Goal: Task Accomplishment & Management: Manage account settings

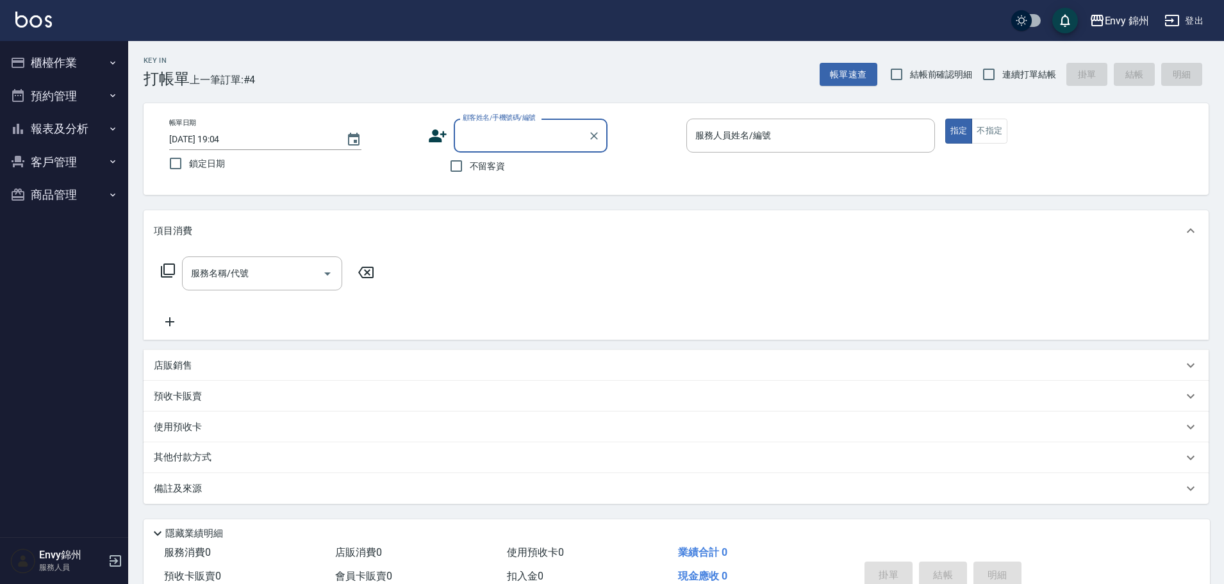
click at [475, 178] on label "不留客資" at bounding box center [474, 166] width 63 height 27
click at [470, 178] on input "不留客資" at bounding box center [456, 166] width 27 height 27
checkbox input "true"
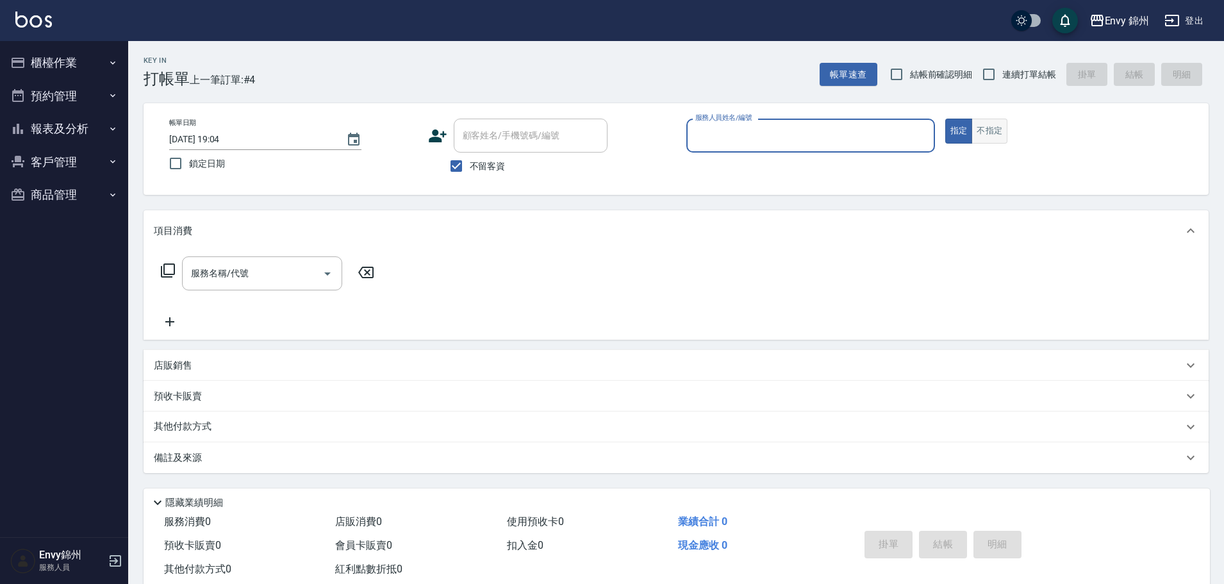
click at [984, 124] on button "不指定" at bounding box center [990, 131] width 36 height 25
click at [895, 144] on input "服務人員姓名/編號" at bounding box center [810, 135] width 237 height 22
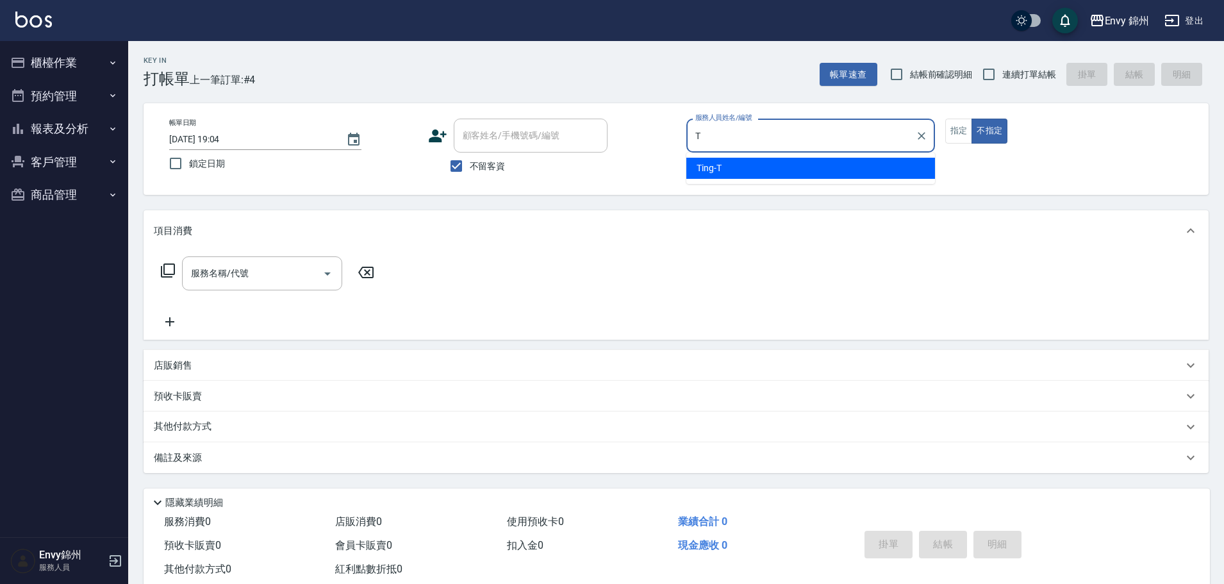
click at [753, 178] on div "Ting -T" at bounding box center [810, 168] width 249 height 21
type input "Ting-T"
click at [309, 274] on input "服務名稱/代號" at bounding box center [252, 273] width 129 height 22
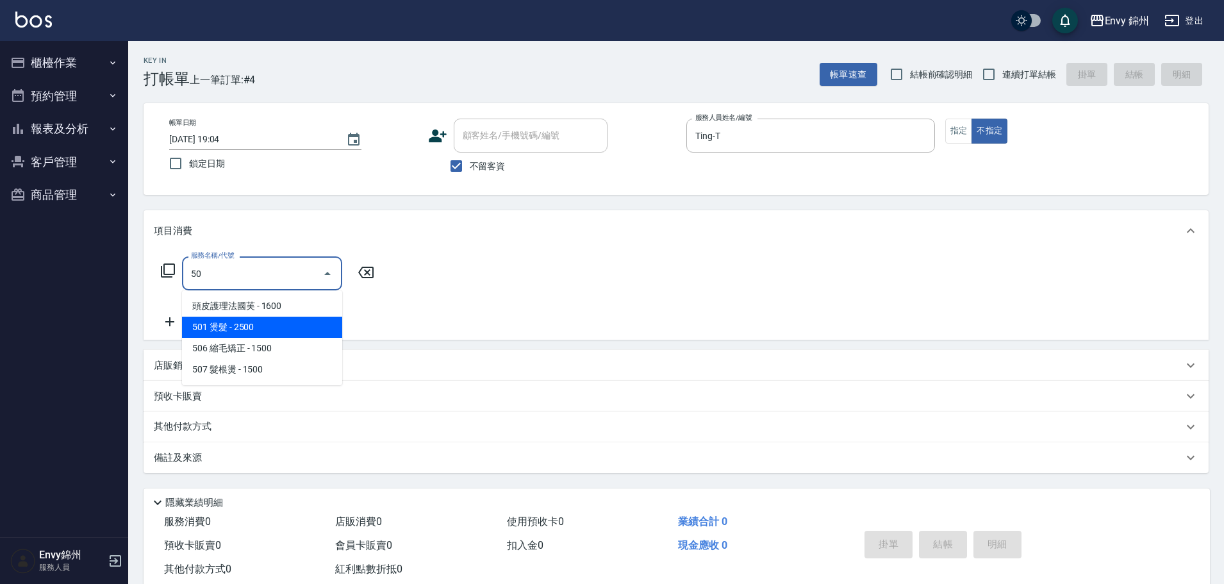
type input "5"
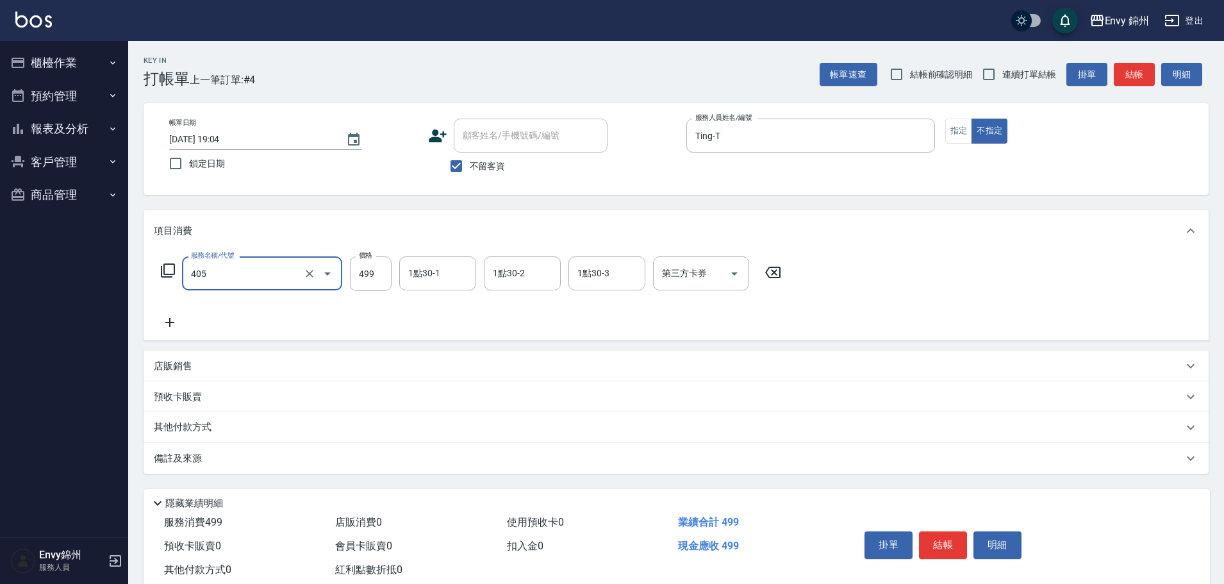
type input "5"
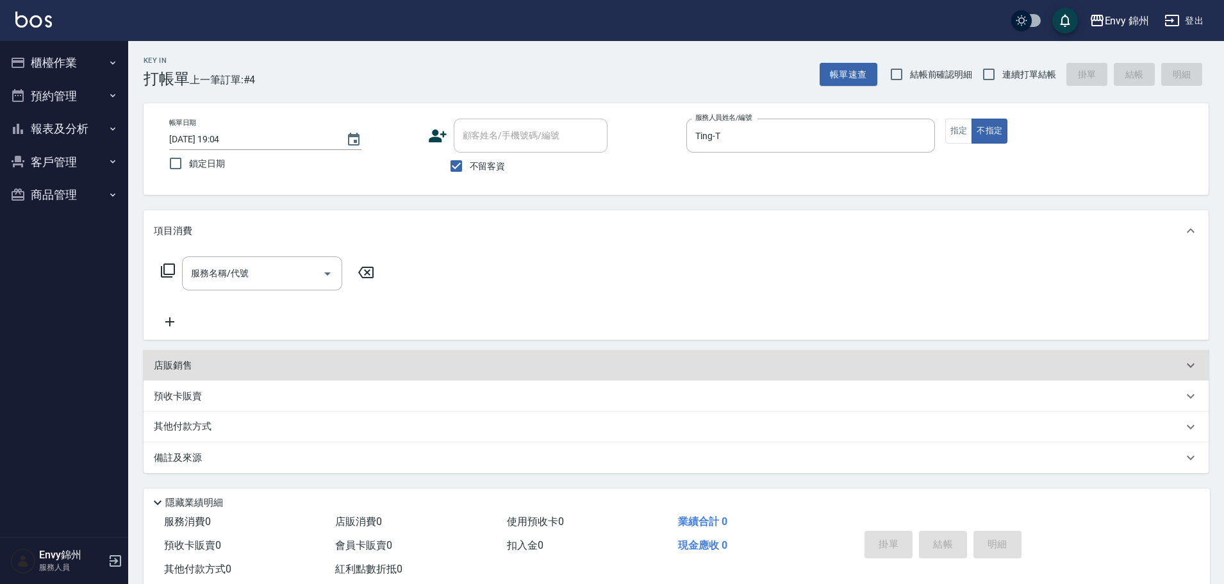
click at [210, 246] on div "項目消費" at bounding box center [676, 230] width 1065 height 41
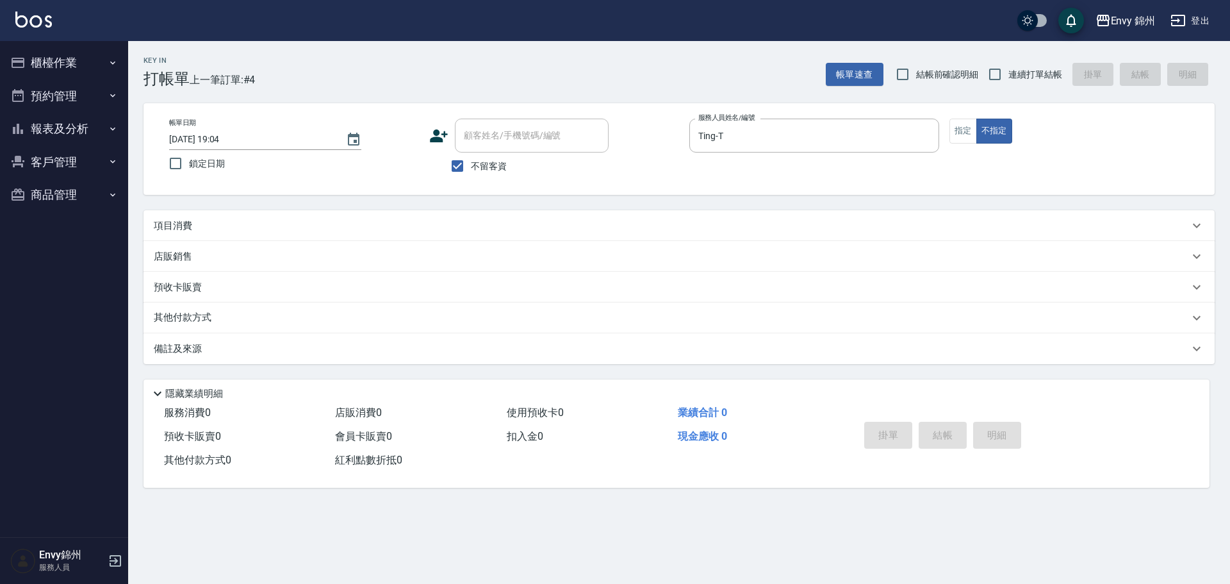
click at [231, 231] on div "項目消費" at bounding box center [672, 225] width 1036 height 13
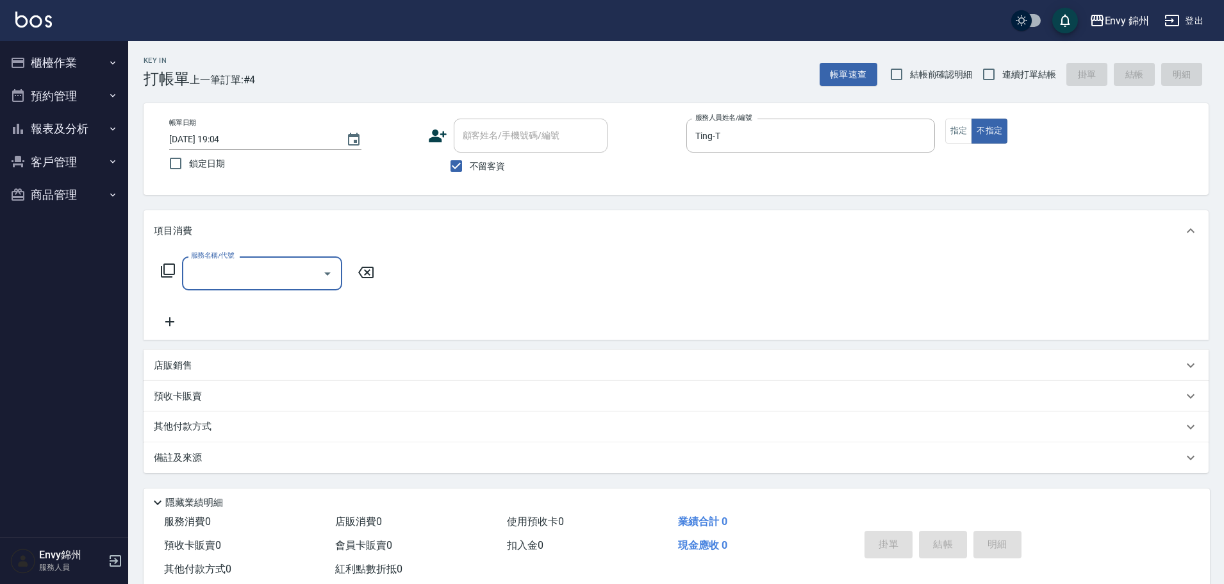
click at [238, 260] on div "服務名稱/代號" at bounding box center [262, 273] width 160 height 34
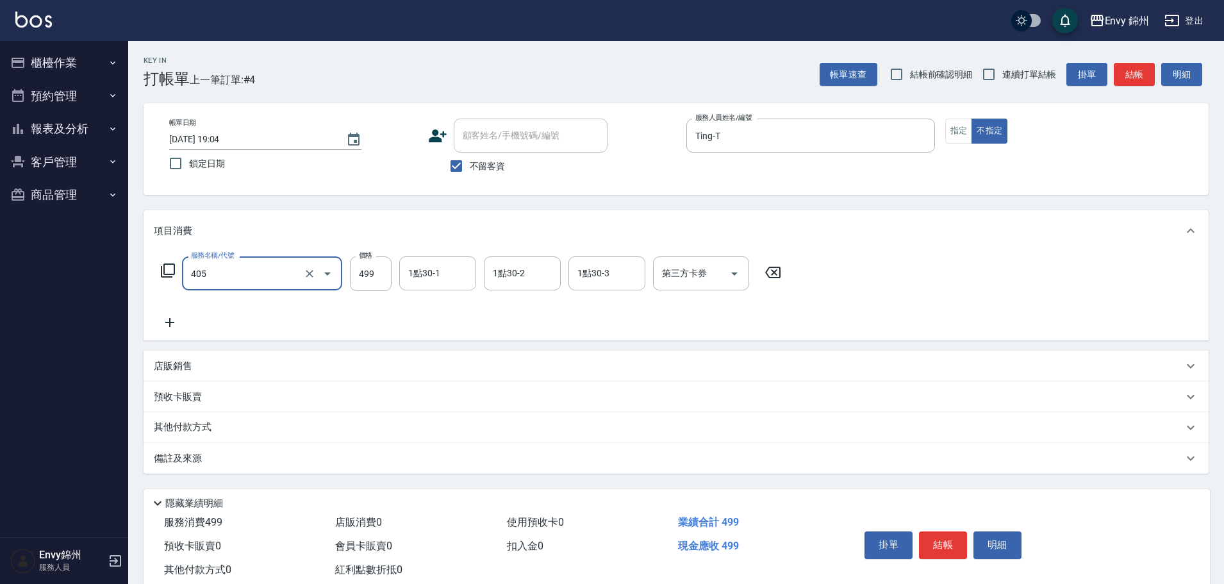
type input "MOYO頭皮clean系列499(405)"
type input "599"
click at [229, 464] on div "備註及來源" at bounding box center [668, 458] width 1029 height 13
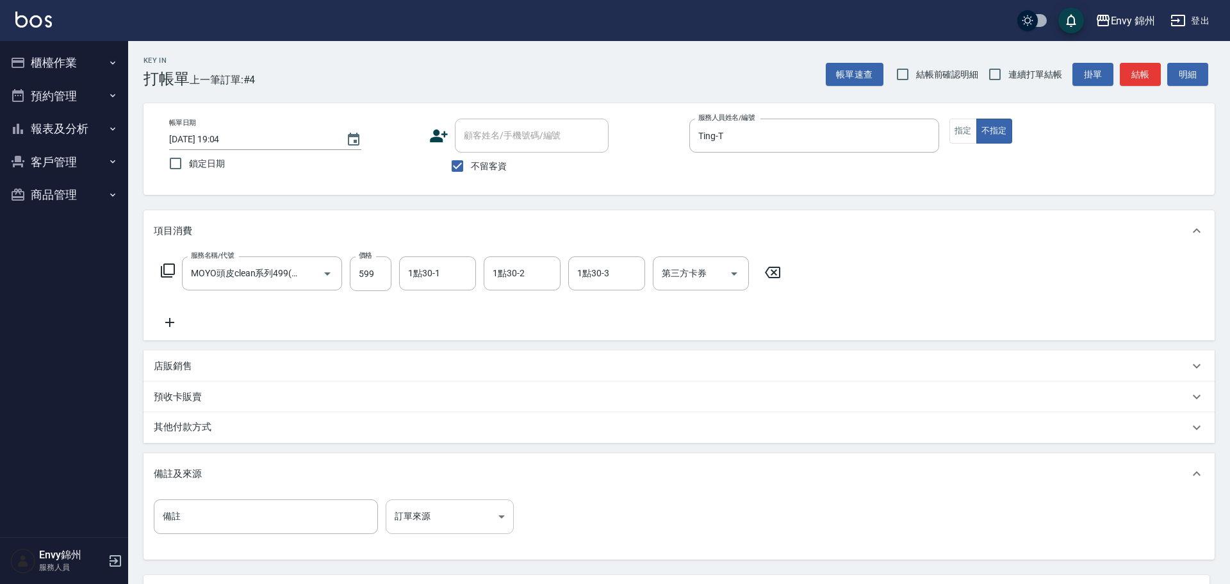
click at [439, 504] on body "Envy 錦州 登出 櫃檯作業 打帳單 帳單列表 現金收支登錄 材料自購登錄 每日結帳 排班表 現場電腦打卡 預約管理 預約管理 單日預約紀錄 單週預約紀錄 …" at bounding box center [615, 349] width 1230 height 699
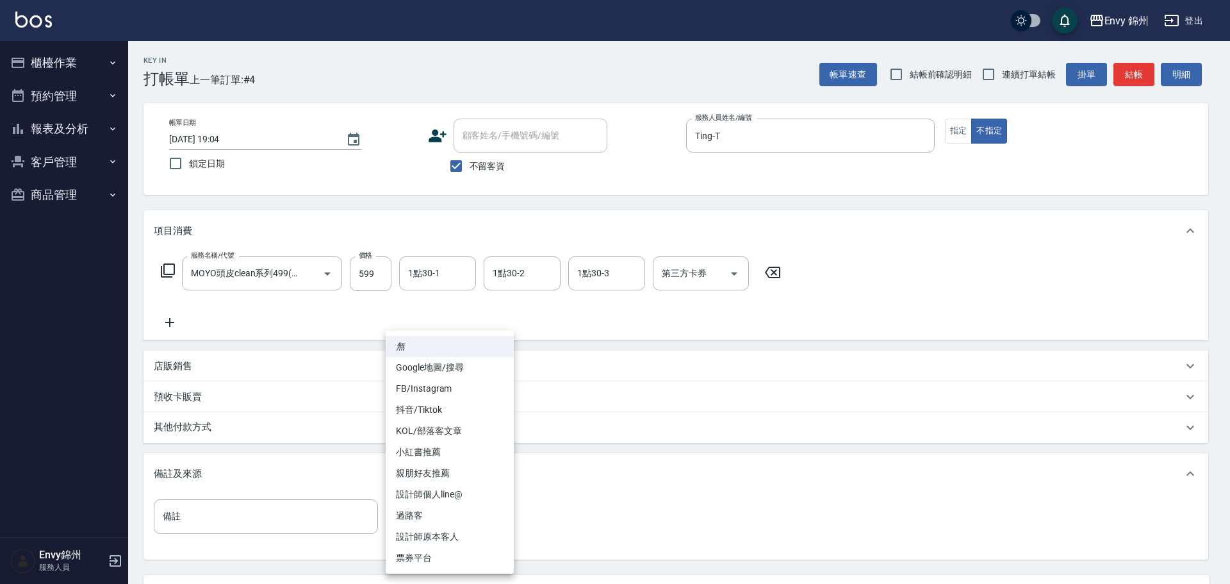
click at [451, 533] on li "設計師原本客人" at bounding box center [450, 536] width 128 height 21
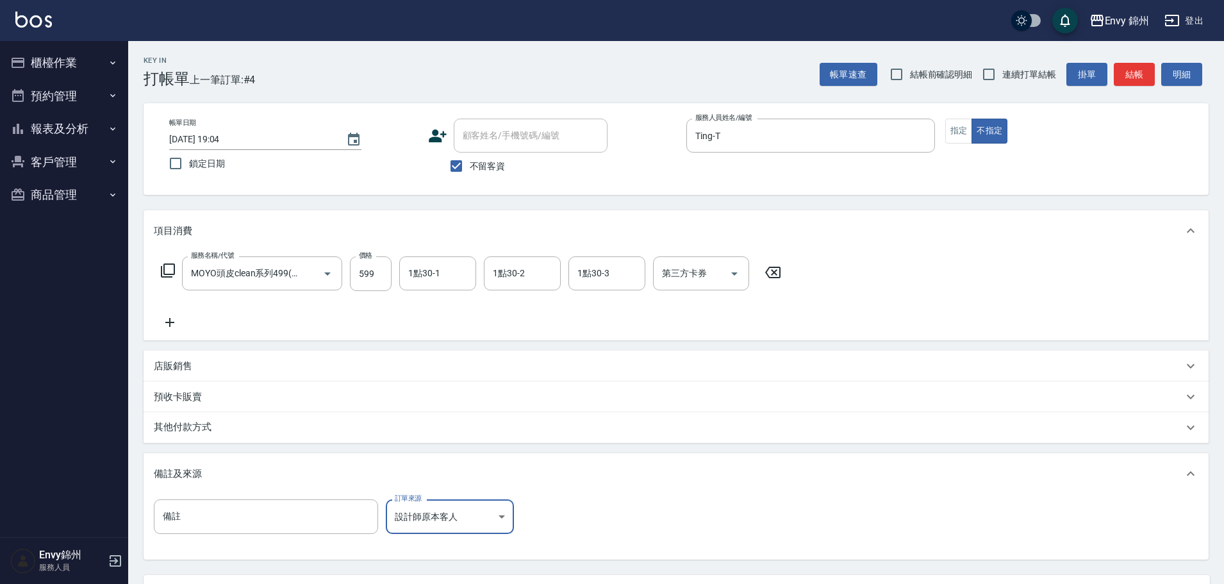
scroll to position [120, 0]
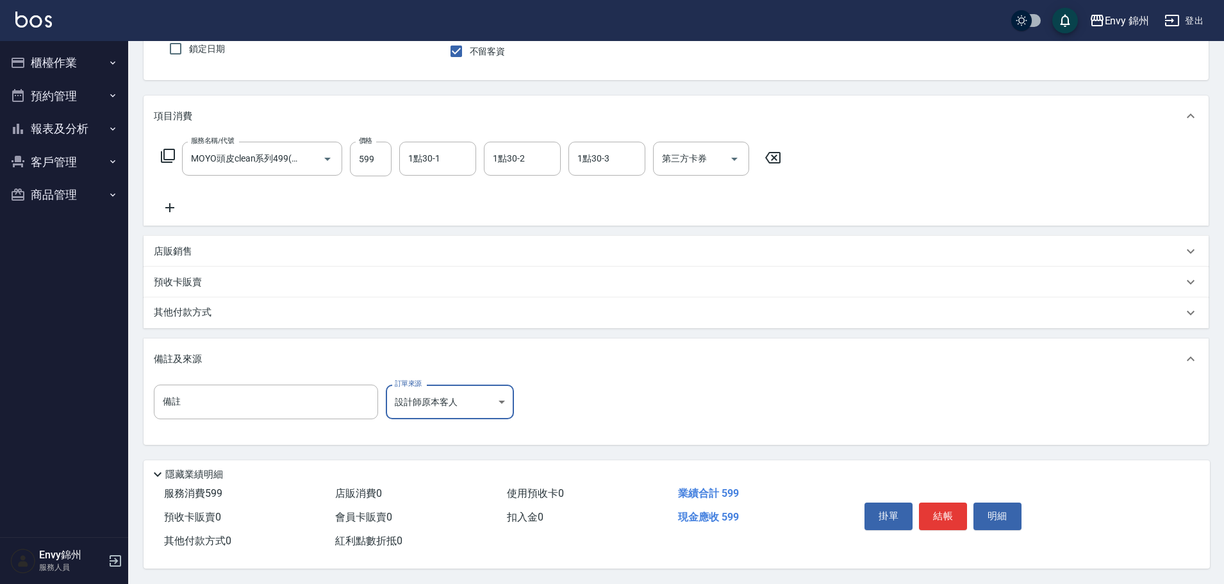
click at [426, 389] on body "Envy 錦州 登出 櫃檯作業 打帳單 帳單列表 現金收支登錄 材料自購登錄 每日結帳 排班表 現場電腦打卡 預約管理 預約管理 單日預約紀錄 單週預約紀錄 …" at bounding box center [612, 234] width 1224 height 699
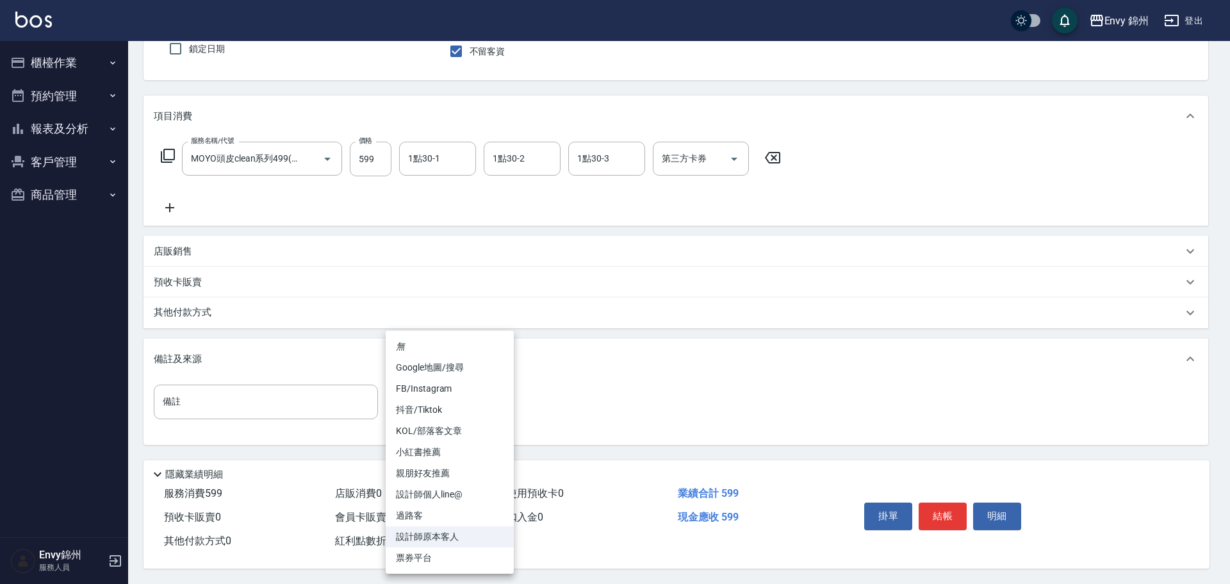
click at [429, 522] on li "過路客" at bounding box center [450, 515] width 128 height 21
type input "過路客"
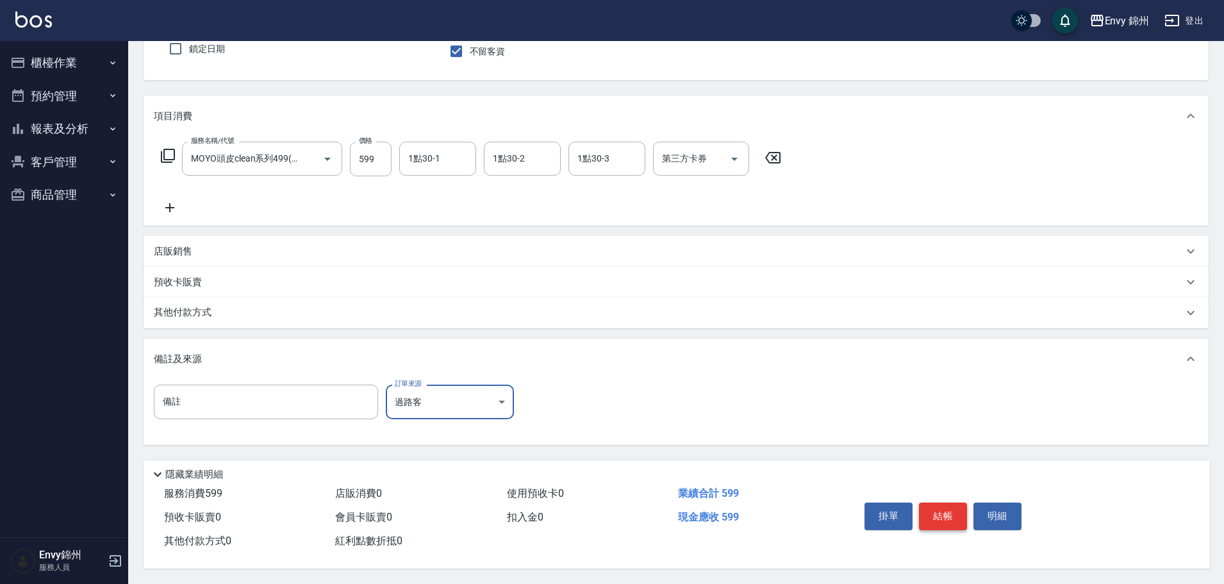
click at [947, 511] on button "結帳" at bounding box center [943, 515] width 48 height 27
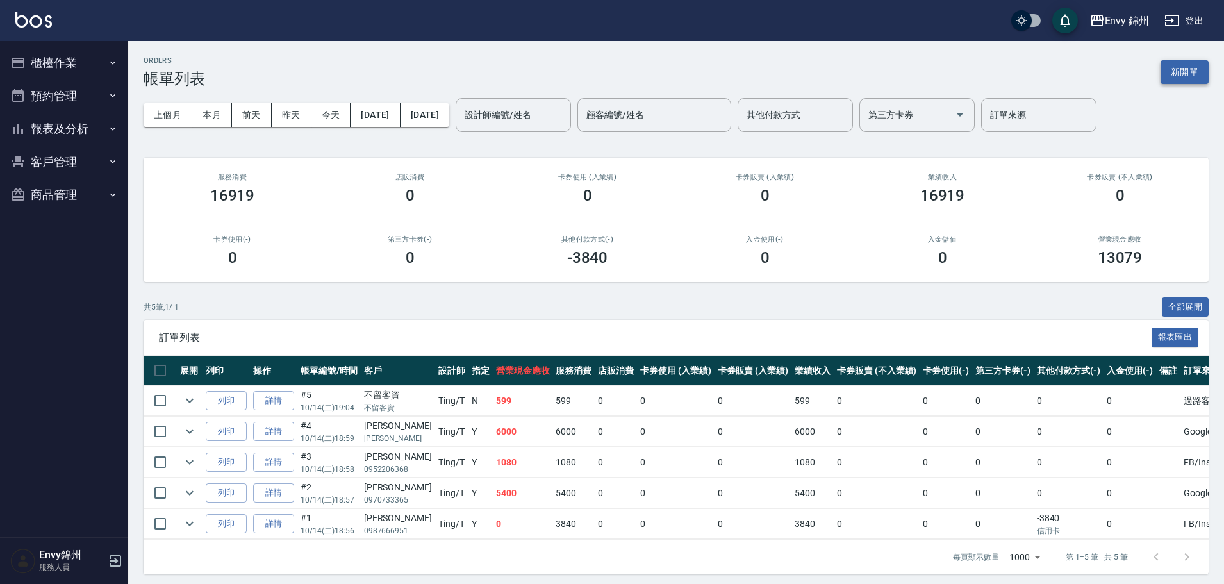
click at [1164, 79] on button "新開單" at bounding box center [1185, 72] width 48 height 24
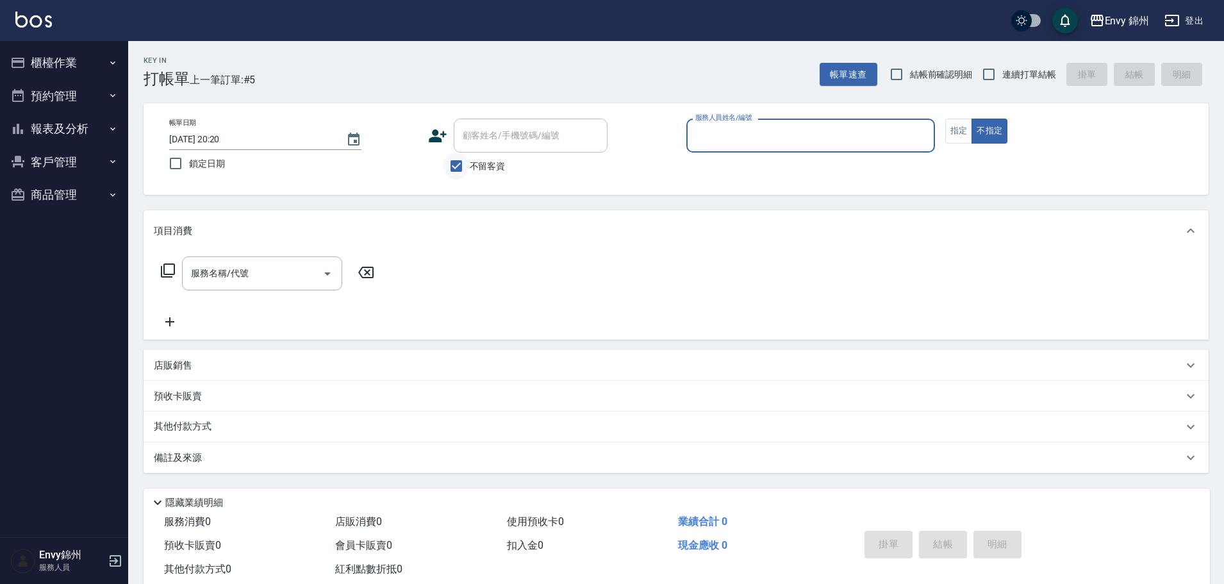
drag, startPoint x: 436, startPoint y: 181, endPoint x: 455, endPoint y: 169, distance: 22.4
click at [445, 172] on div "帳單日期 2025/10/14 20:20 鎖定日期 顧客姓名/手機號碼/編號 顧客姓名/手機號碼/編號 不留客資 服務人員姓名/編號 服務人員姓名/編號 指…" at bounding box center [676, 149] width 1065 height 92
click at [474, 165] on span "不留客資" at bounding box center [488, 166] width 36 height 13
click at [470, 165] on input "不留客資" at bounding box center [456, 166] width 27 height 27
checkbox input "false"
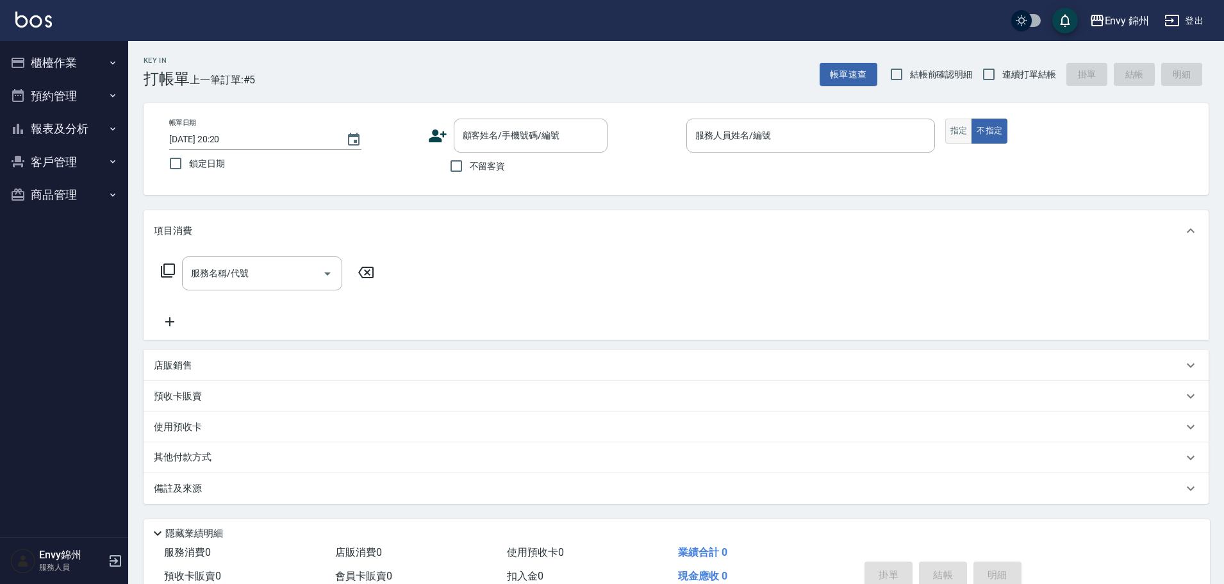
click at [944, 132] on div "帳單日期 2025/10/14 20:20 鎖定日期 顧客姓名/手機號碼/編號 顧客姓名/手機號碼/編號 不留客資 服務人員姓名/編號 服務人員姓名/編號 指…" at bounding box center [676, 149] width 1034 height 61
click at [955, 132] on button "指定" at bounding box center [959, 131] width 28 height 25
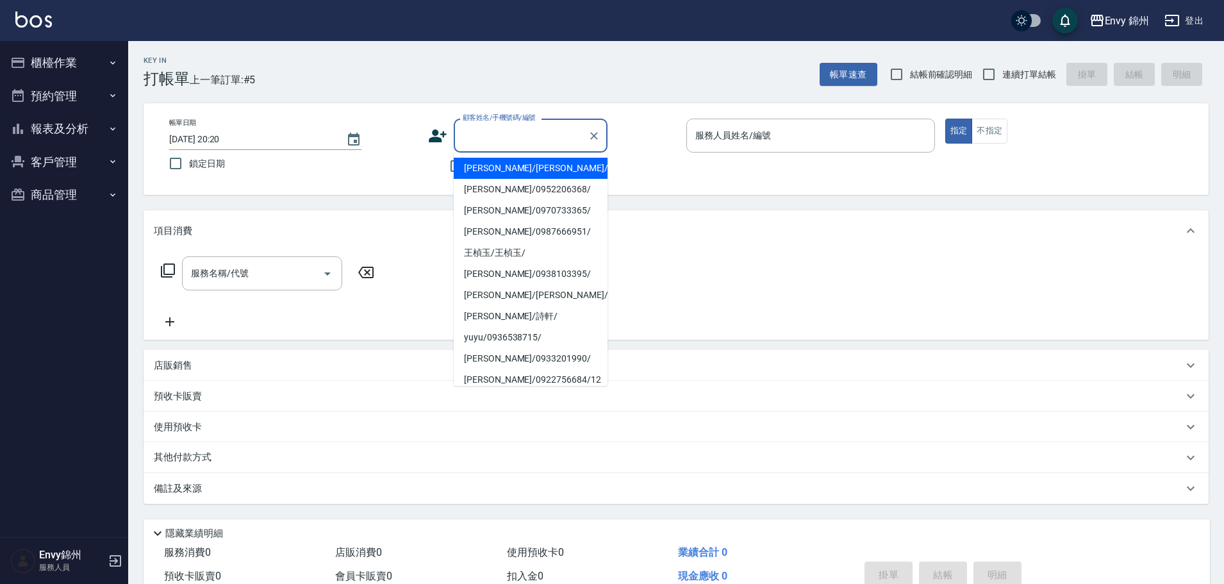
click at [495, 133] on input "顧客姓名/手機號碼/編號" at bounding box center [521, 135] width 123 height 22
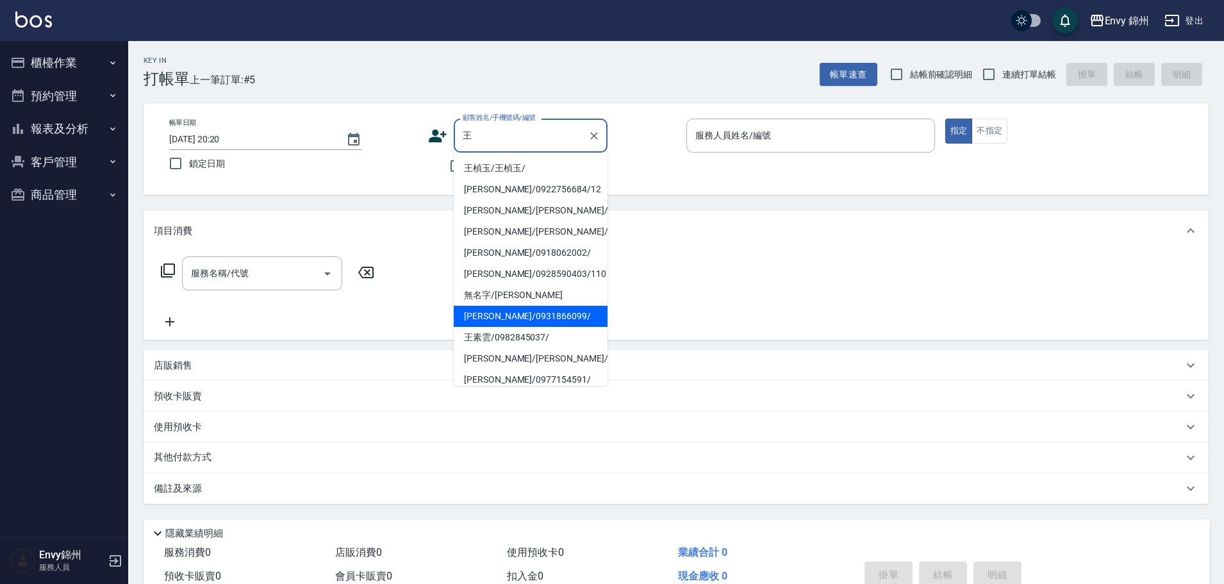
type input "王采綺/0931866099/"
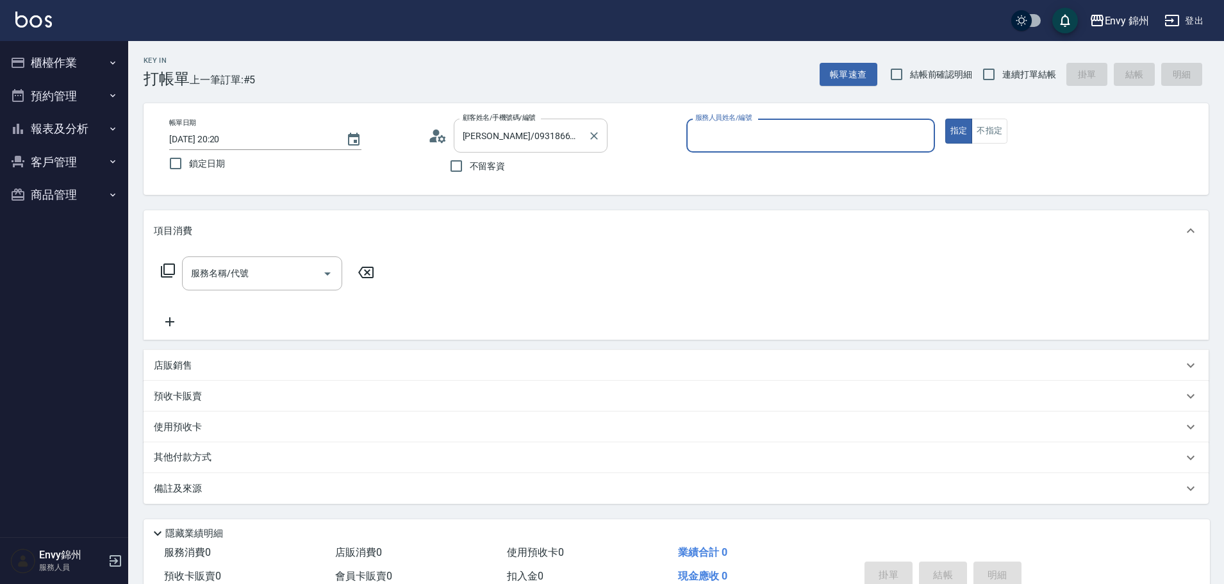
type input "Annie-A"
click at [235, 267] on div "服務名稱/代號 服務名稱/代號" at bounding box center [262, 273] width 160 height 34
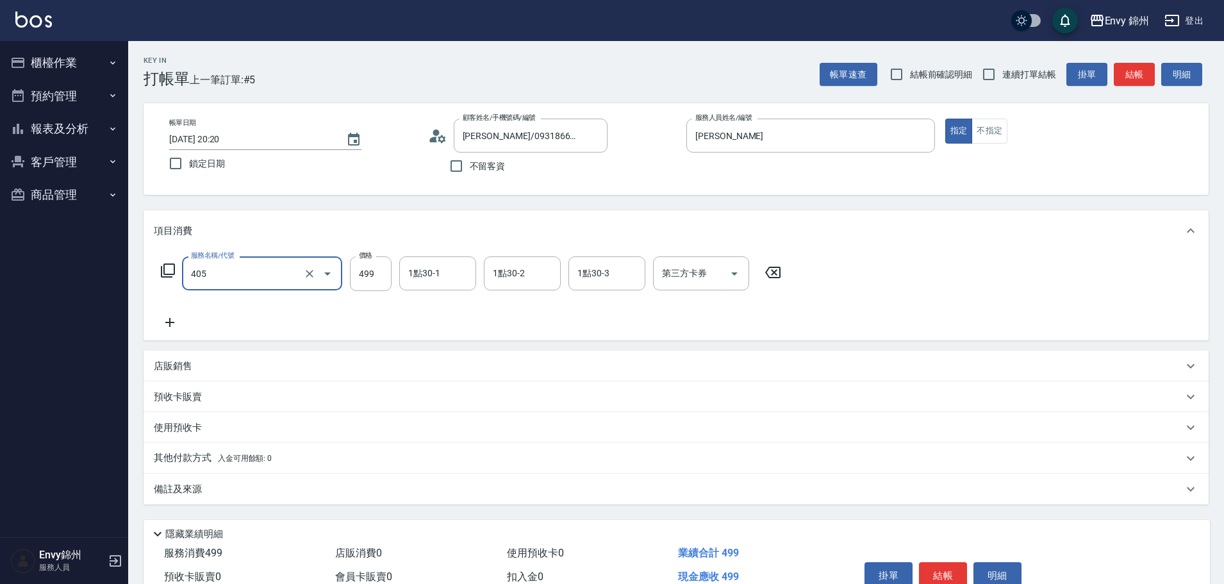
type input "MOYO頭皮clean系列499(405)"
type input "699"
drag, startPoint x: 276, startPoint y: 528, endPoint x: 281, endPoint y: 509, distance: 19.7
click at [276, 526] on div "隱藏業績明細" at bounding box center [680, 533] width 1060 height 15
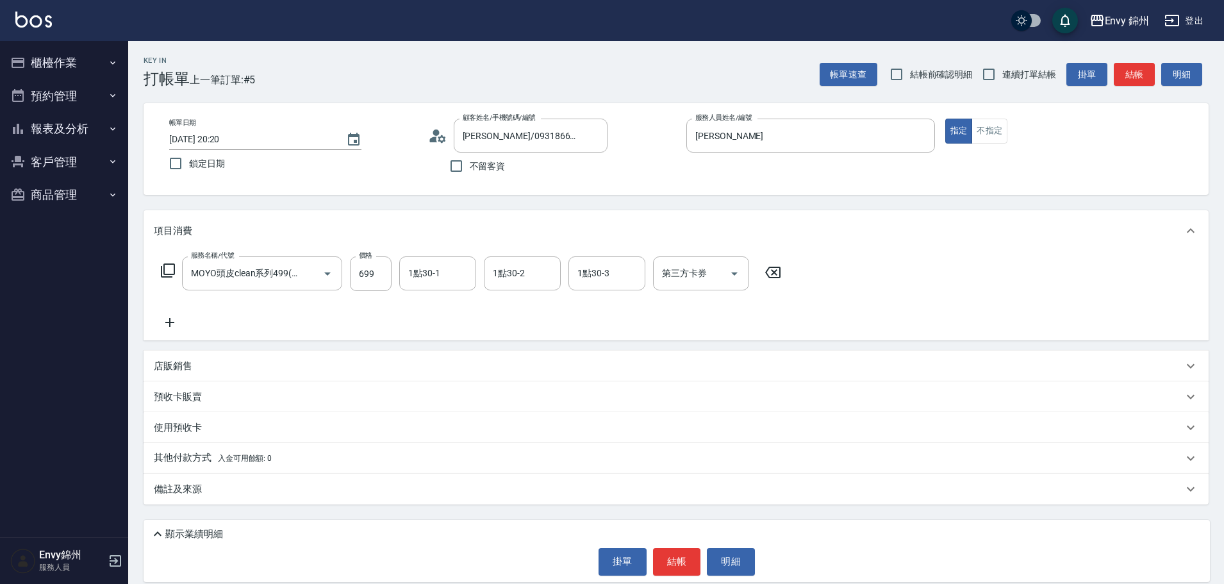
click at [299, 483] on div "備註及來源" at bounding box center [668, 489] width 1029 height 13
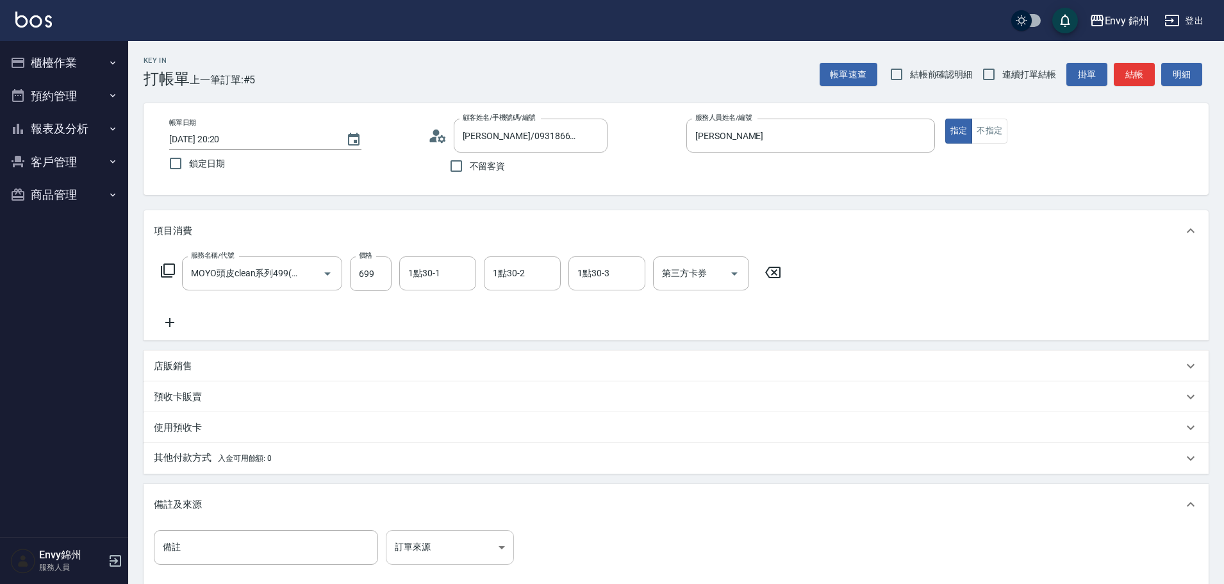
click at [448, 552] on body "Envy 錦州 登出 櫃檯作業 打帳單 帳單列表 現金收支登錄 材料自購登錄 每日結帳 排班表 現場電腦打卡 預約管理 預約管理 單日預約紀錄 單週預約紀錄 …" at bounding box center [612, 341] width 1224 height 683
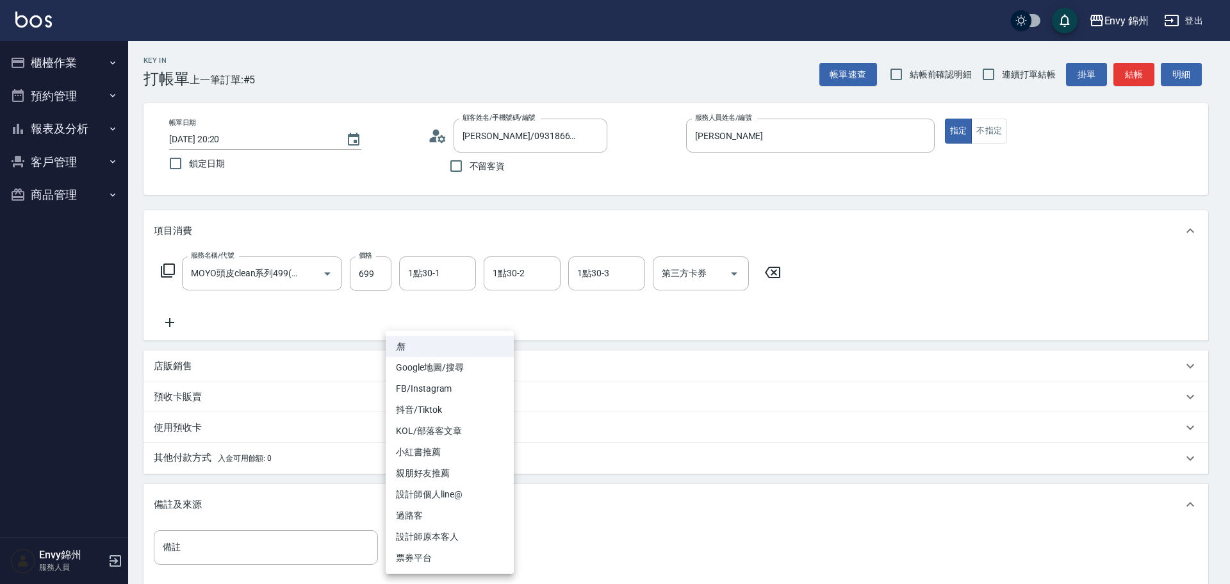
click at [447, 534] on li "設計師原本客人" at bounding box center [450, 536] width 128 height 21
type input "設計師原本客人"
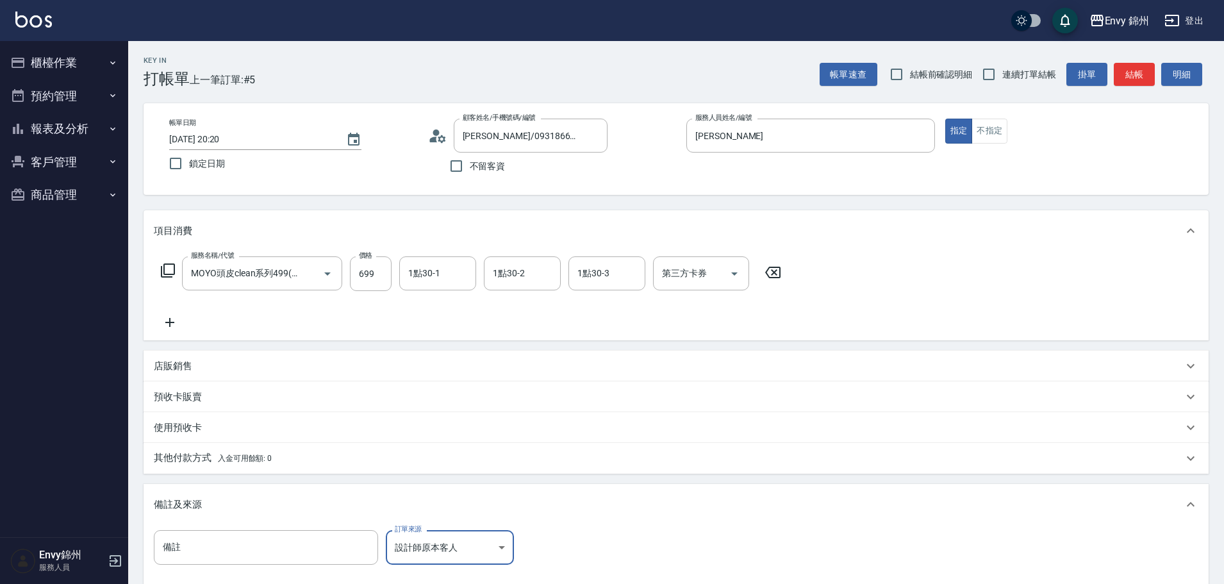
scroll to position [99, 0]
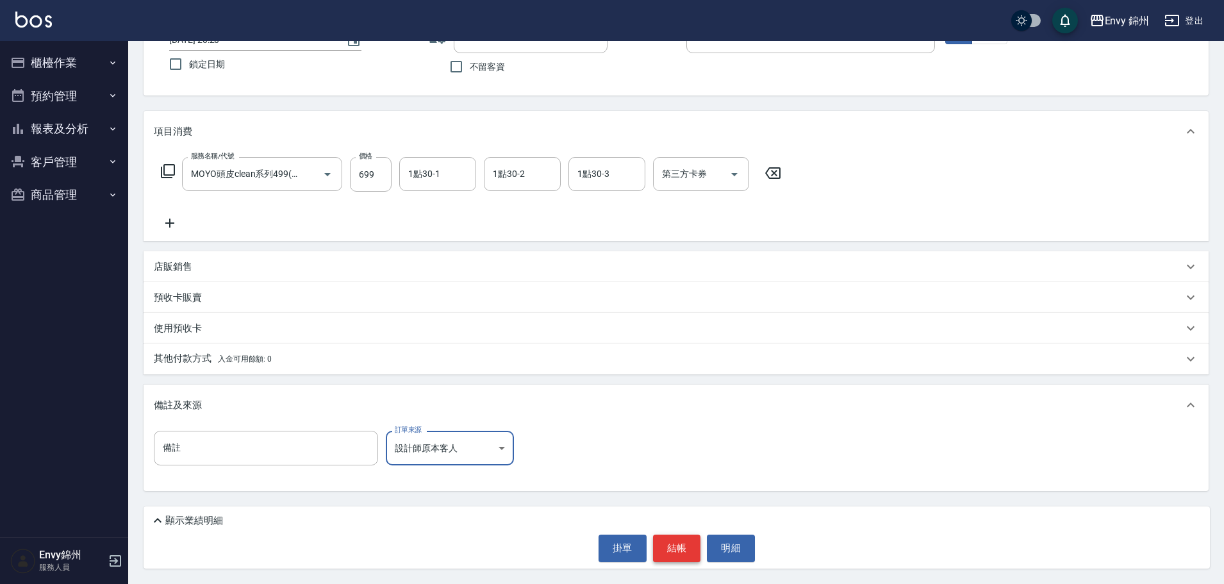
click at [668, 547] on button "結帳" at bounding box center [677, 547] width 48 height 27
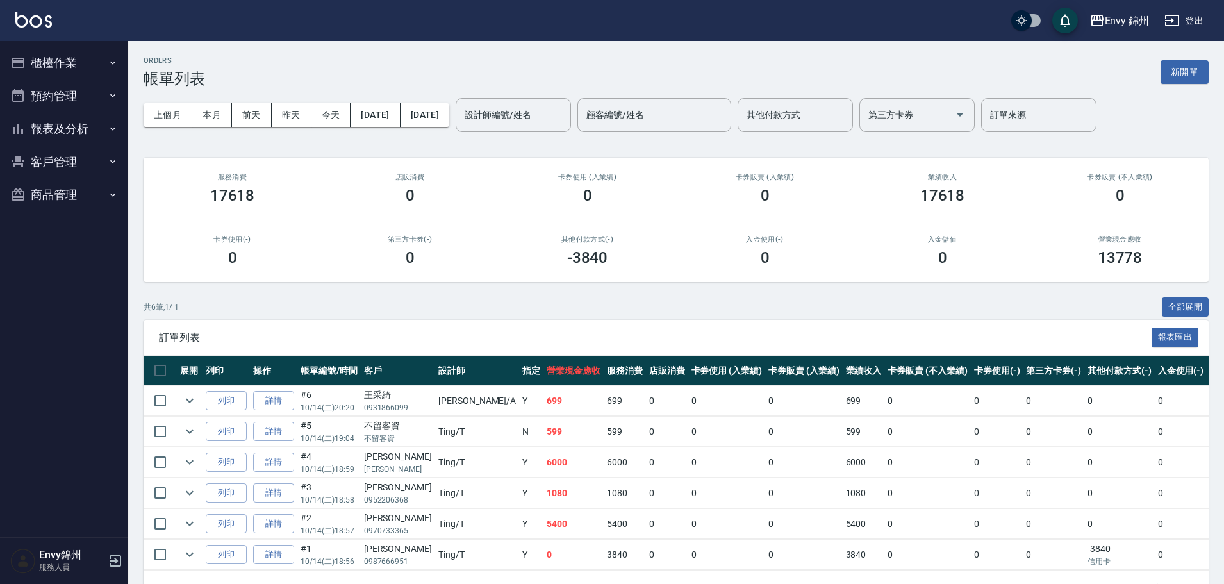
click at [1158, 68] on div "ORDERS 帳單列表 新開單" at bounding box center [676, 71] width 1065 height 31
click at [1176, 80] on button "新開單" at bounding box center [1185, 72] width 48 height 24
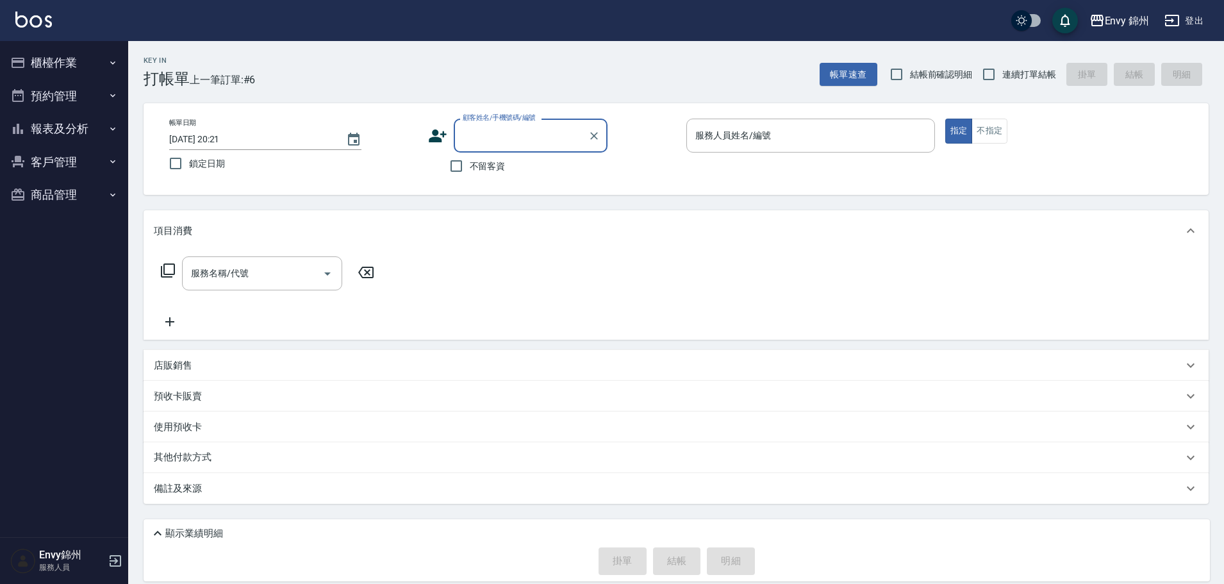
click at [440, 136] on icon at bounding box center [437, 135] width 19 height 19
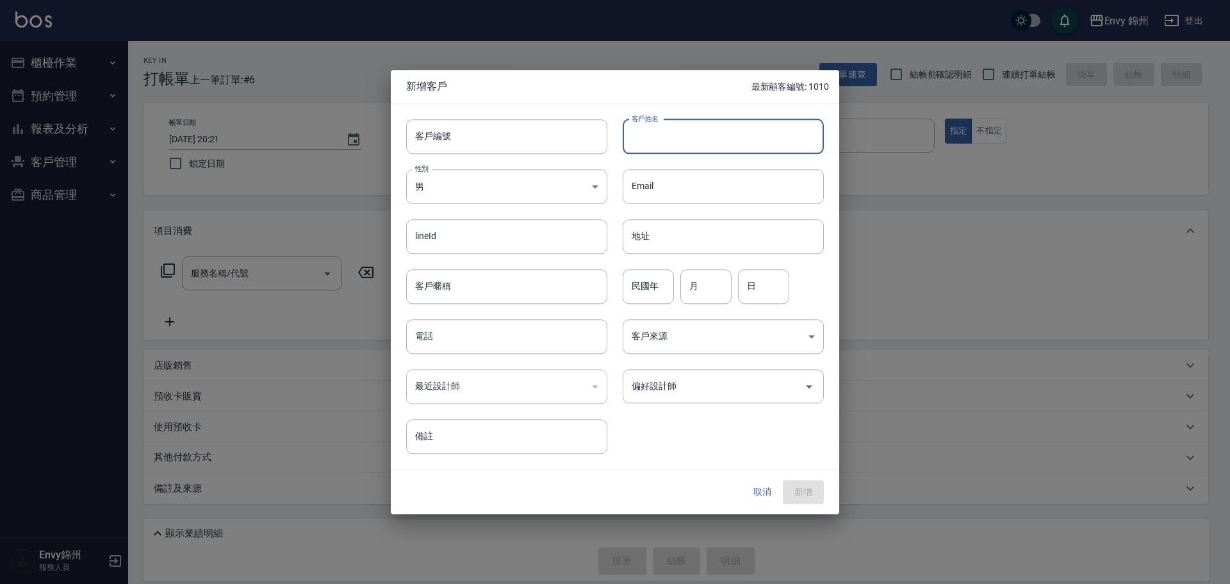
click at [663, 142] on input "客戶姓名" at bounding box center [723, 136] width 201 height 35
type input "劉庭歡"
click at [461, 154] on div "性別 男 MALE 性別" at bounding box center [499, 179] width 217 height 50
click at [476, 179] on body "Envy 錦州 登出 櫃檯作業 打帳單 帳單列表 現金收支登錄 材料自購登錄 每日結帳 排班表 現場電腦打卡 預約管理 預約管理 單日預約紀錄 單週預約紀錄 …" at bounding box center [615, 298] width 1230 height 597
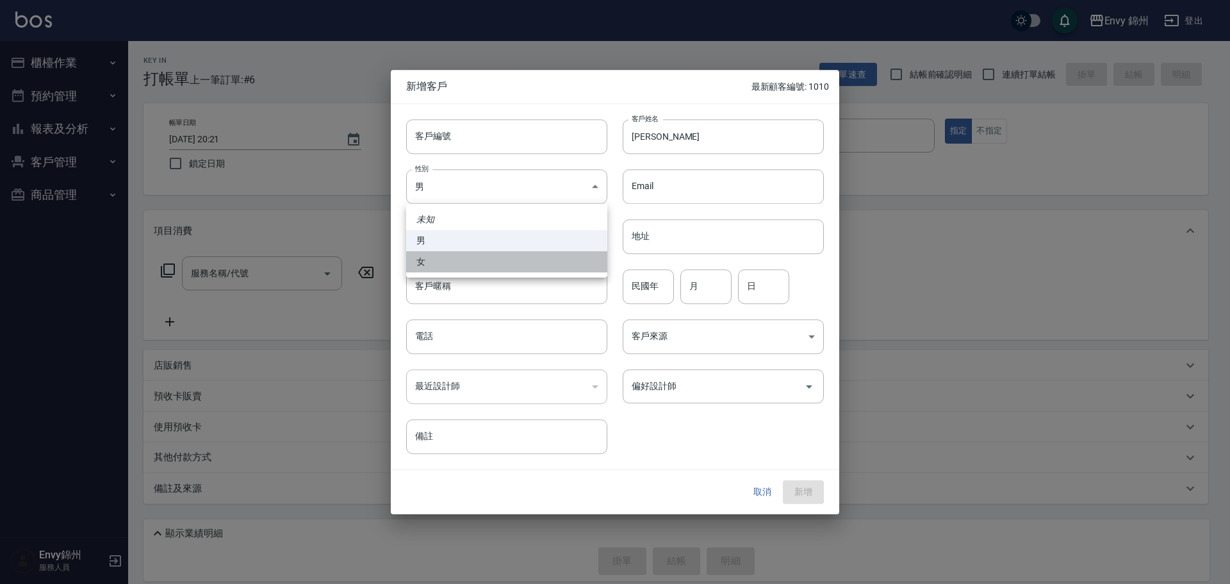
click at [460, 261] on li "女" at bounding box center [506, 261] width 201 height 21
type input "FEMALE"
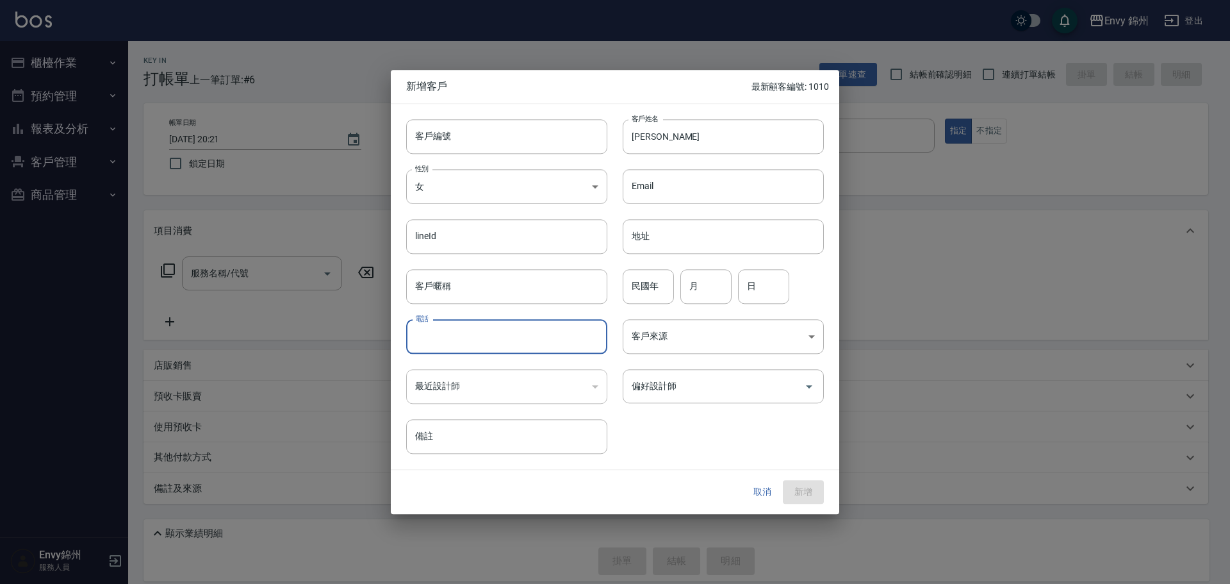
click at [464, 342] on input "電話" at bounding box center [506, 336] width 201 height 35
type input "0981518488"
click at [623, 278] on input "民國年" at bounding box center [648, 286] width 51 height 35
type input "78"
type input "10"
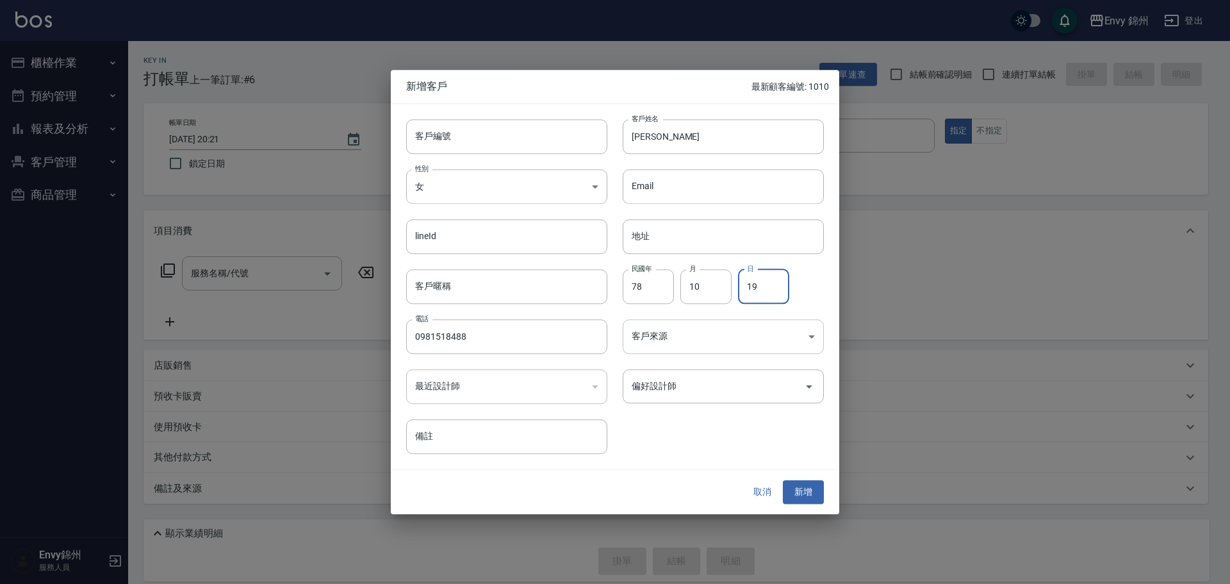
type input "19"
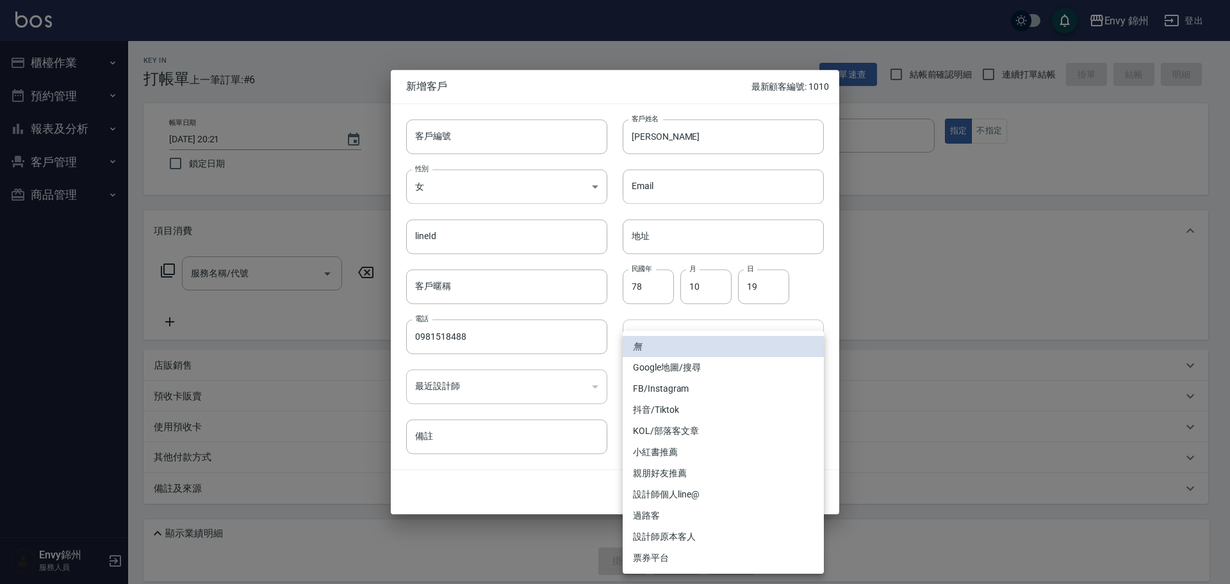
click at [668, 351] on body "Envy 錦州 登出 櫃檯作業 打帳單 帳單列表 現金收支登錄 材料自購登錄 每日結帳 排班表 現場電腦打卡 預約管理 預約管理 單日預約紀錄 單週預約紀錄 …" at bounding box center [615, 298] width 1230 height 597
click at [688, 365] on li "Google地圖/搜尋" at bounding box center [723, 367] width 201 height 21
type input "Google地圖/搜尋"
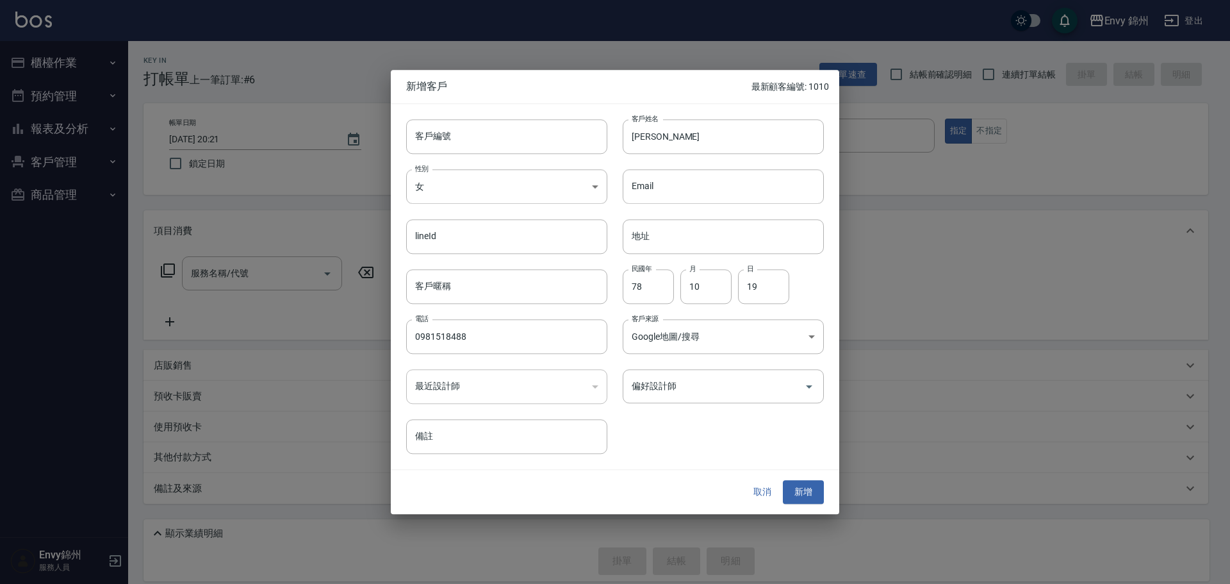
click at [709, 390] on input "偏好設計師" at bounding box center [714, 386] width 170 height 22
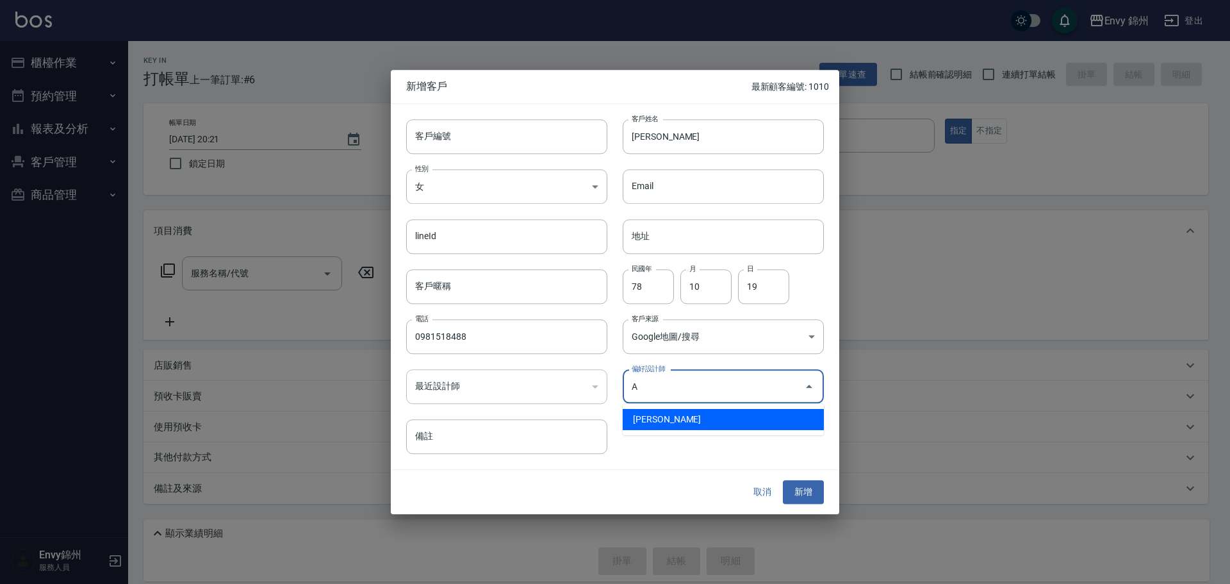
click at [691, 415] on li "鄭怡秀-A" at bounding box center [723, 419] width 201 height 21
type input "鄭怡秀"
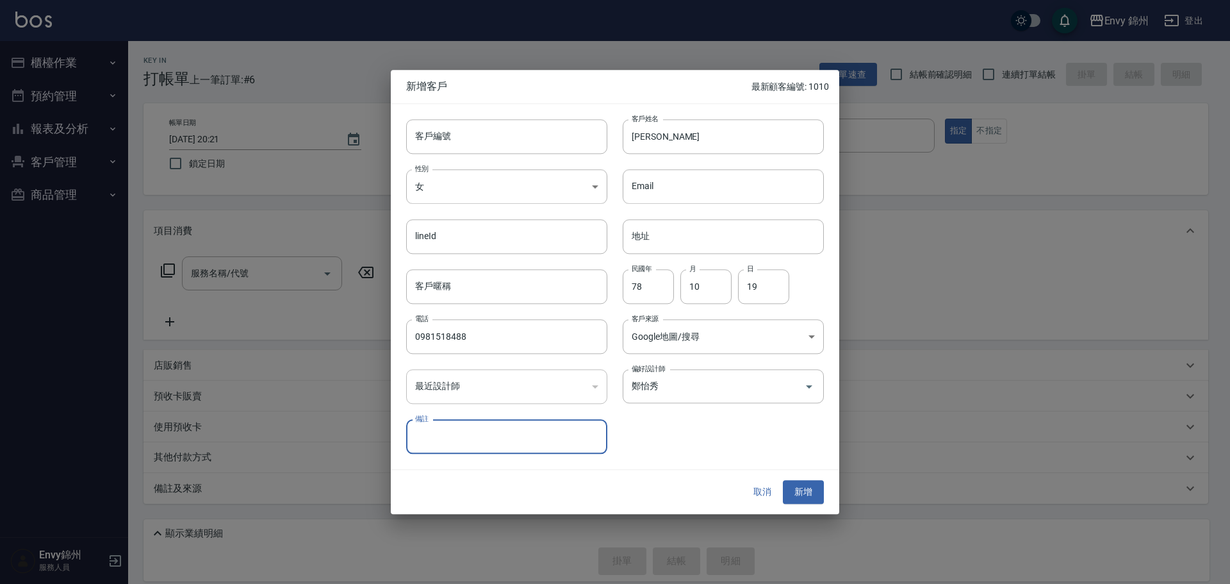
click at [718, 99] on div "新增客戶 最新顧客編號: 1010" at bounding box center [615, 86] width 449 height 33
click at [713, 123] on input "劉庭歡" at bounding box center [723, 136] width 201 height 35
drag, startPoint x: 787, startPoint y: 416, endPoint x: 806, endPoint y: 464, distance: 51.5
click at [789, 431] on div "客戶編號 客戶編號 客戶姓名 劉庭歡 客戶姓名 性別 女 FEMALE 性別 Email Email lineId lineId 地址 地址 客戶暱稱 客戶暱…" at bounding box center [607, 279] width 433 height 351
click at [806, 467] on div "客戶編號 客戶編號 客戶姓名 劉庭歡 客戶姓名 性別 女 FEMALE 性別 Email Email lineId lineId 地址 地址 客戶暱稱 客戶暱…" at bounding box center [615, 287] width 449 height 366
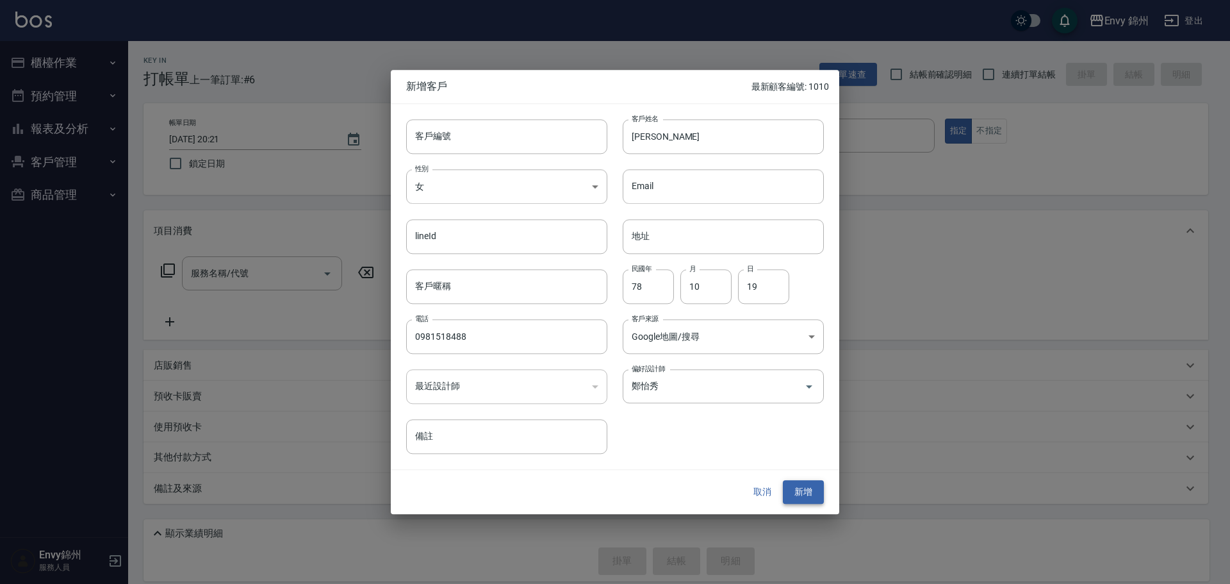
click at [809, 481] on button "新增" at bounding box center [803, 493] width 41 height 24
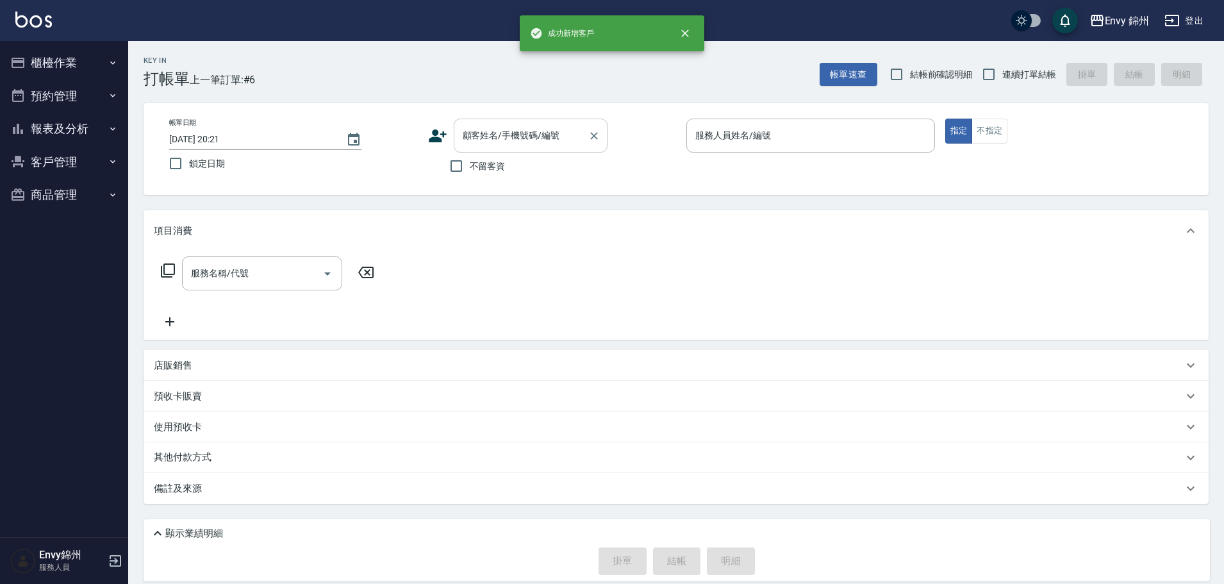
click at [476, 145] on input "顧客姓名/手機號碼/編號" at bounding box center [521, 135] width 123 height 22
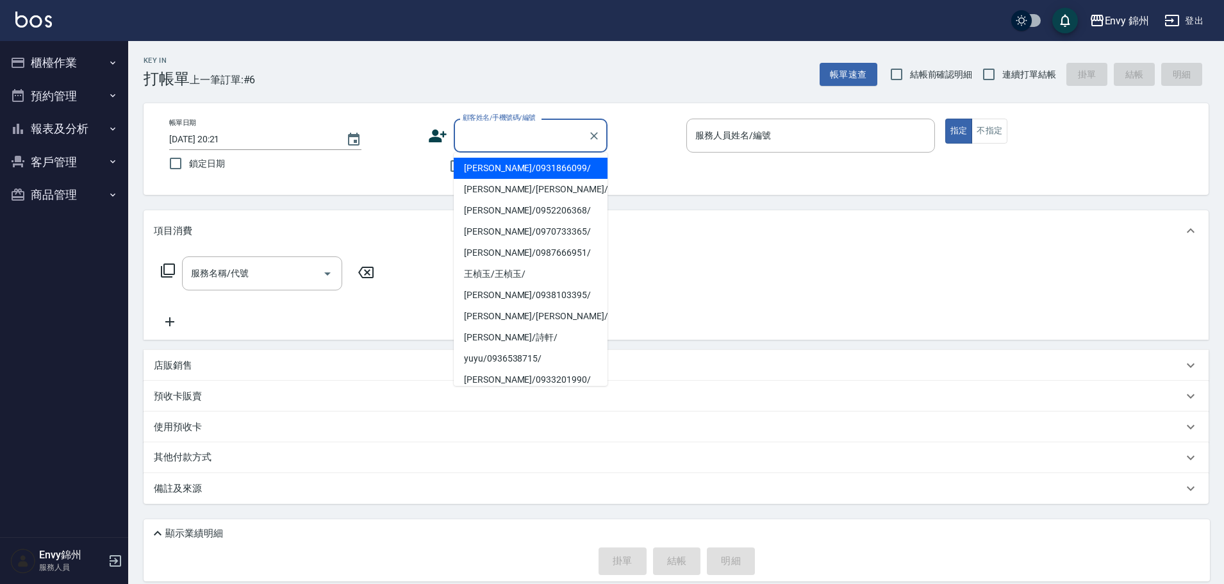
paste input "劉庭歡"
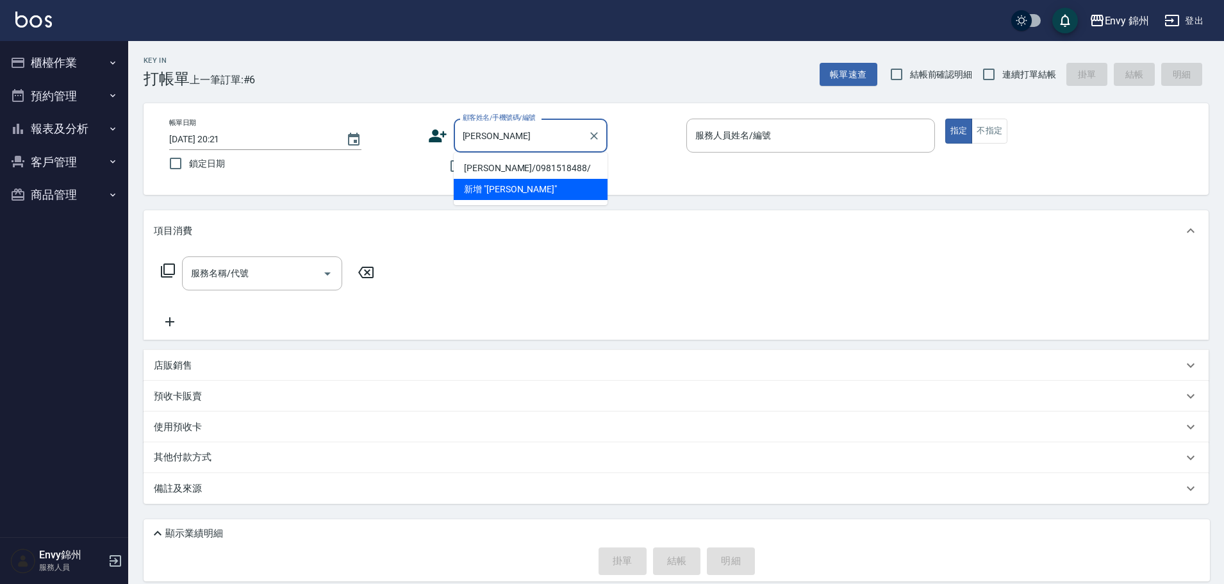
click at [501, 171] on li "劉庭歡/0981518488/" at bounding box center [531, 168] width 154 height 21
type input "劉庭歡/0981518488/"
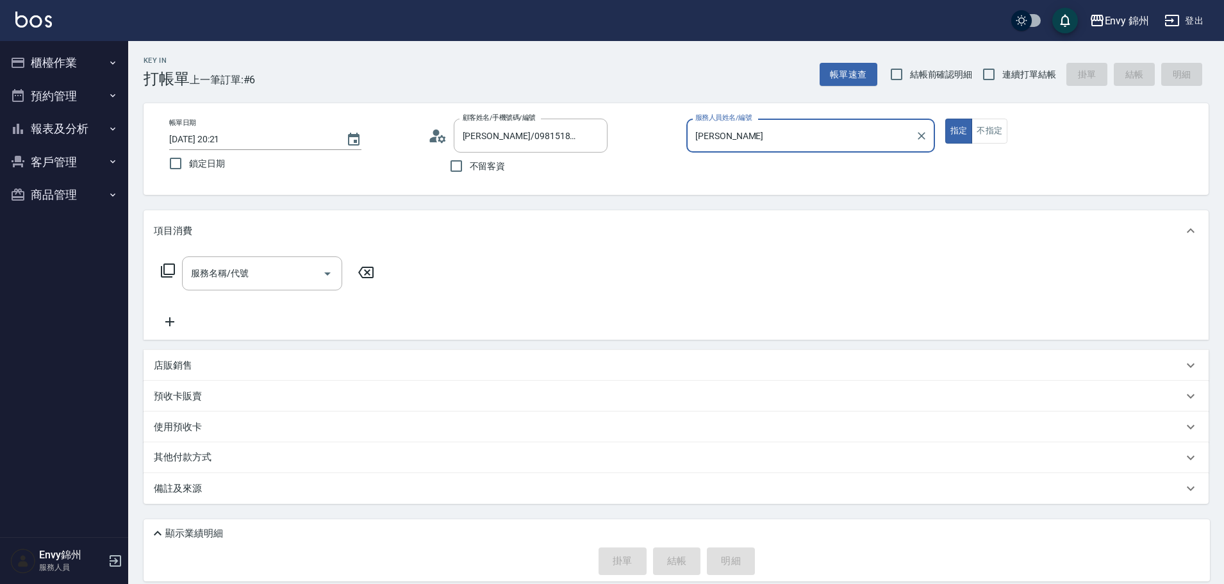
type input "Annie-A"
click at [267, 279] on input "服務名稱/代號" at bounding box center [252, 273] width 129 height 22
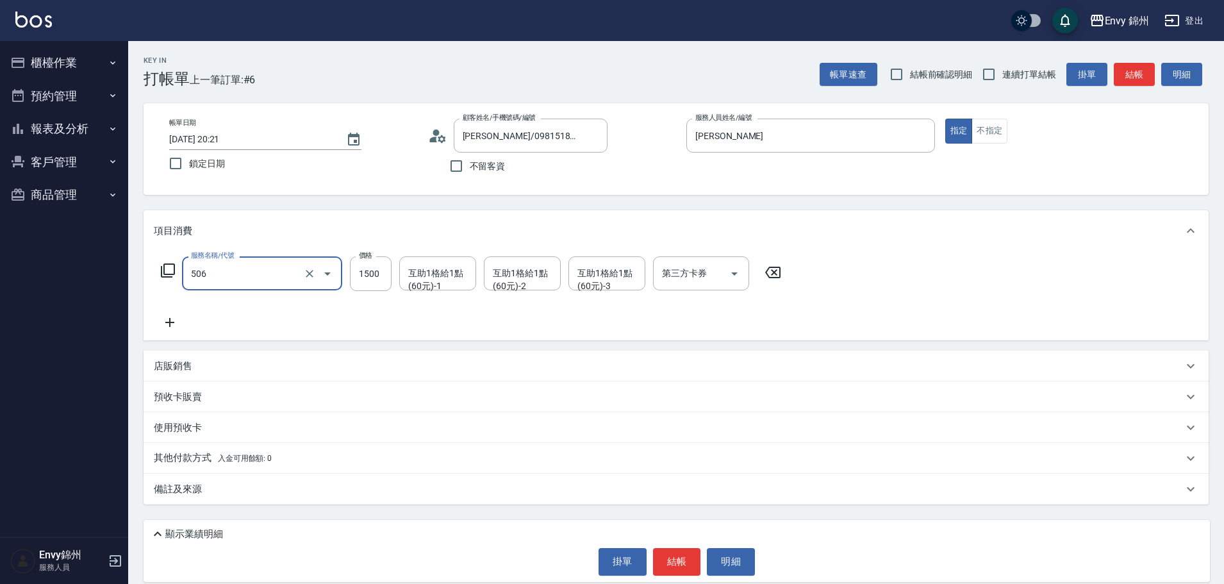
type input "506 縮毛矯正 (506)"
type input "2999"
type input "N"
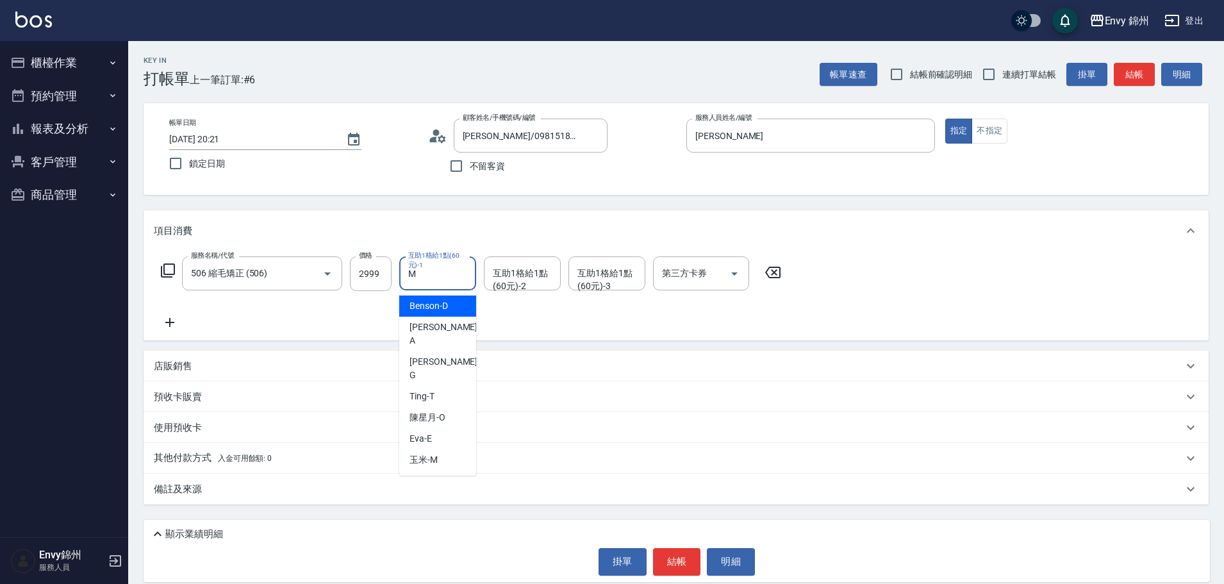
type input "玉米-M"
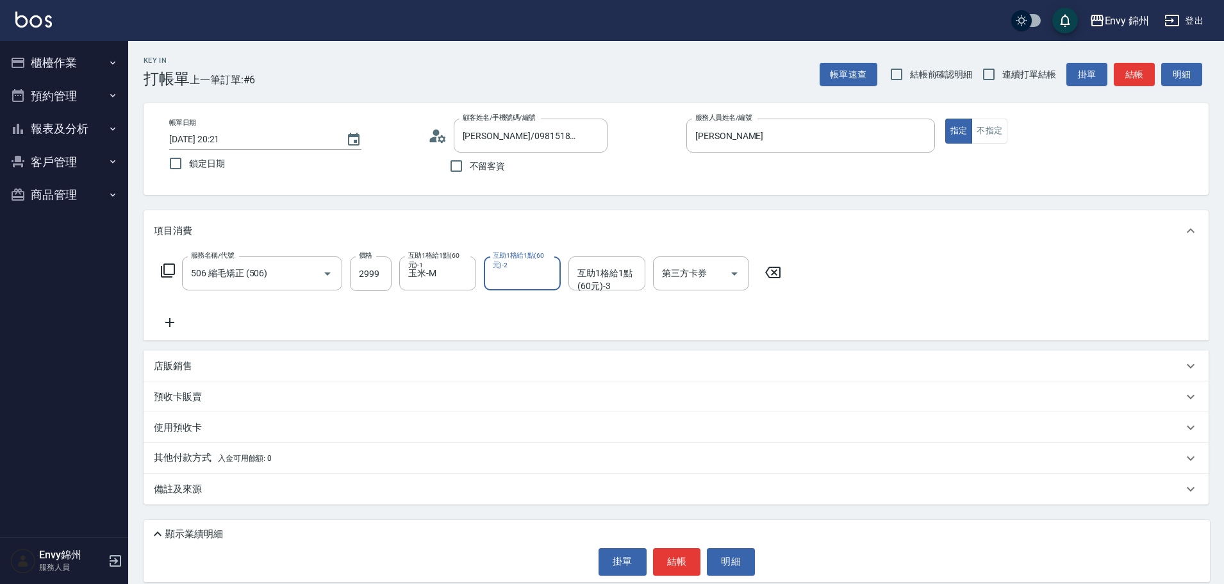
click at [178, 326] on icon at bounding box center [170, 322] width 32 height 15
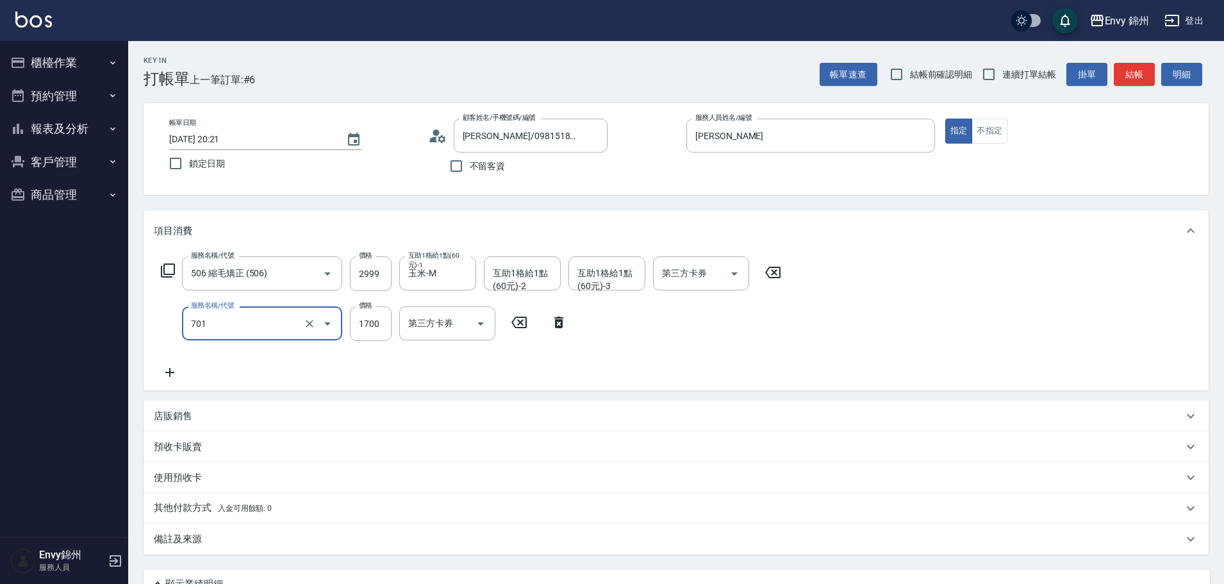
type input "701 染髮(701)"
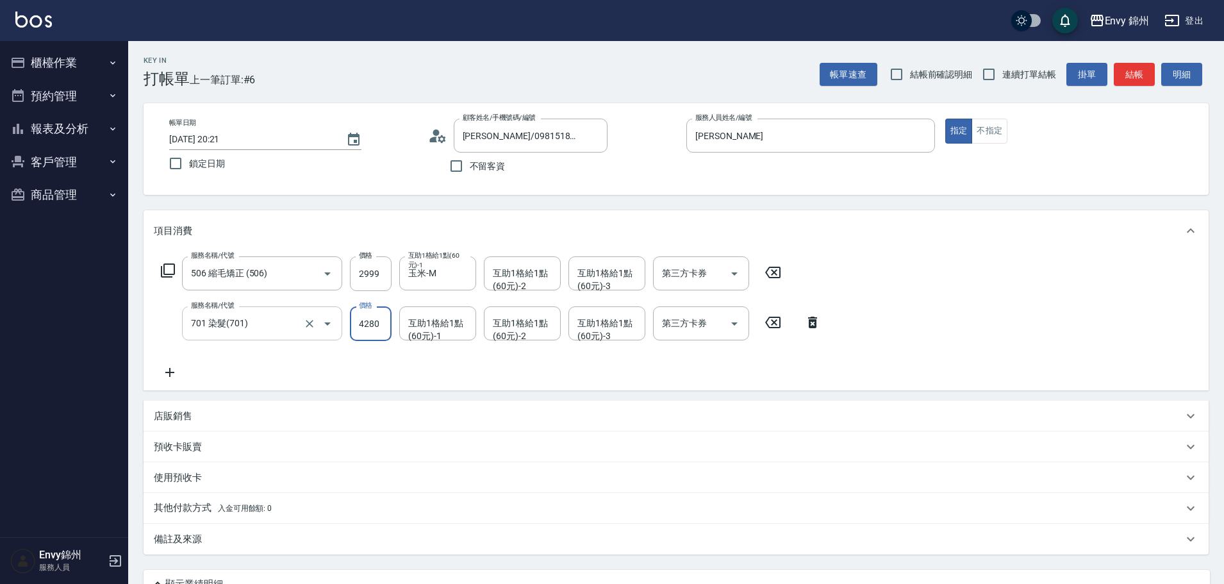
type input "4280"
type input "玉米-M"
click at [179, 375] on icon at bounding box center [170, 372] width 32 height 15
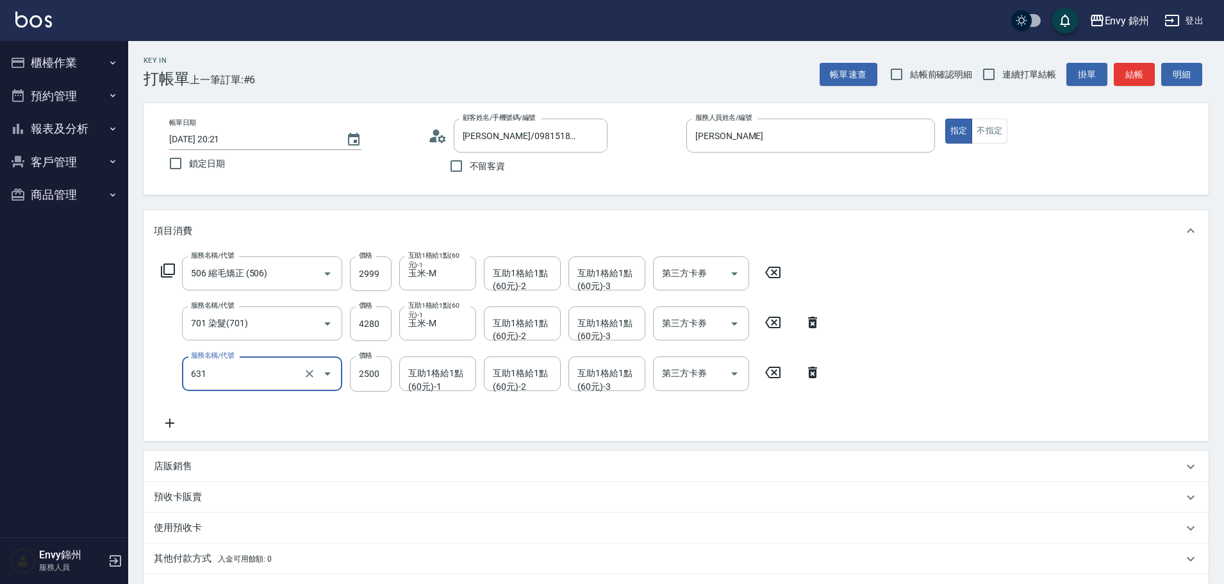
type input "京喚羽系統修護(短髮)(631)"
type input "2400"
type input "玉米-M"
click at [221, 559] on span "入金可用餘額: 0" at bounding box center [245, 558] width 54 height 9
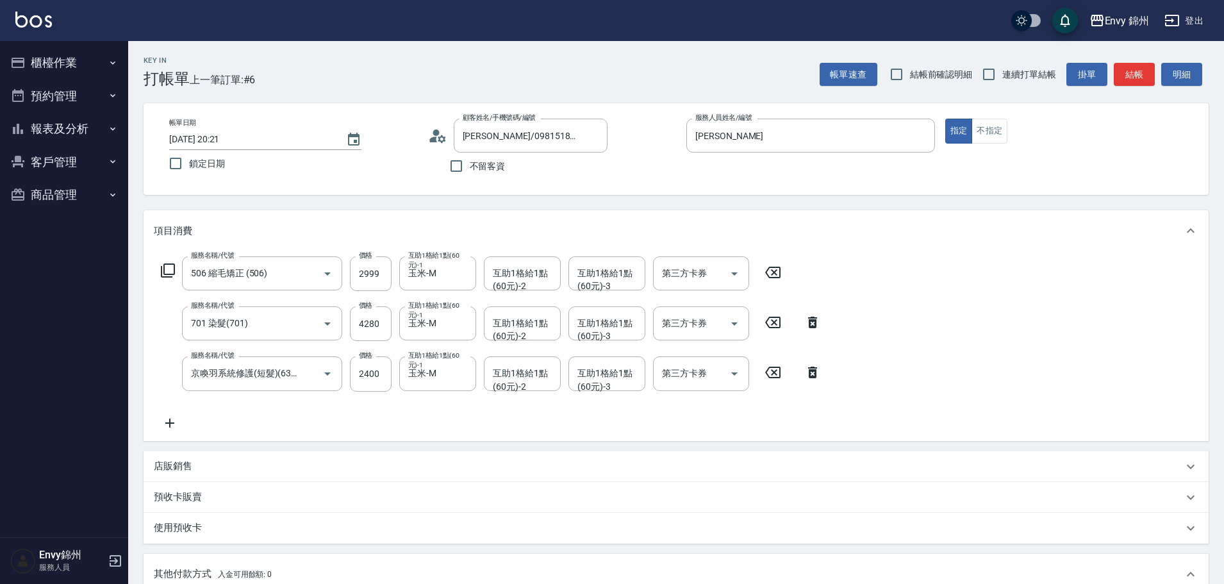
scroll to position [192, 0]
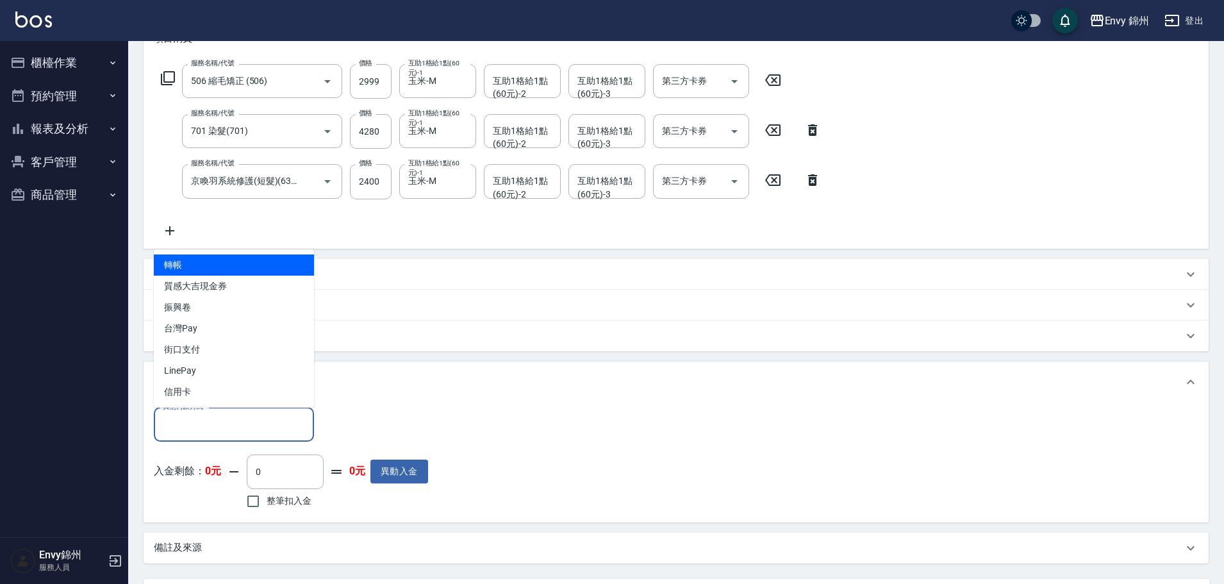
click at [254, 420] on input "其他付款方式" at bounding box center [234, 424] width 149 height 22
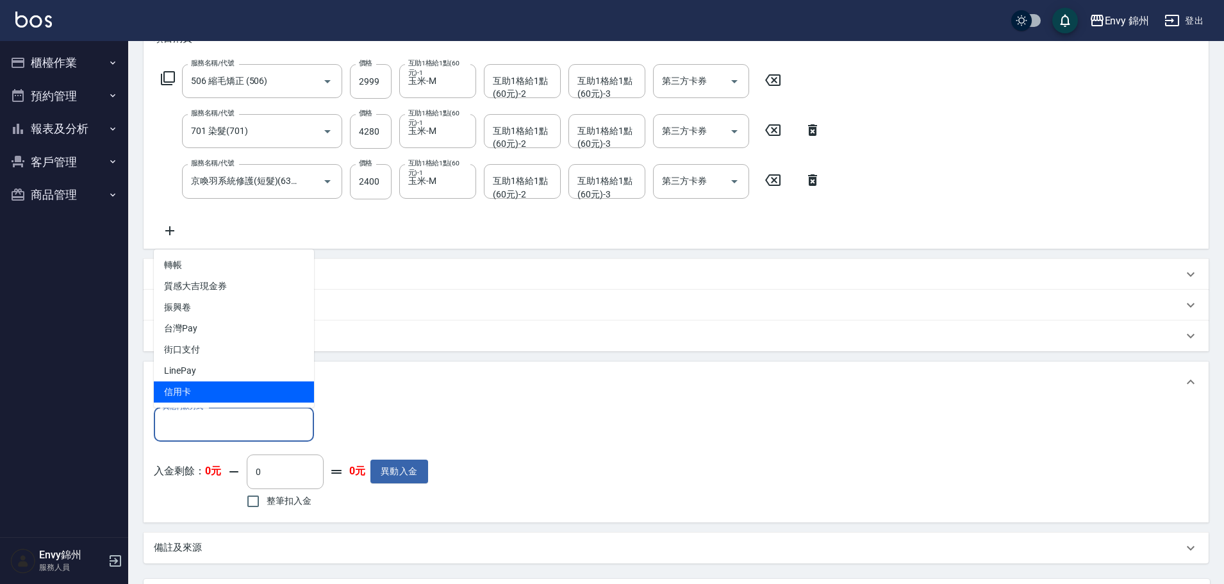
click at [242, 393] on span "信用卡" at bounding box center [234, 391] width 160 height 21
type input "信用卡"
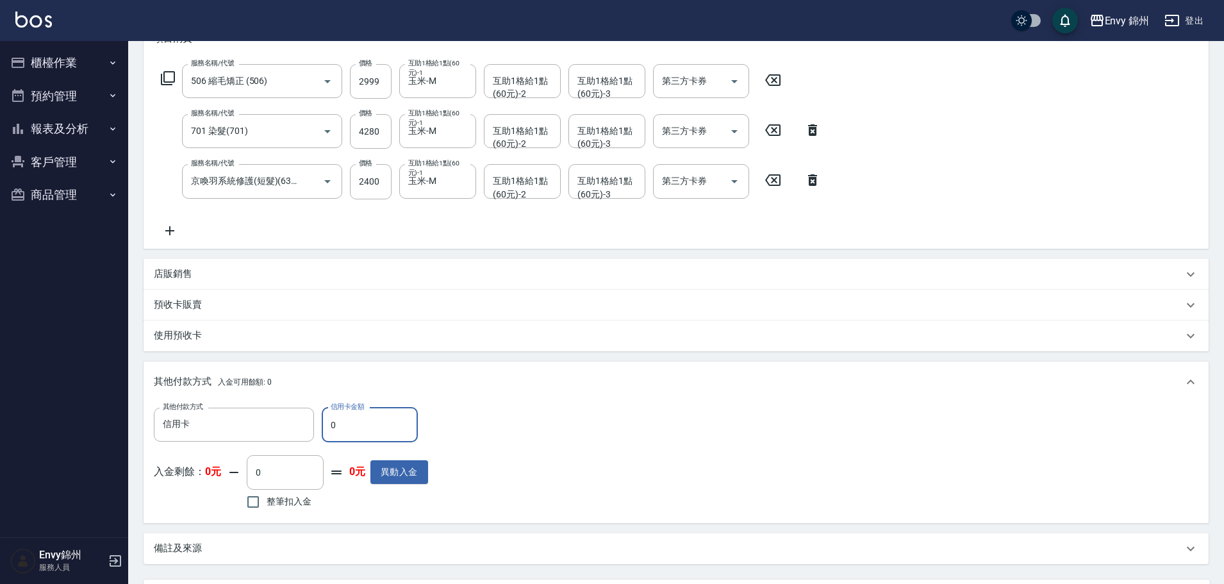
scroll to position [265, 0]
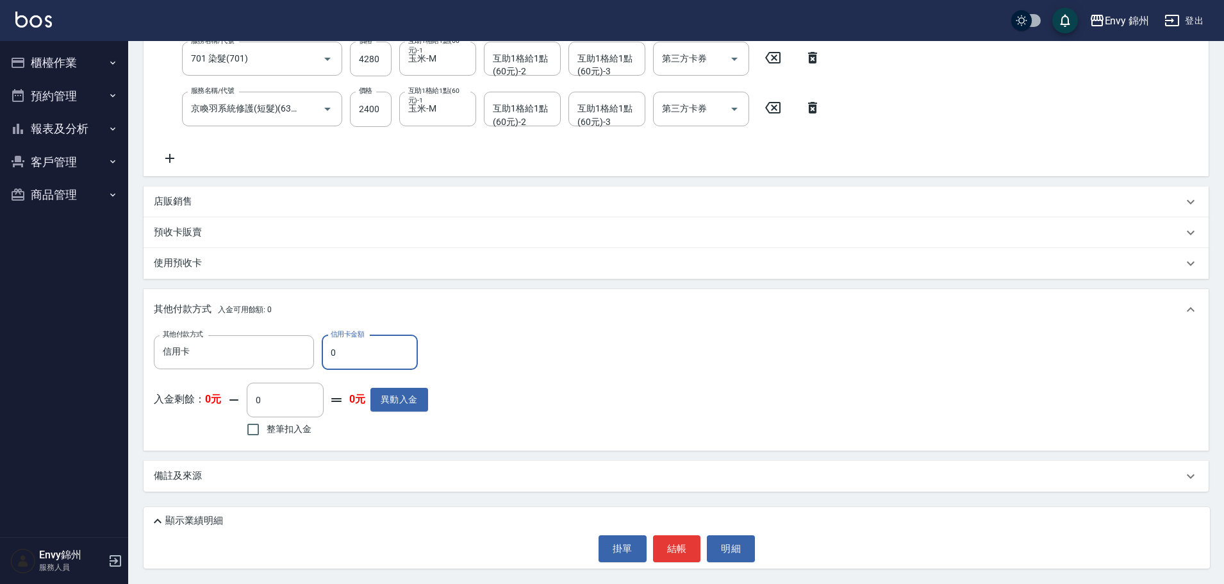
click at [314, 493] on div "Key In 打帳單 上一筆訂單:#6 帳單速查 結帳前確認明細 連續打單結帳 掛單 結帳 明細 帳單日期 2025/10/14 20:21 鎖定日期 顧客姓…" at bounding box center [676, 179] width 1096 height 807
drag, startPoint x: 426, startPoint y: 479, endPoint x: 492, endPoint y: 496, distance: 68.2
click at [426, 479] on div "備註及來源" at bounding box center [668, 475] width 1029 height 13
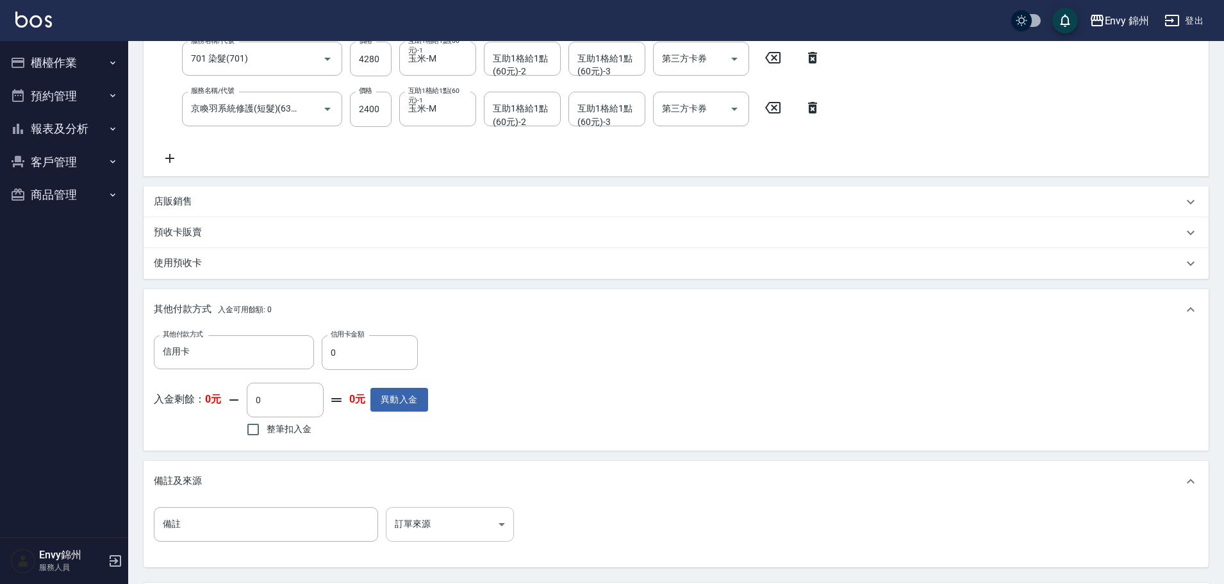
click at [468, 530] on body "Envy 錦州 登出 櫃檯作業 打帳單 帳單列表 現金收支登錄 材料自購登錄 每日結帳 排班表 現場電腦打卡 預約管理 預約管理 單日預約紀錄 單週預約紀錄 …" at bounding box center [612, 197] width 1224 height 924
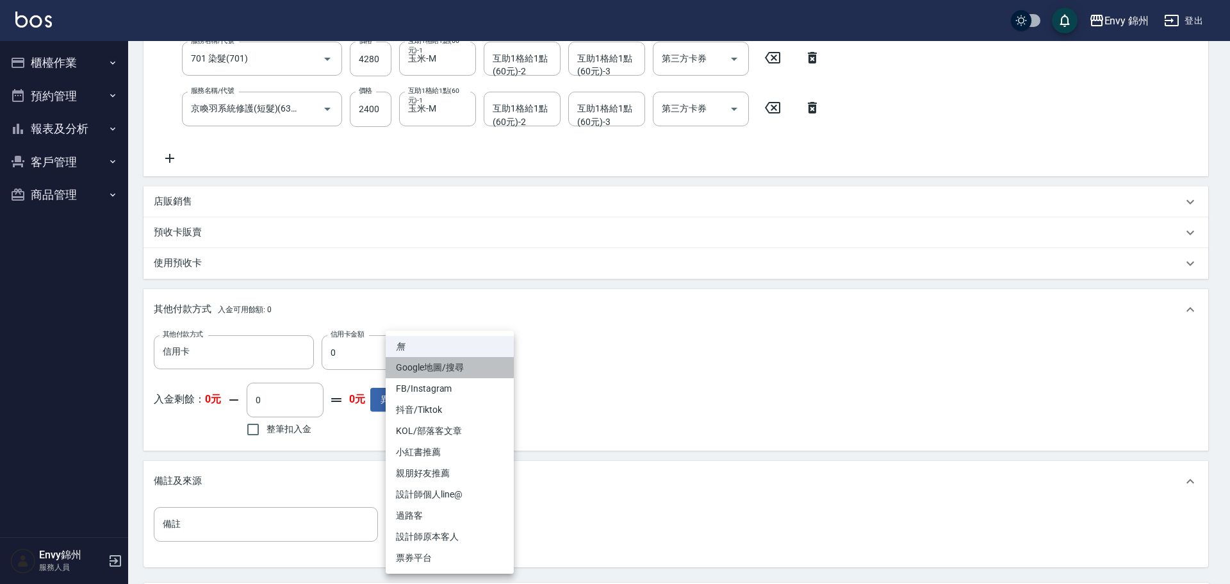
click at [461, 368] on li "Google地圖/搜尋" at bounding box center [450, 367] width 128 height 21
type input "Google地圖/搜尋"
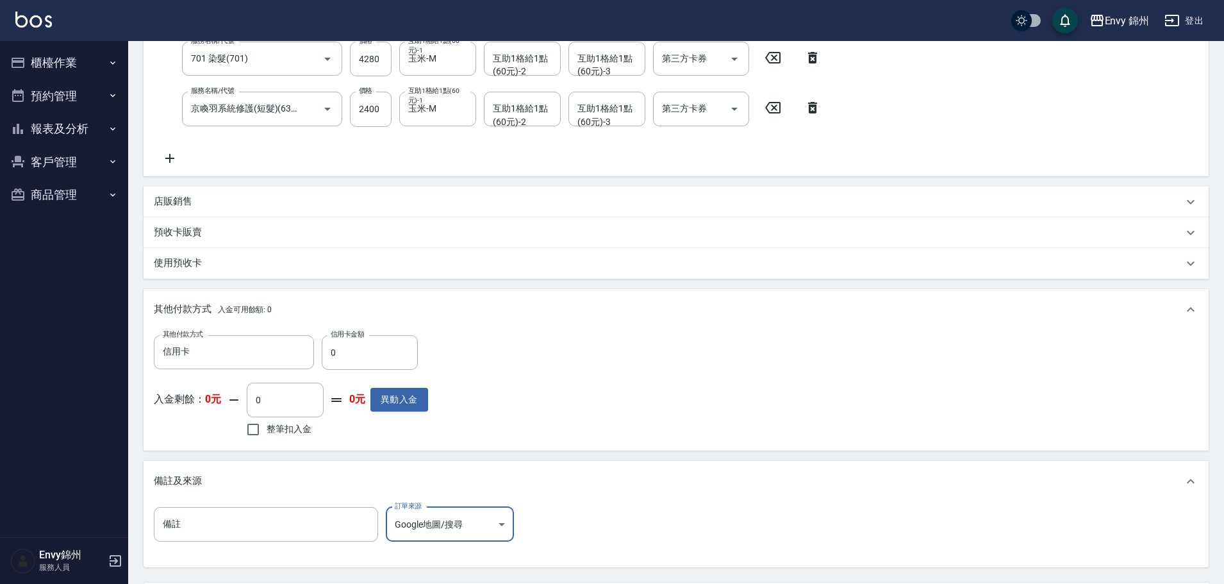
scroll to position [340, 0]
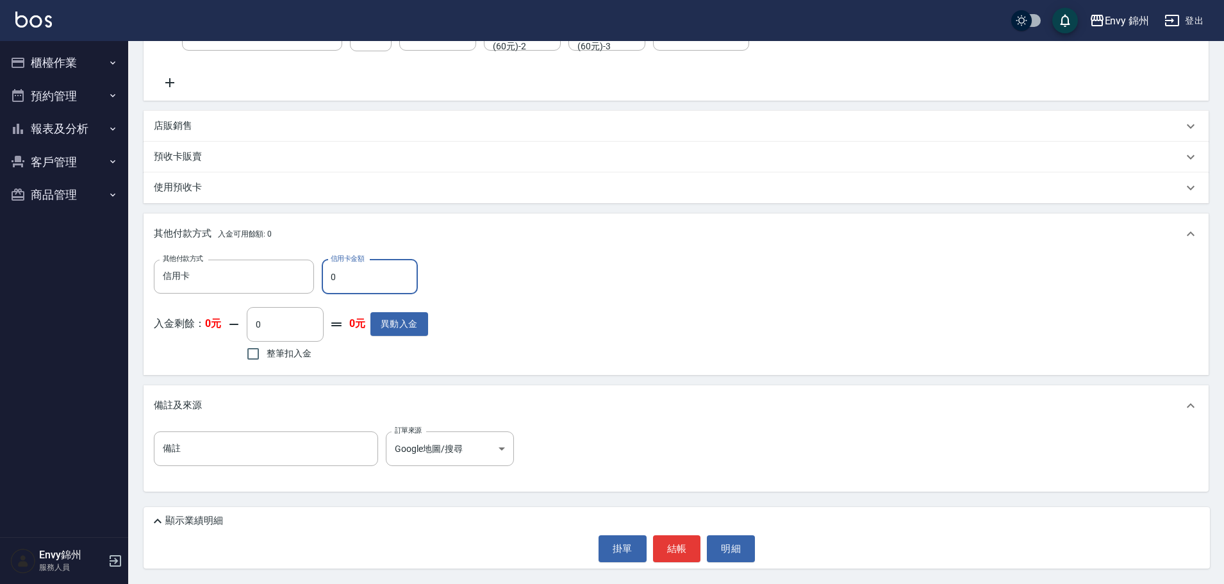
drag, startPoint x: 360, startPoint y: 288, endPoint x: 325, endPoint y: 286, distance: 34.7
click at [325, 286] on input "0" at bounding box center [370, 277] width 96 height 35
click at [186, 525] on p "顯示業績明細" at bounding box center [194, 520] width 58 height 13
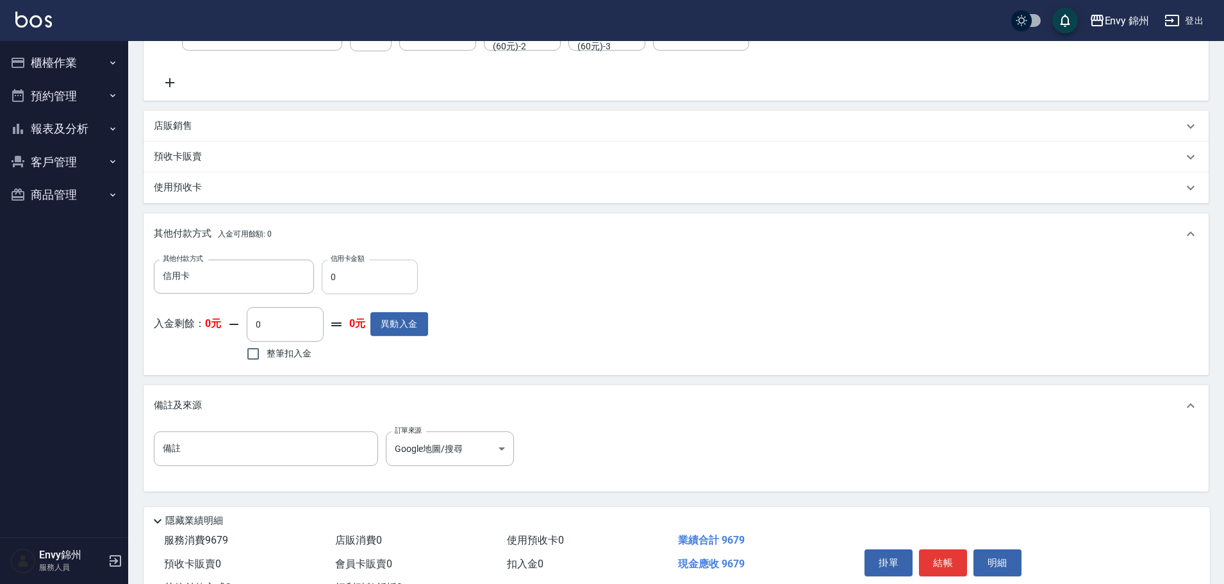
click at [408, 281] on input "0" at bounding box center [370, 277] width 96 height 35
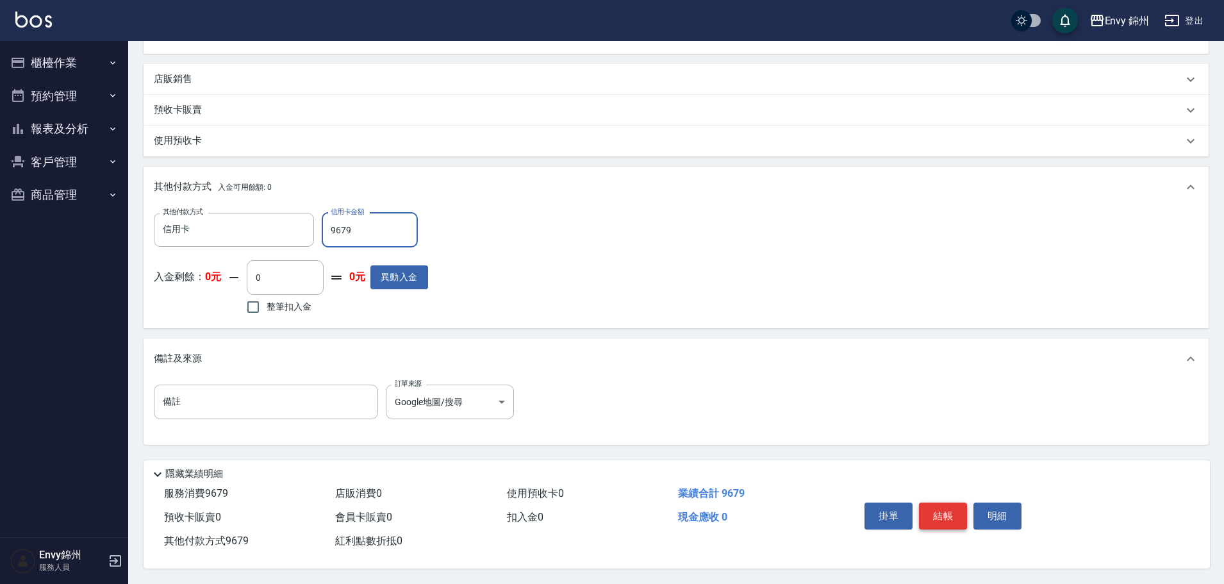
type input "9679"
click at [931, 507] on button "結帳" at bounding box center [943, 515] width 48 height 27
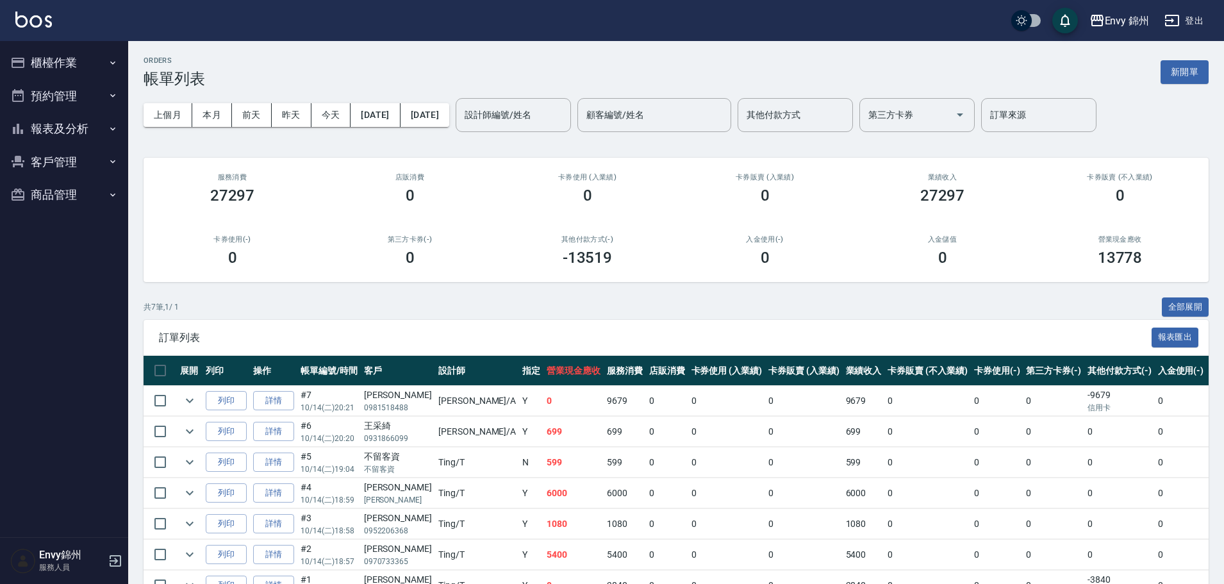
click at [1197, 59] on div "ORDERS 帳單列表 新開單" at bounding box center [676, 71] width 1065 height 31
click at [1183, 72] on button "新開單" at bounding box center [1185, 72] width 48 height 24
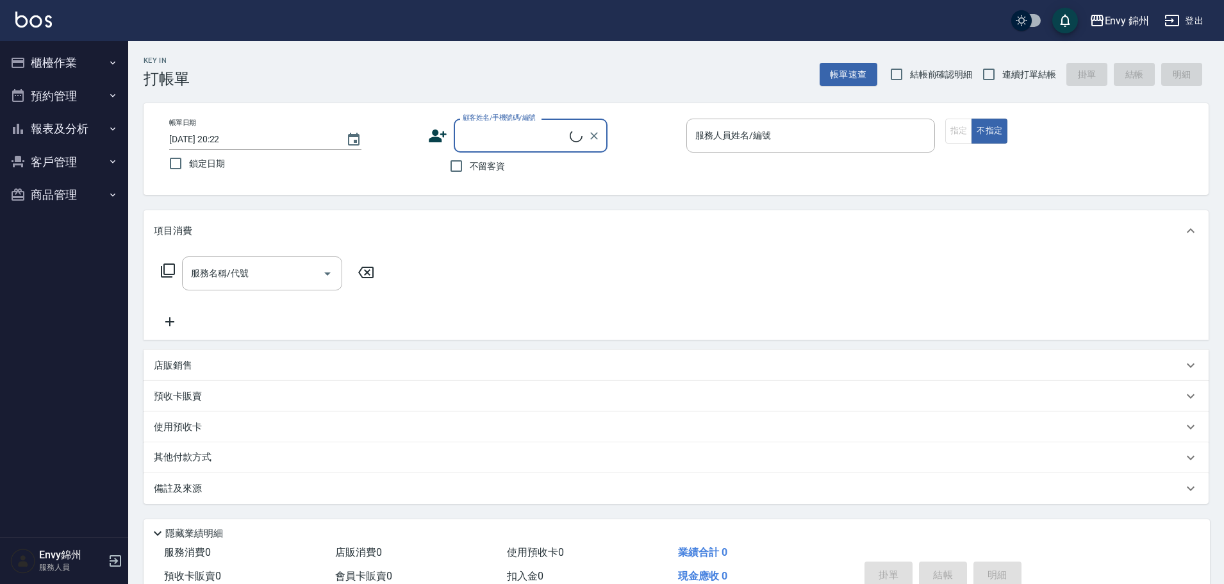
click at [636, 106] on div "帳單日期 2025/10/14 20:22 鎖定日期 顧客姓名/手機號碼/編號 顧客姓名/手機號碼/編號 不留客資 服務人員姓名/編號 服務人員姓名/編號 指…" at bounding box center [676, 149] width 1065 height 92
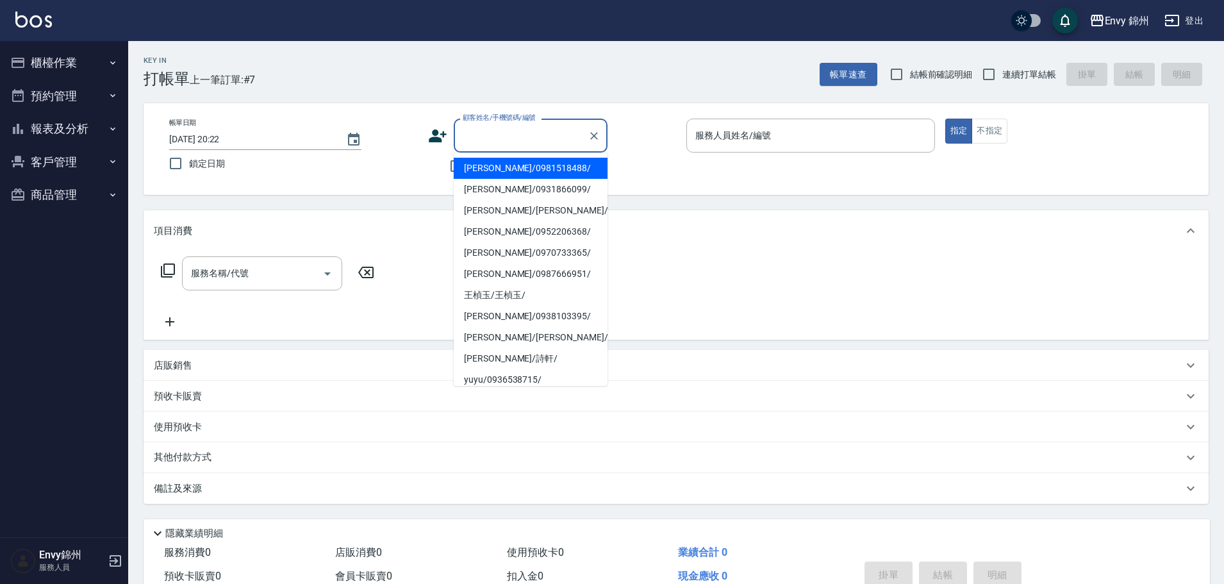
click at [511, 145] on input "顧客姓名/手機號碼/編號" at bounding box center [521, 135] width 123 height 22
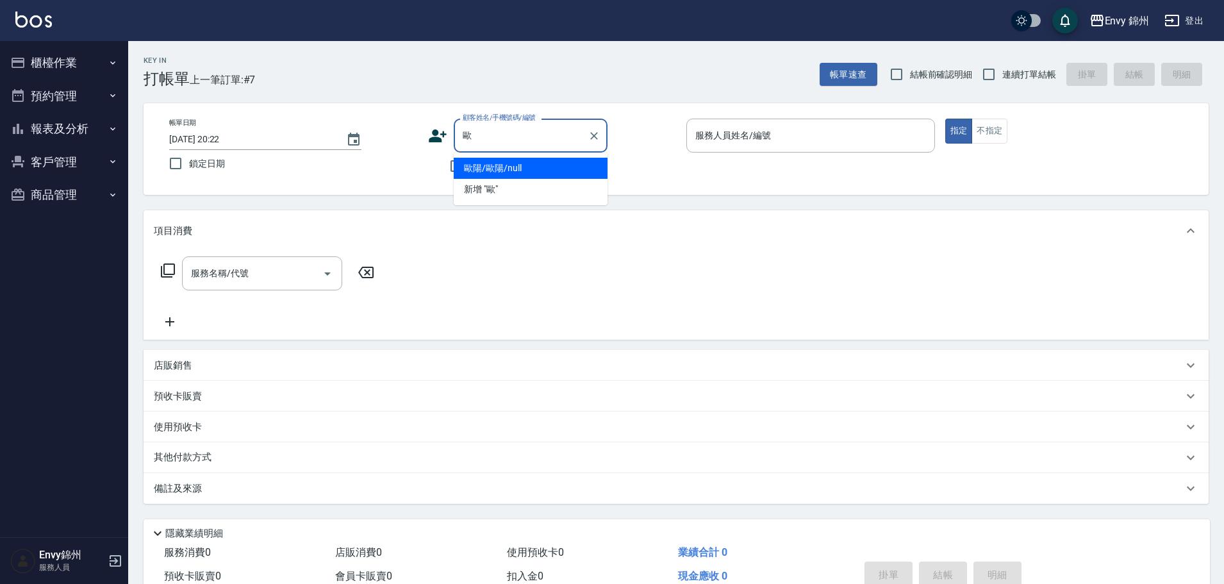
type input "歐陽/歐陽/null"
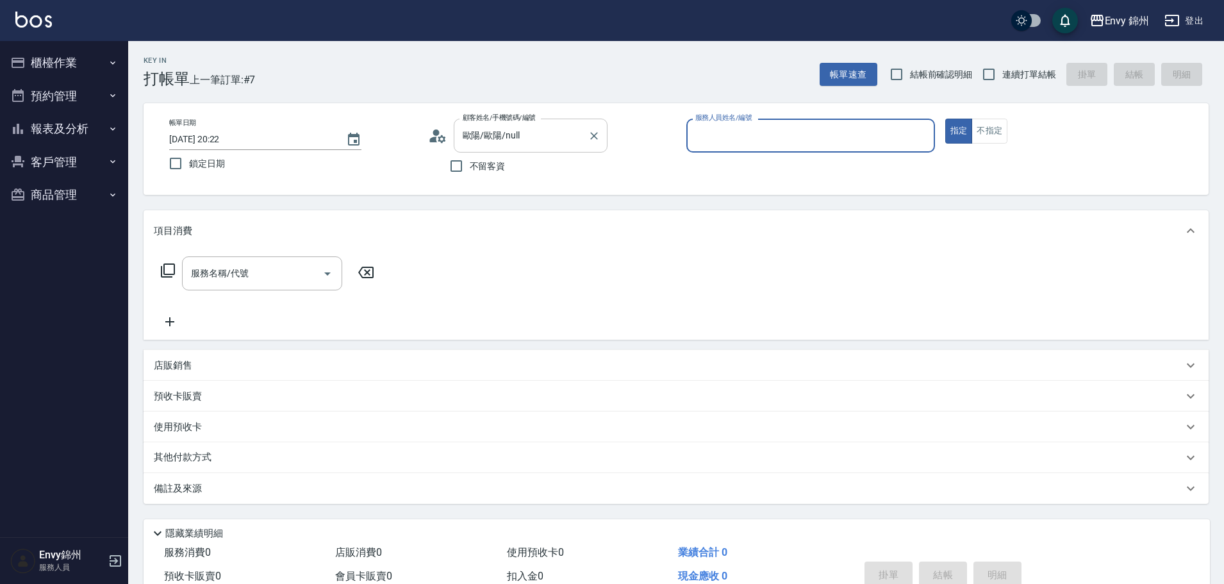
type input "Annie-A"
click at [251, 290] on div "服務名稱/代號" at bounding box center [262, 273] width 160 height 34
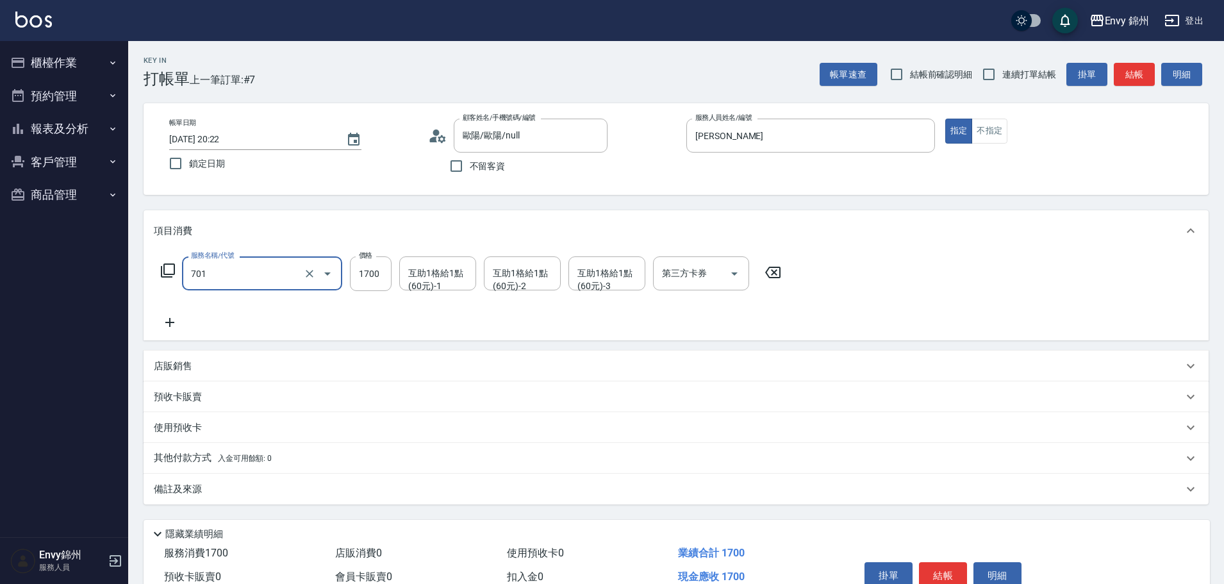
type input "701 染髮(701)"
type input "2000"
type input "Ting-T"
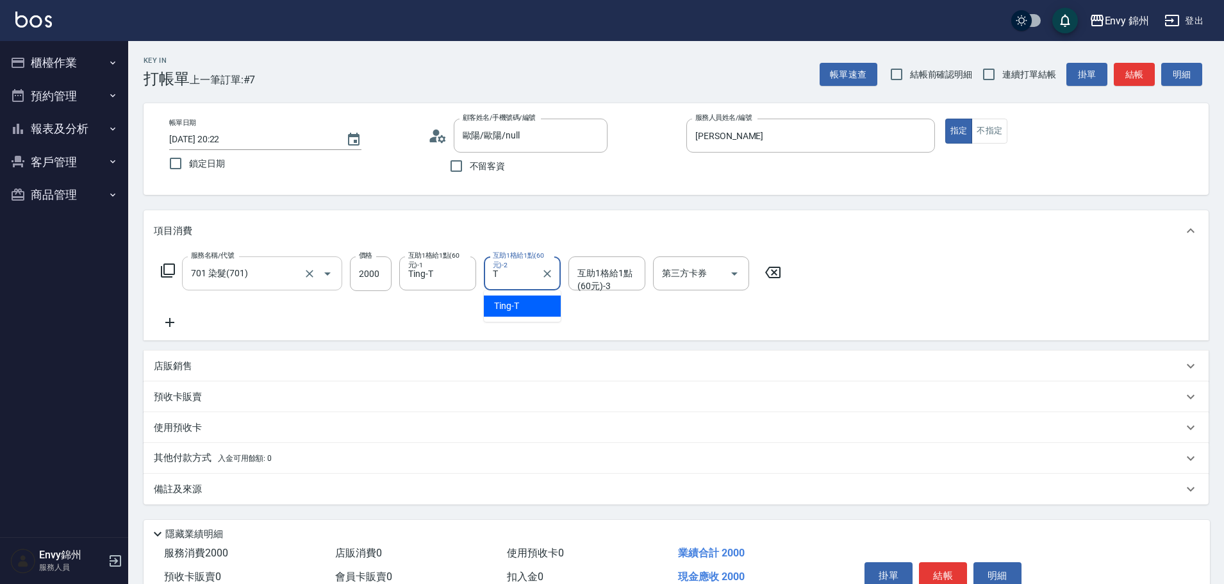
type input "Ting-T"
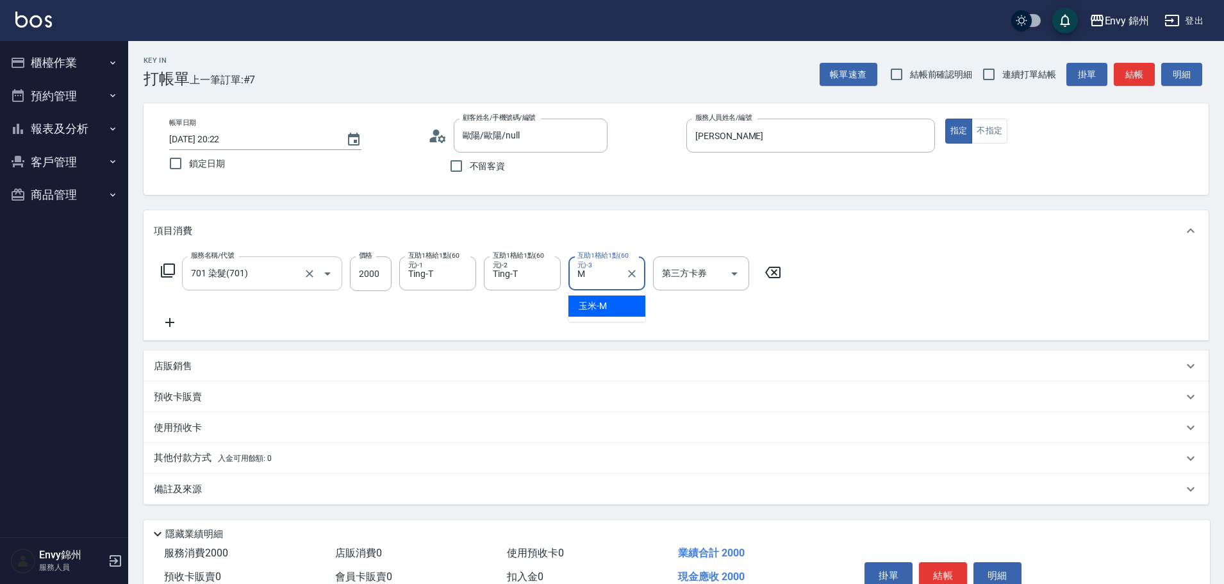
type input "玉米-M"
click at [172, 317] on icon at bounding box center [170, 322] width 32 height 15
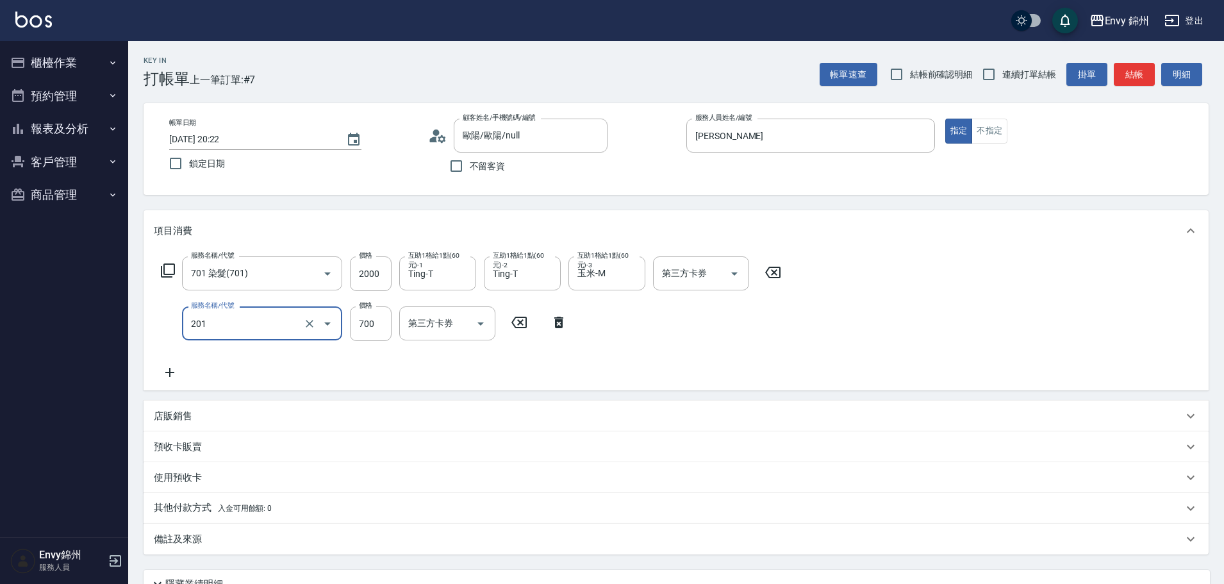
type input "201 剪髮(201)"
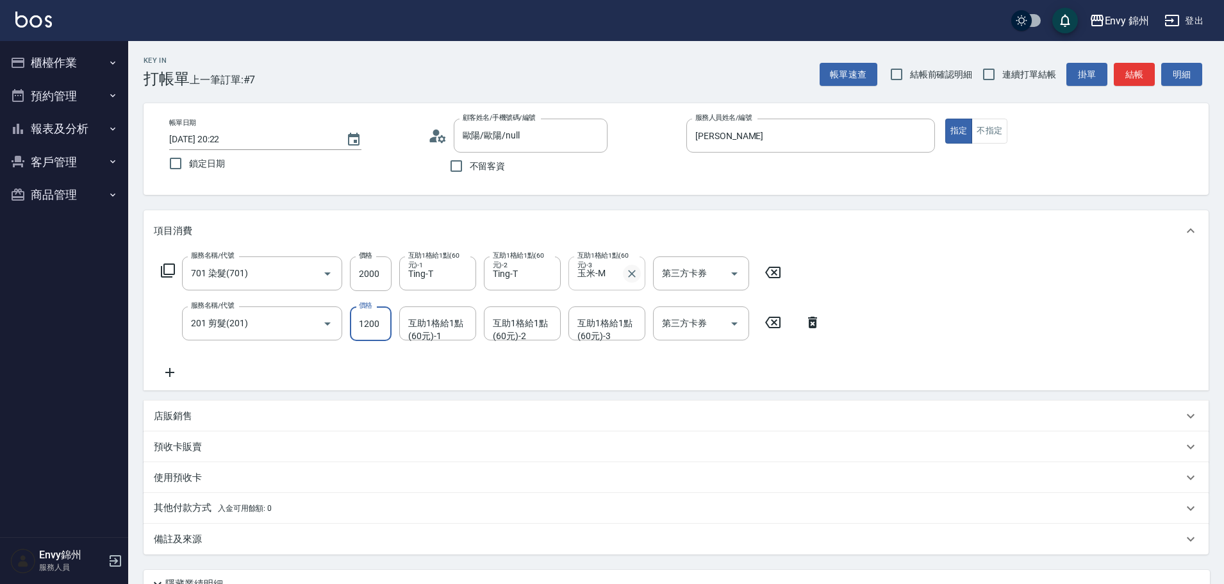
drag, startPoint x: 631, startPoint y: 269, endPoint x: 625, endPoint y: 277, distance: 10.1
click at [631, 269] on label "互助1格給1點(60元)-3" at bounding box center [606, 260] width 58 height 19
type input "1200"
click at [620, 269] on input "玉米-M" at bounding box center [597, 273] width 46 height 22
click at [631, 276] on icon "Clear" at bounding box center [631, 273] width 13 height 13
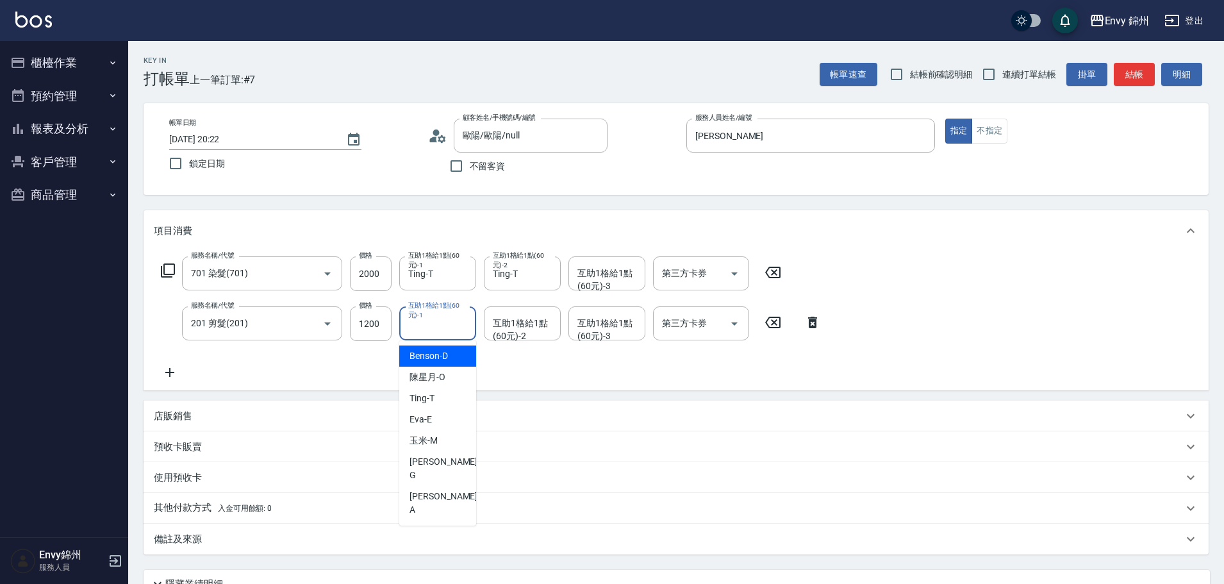
click at [434, 329] on div "互助1格給1點(60元)-1 互助1格給1點(60元)-1" at bounding box center [437, 323] width 77 height 34
type input "玉米-M"
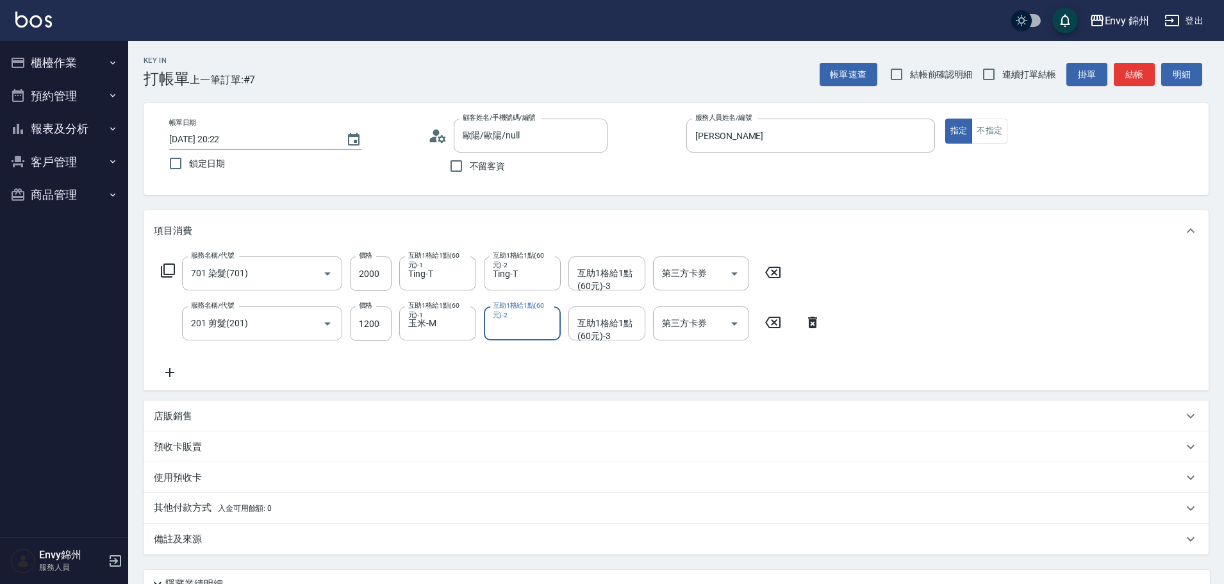
click at [167, 529] on div "備註及來源" at bounding box center [676, 539] width 1065 height 31
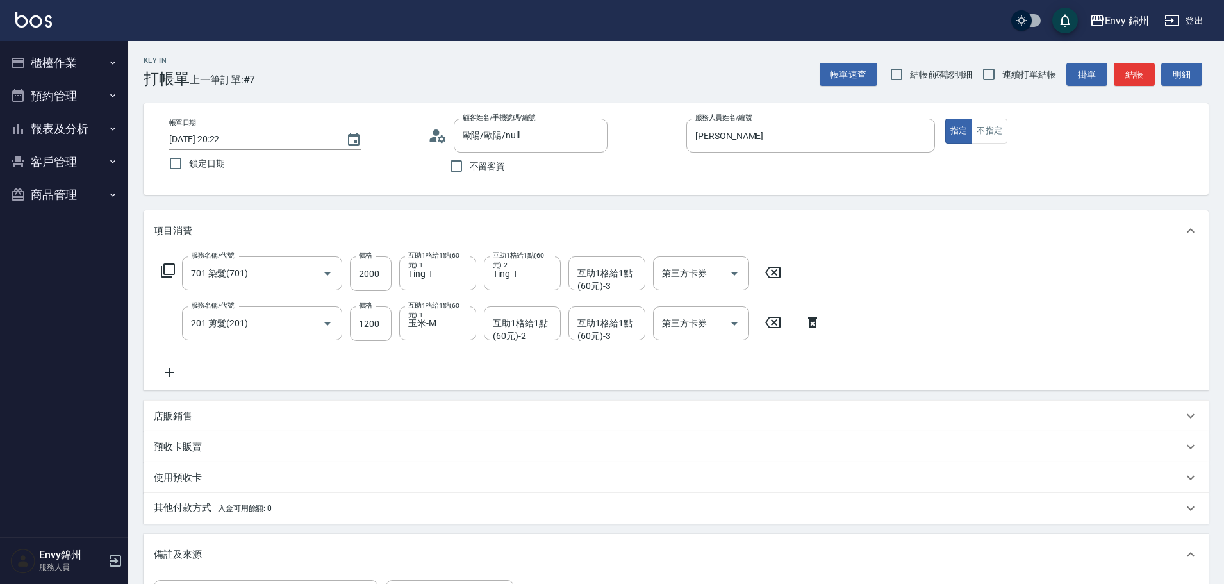
scroll to position [192, 0]
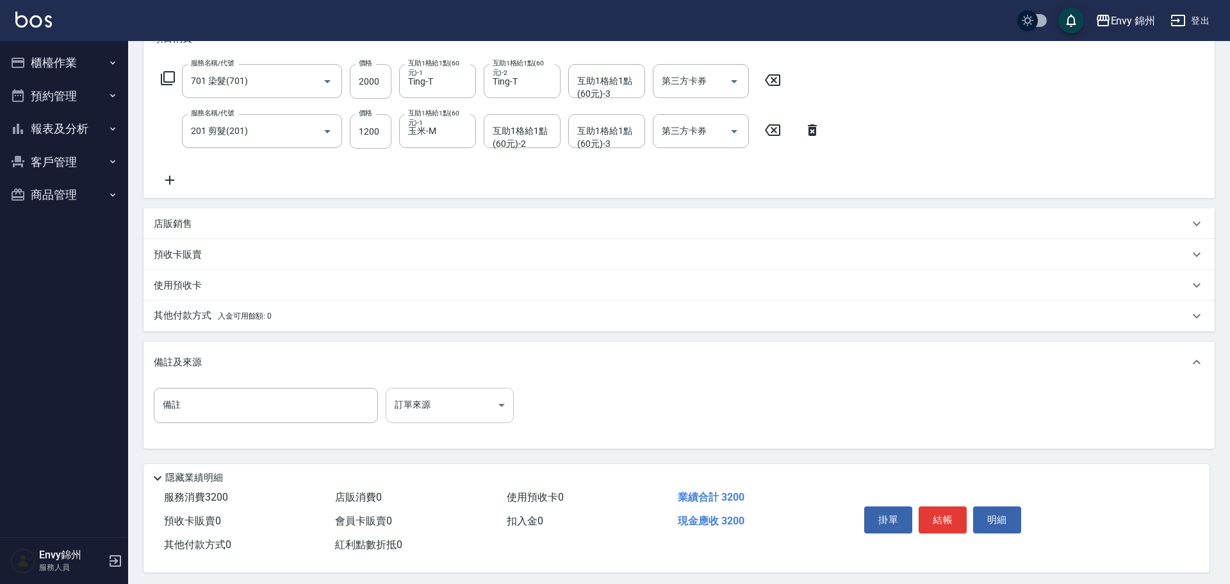
click at [468, 443] on body "Envy 錦州 登出 櫃檯作業 打帳單 帳單列表 現金收支登錄 材料自購登錄 每日結帳 排班表 現場電腦打卡 預約管理 預約管理 單日預約紀錄 單週預約紀錄 …" at bounding box center [615, 198] width 1230 height 780
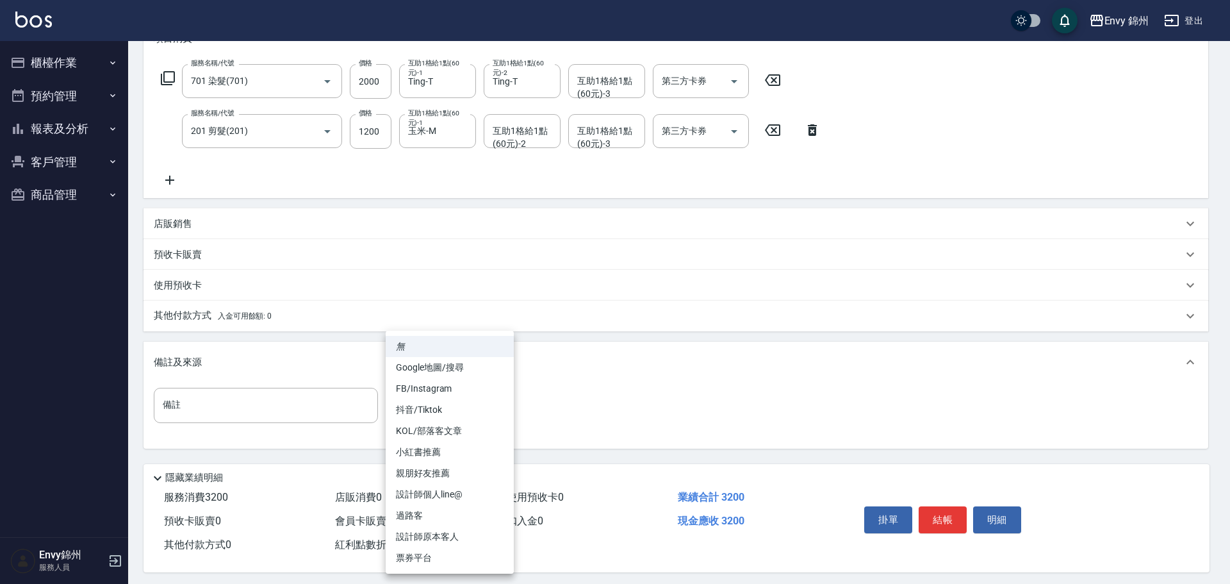
click at [447, 535] on li "設計師原本客人" at bounding box center [450, 536] width 128 height 21
type input "設計師原本客人"
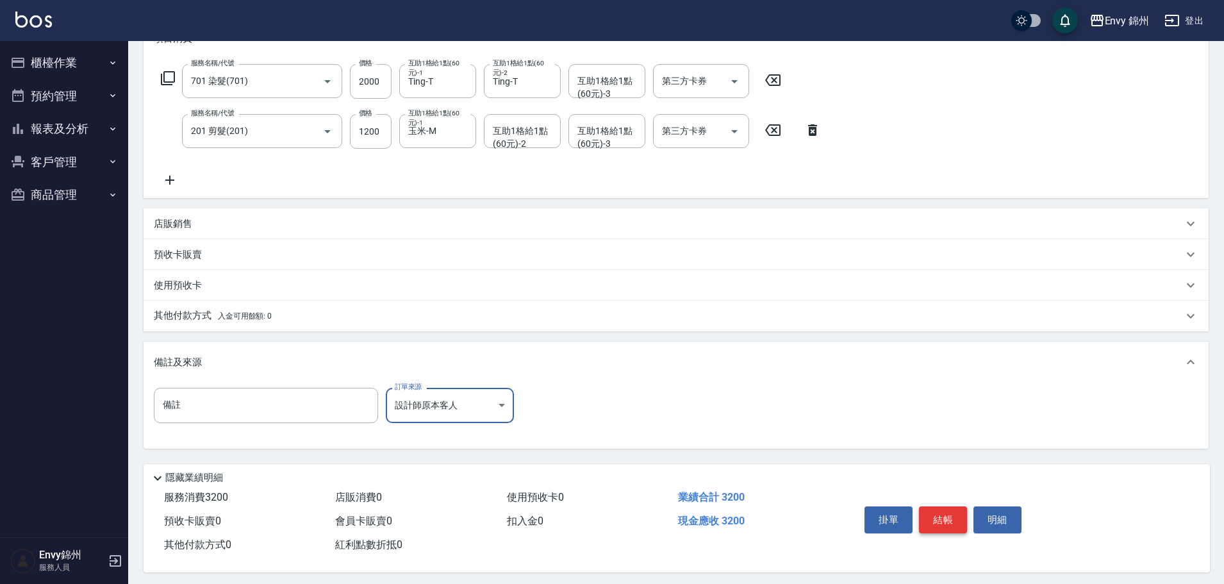
click at [948, 515] on button "結帳" at bounding box center [943, 519] width 48 height 27
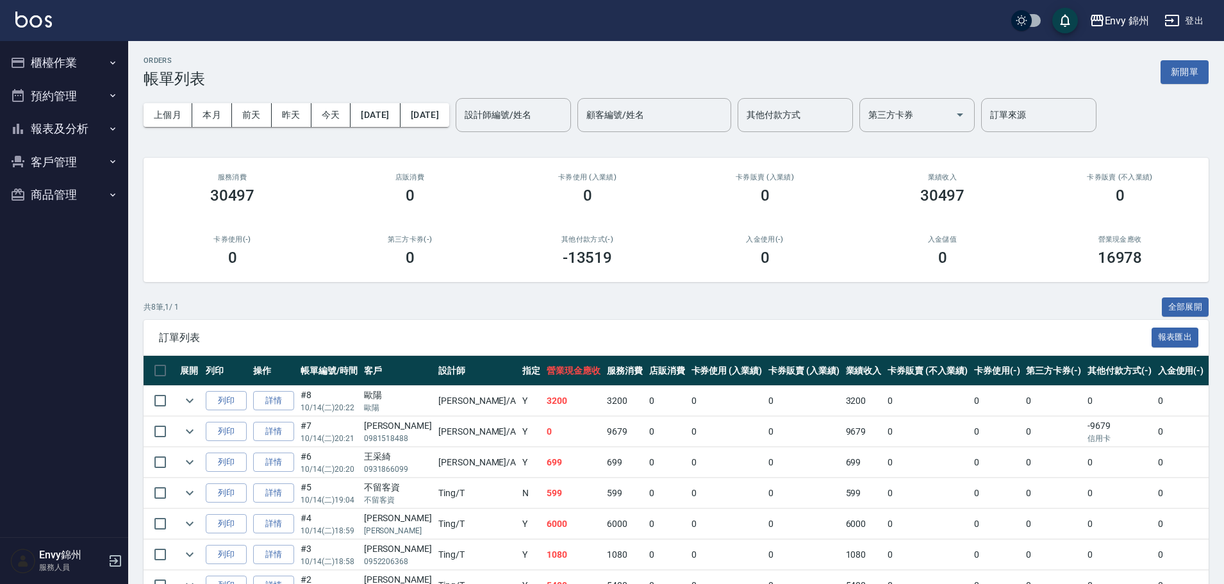
click at [1175, 77] on button "新開單" at bounding box center [1185, 72] width 48 height 24
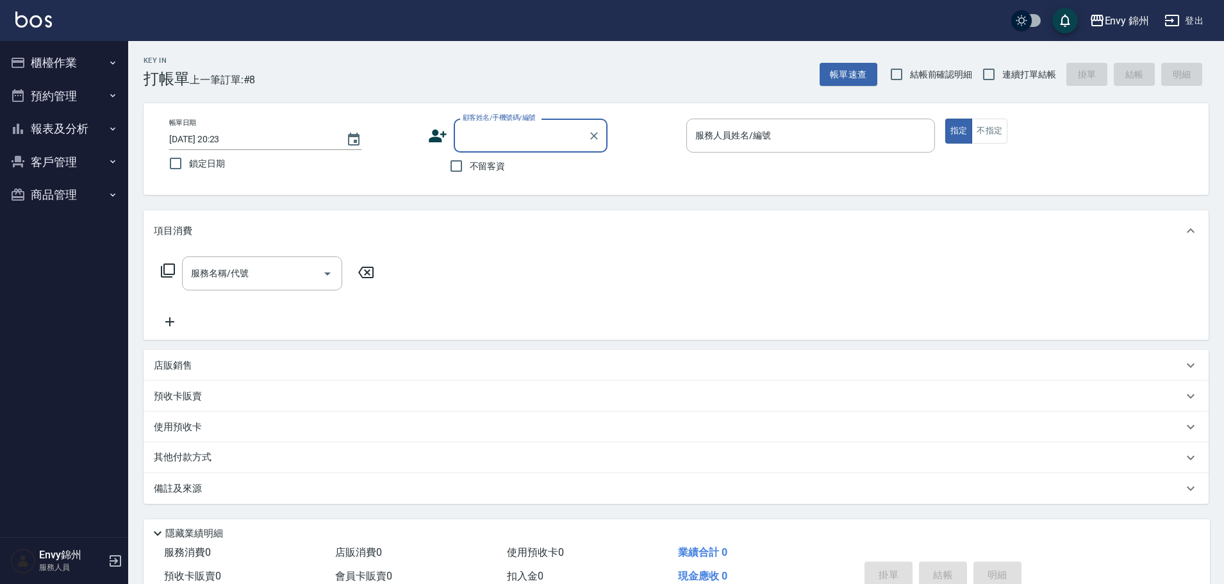
click at [517, 142] on input "顧客姓名/手機號碼/編號" at bounding box center [521, 135] width 123 height 22
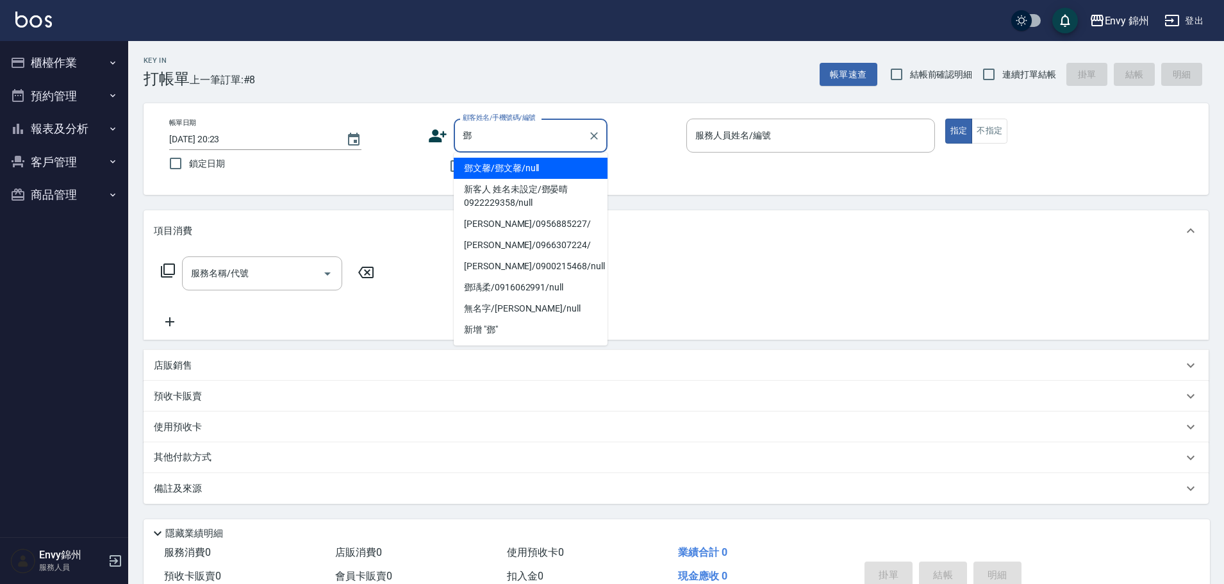
type input "鄧文馨/鄧文馨/null"
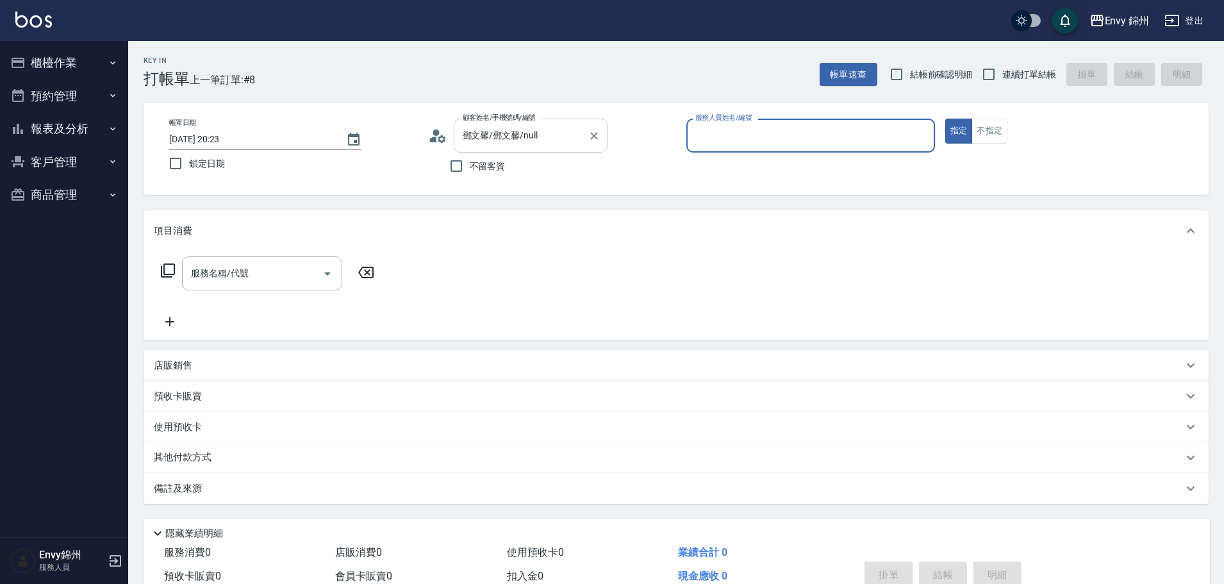
type input "Annie-A"
click at [198, 296] on div "服務名稱/代號 服務名稱/代號" at bounding box center [268, 292] width 228 height 73
click at [208, 282] on input "服務名稱/代號" at bounding box center [252, 273] width 129 height 22
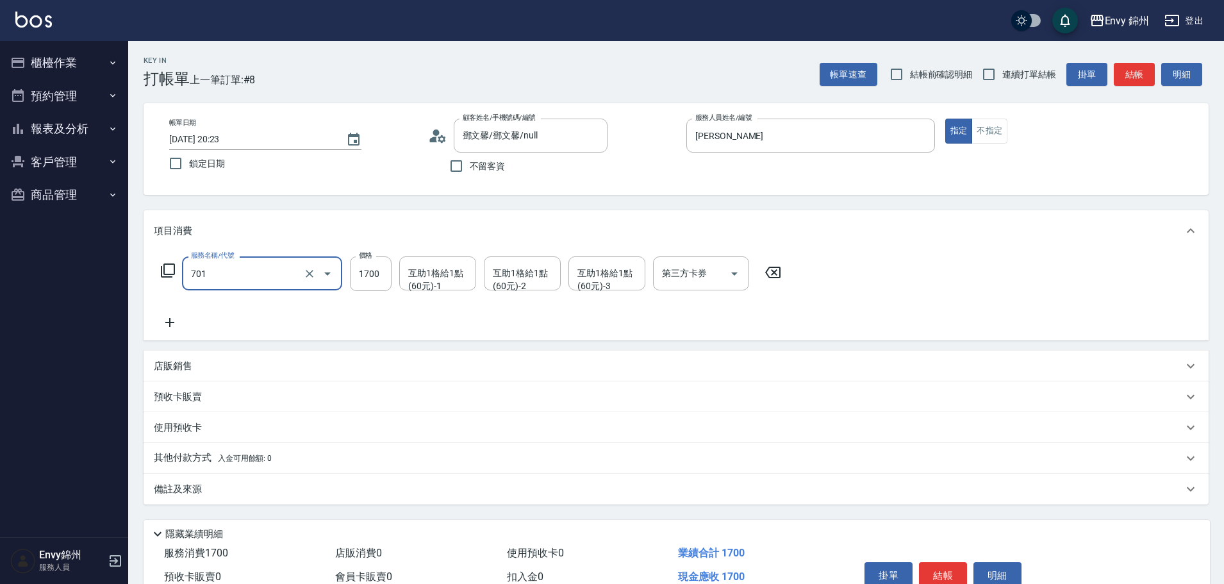
type input "701 染髮(701)"
type input "1950"
type input "玉米-M"
click at [163, 355] on div "店販銷售" at bounding box center [676, 366] width 1065 height 31
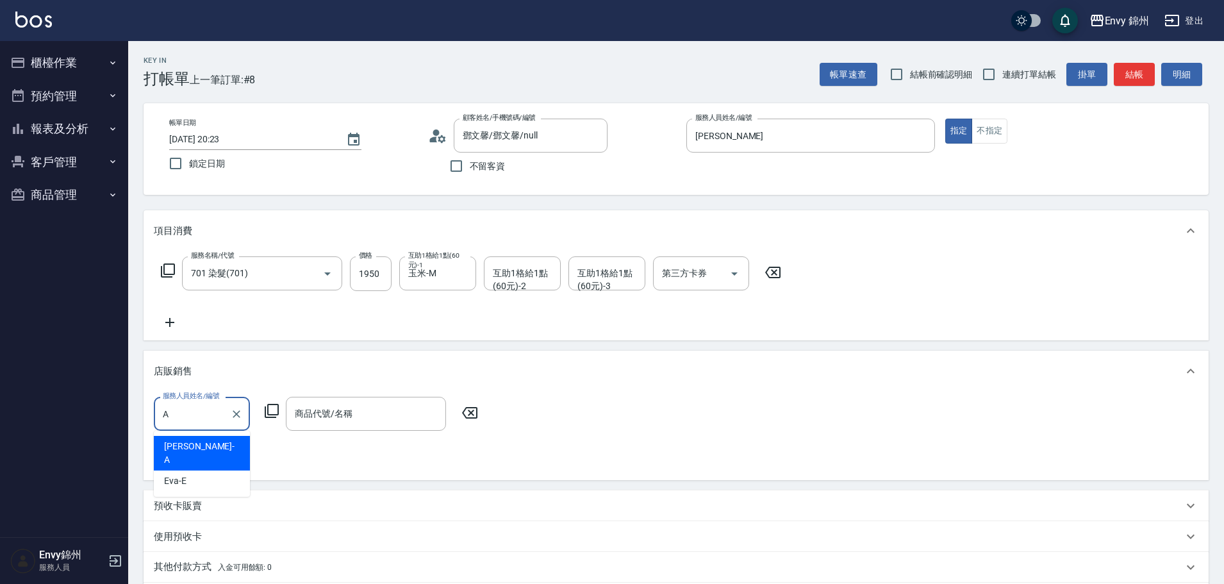
click at [232, 451] on div "Annie -A" at bounding box center [202, 453] width 96 height 35
type input "Annie-A"
click at [373, 431] on div "服務人員姓名/編號 Annie-A 服務人員姓名/編號 商品代號/名稱 商品代號/名稱" at bounding box center [676, 433] width 1045 height 73
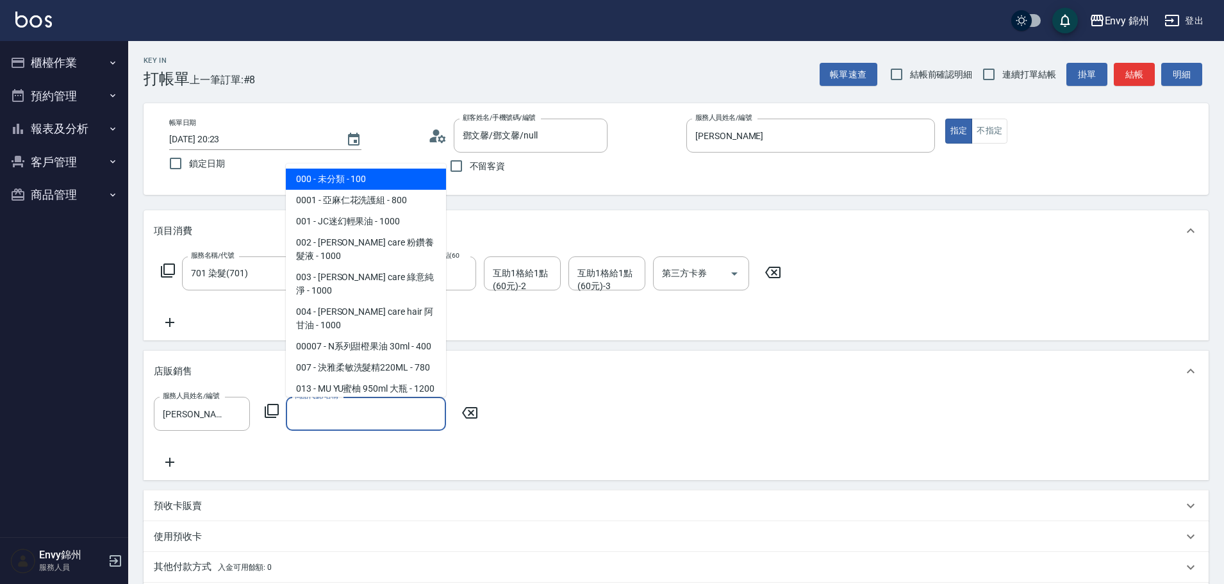
click at [366, 417] on input "商品代號/名稱" at bounding box center [366, 413] width 149 height 22
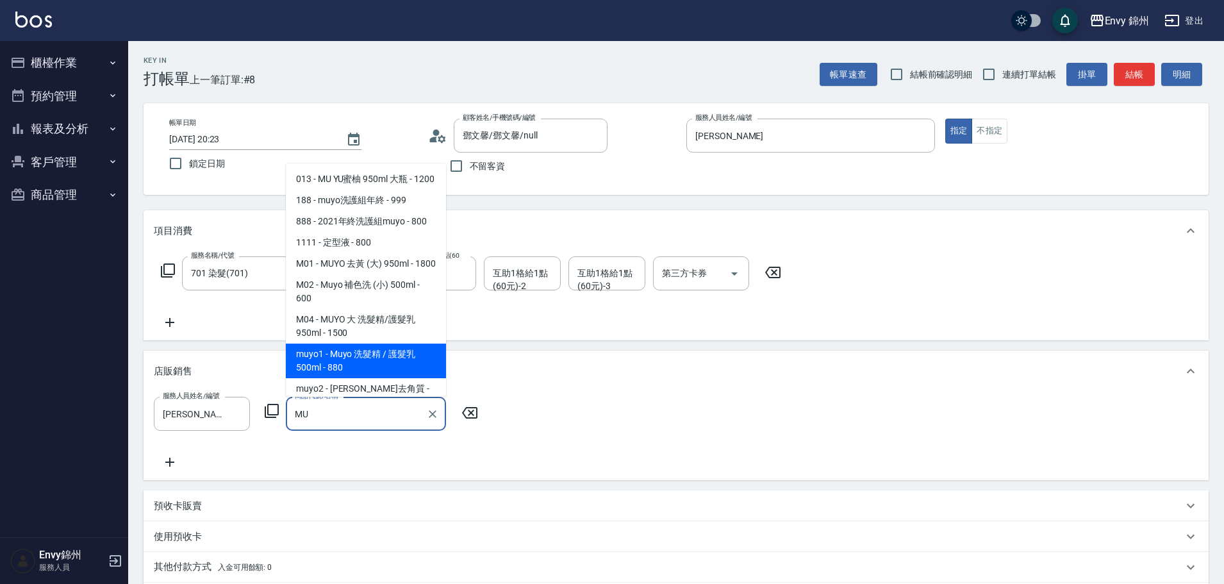
click at [370, 378] on span "muyo1 - Muyo 洗髮精 / 護髮乳 500ml - 880" at bounding box center [366, 361] width 160 height 35
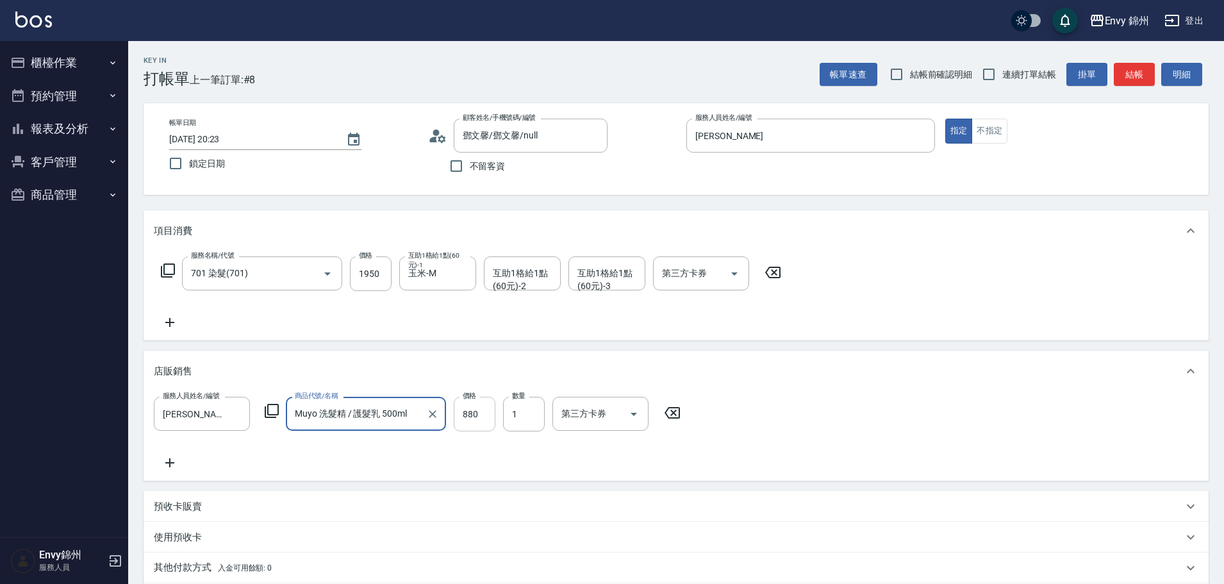
type input "Muyo 洗髮精 / 護髮乳 500ml"
click at [472, 418] on input "880" at bounding box center [475, 414] width 42 height 35
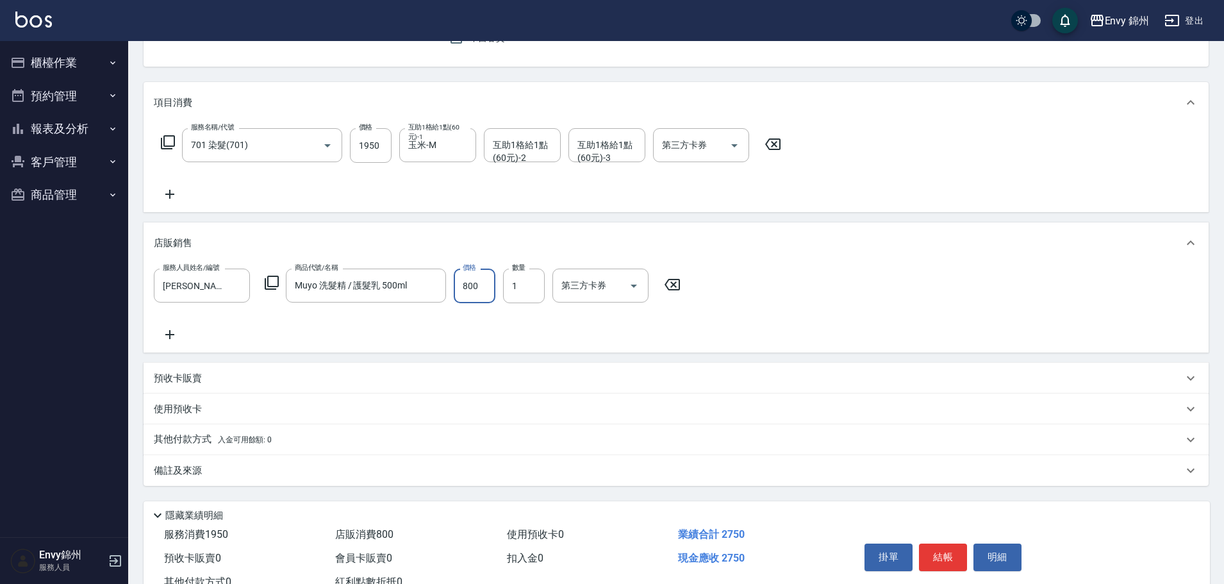
type input "800"
click at [194, 433] on p "其他付款方式 入金可用餘額: 0" at bounding box center [213, 440] width 118 height 14
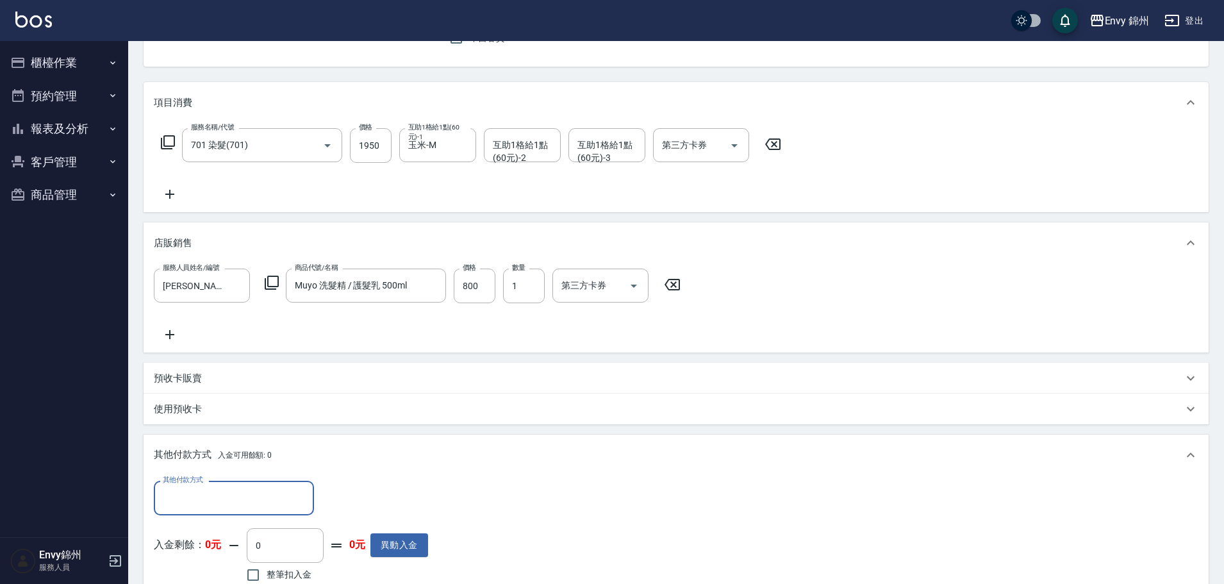
scroll to position [0, 0]
click at [206, 497] on input "其他付款方式" at bounding box center [234, 497] width 149 height 22
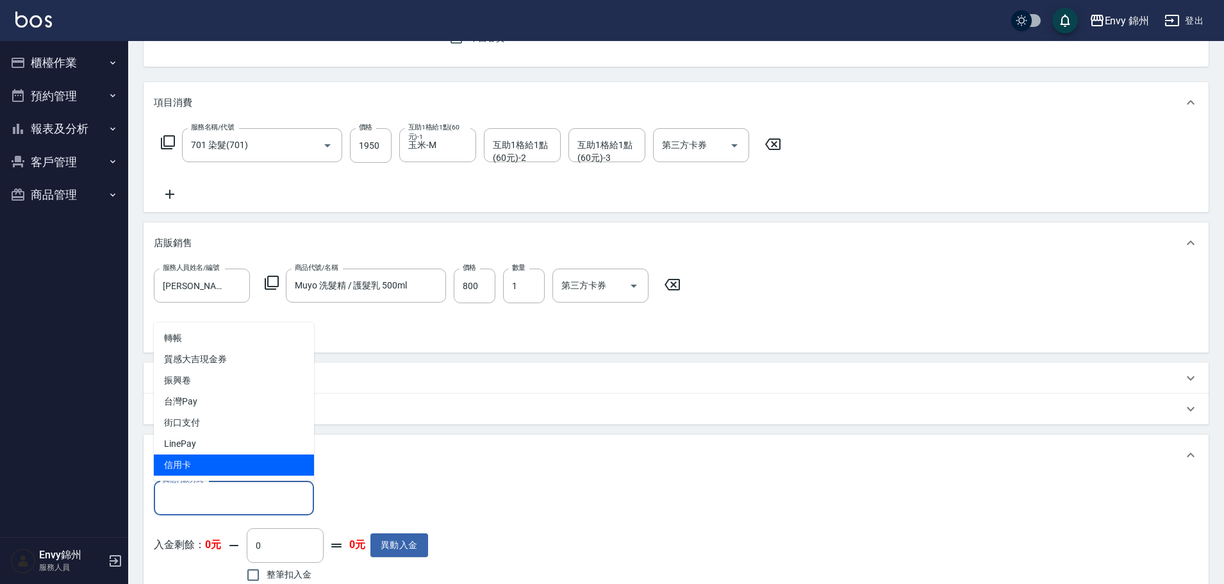
click at [211, 468] on span "信用卡" at bounding box center [234, 464] width 160 height 21
type input "信用卡"
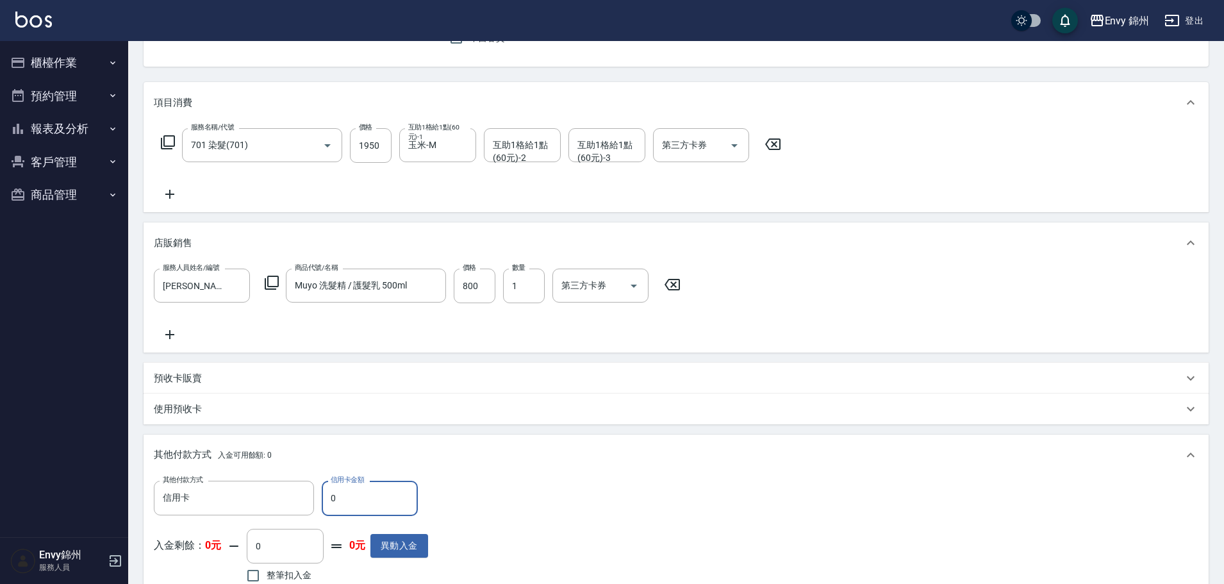
scroll to position [256, 0]
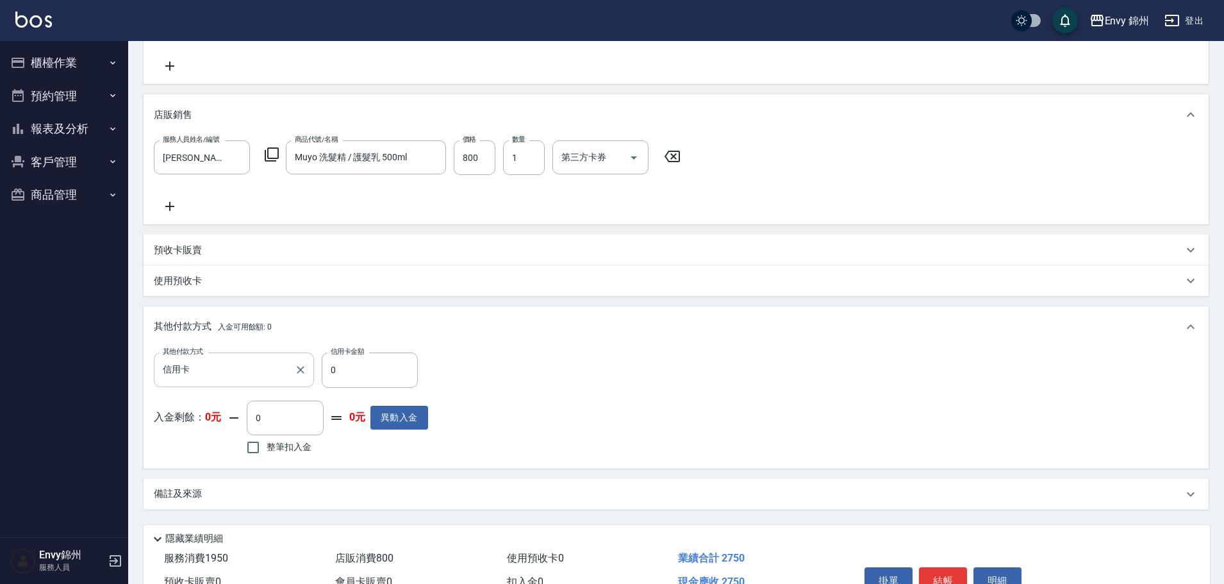
drag, startPoint x: 351, startPoint y: 346, endPoint x: 301, endPoint y: 353, distance: 50.5
click at [309, 357] on div "其他付款方式 入金可用餘額: 0 其他付款方式 信用卡 其他付款方式 信用卡金額 0 信用卡金額 入金剩餘： 0元 0 ​ 整筆扣入金 0元 異動入金" at bounding box center [676, 386] width 1065 height 161
drag, startPoint x: 348, startPoint y: 374, endPoint x: 311, endPoint y: 376, distance: 37.2
click at [312, 376] on div "其他付款方式 信用卡 其他付款方式 信用卡金額 0 信用卡金額" at bounding box center [291, 369] width 274 height 35
type input "2750"
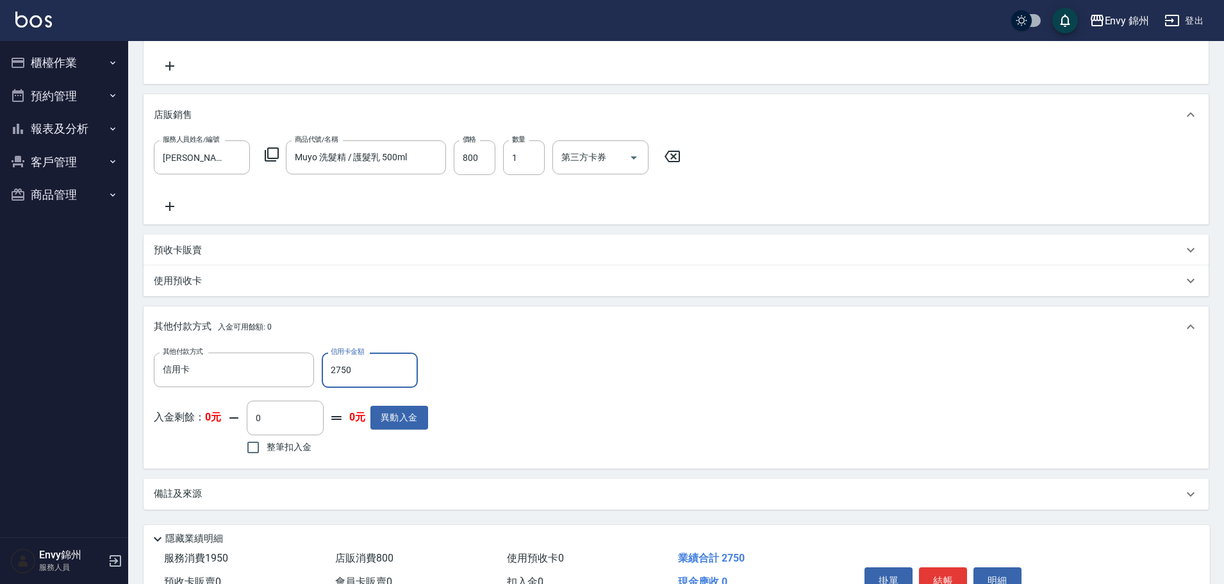
click at [393, 497] on div "備註及來源" at bounding box center [668, 493] width 1029 height 13
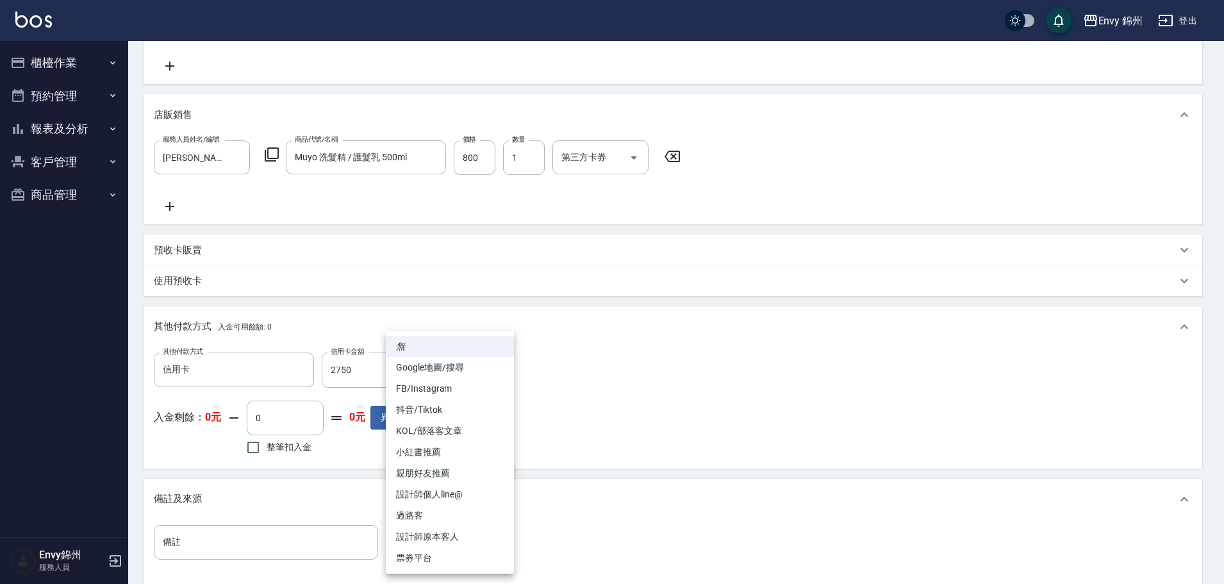
click at [460, 554] on body "Envy 錦州 登出 櫃檯作業 打帳單 帳單列表 現金收支登錄 材料自購登錄 每日結帳 排班表 現場電腦打卡 預約管理 預約管理 單日預約紀錄 單週預約紀錄 …" at bounding box center [612, 234] width 1224 height 981
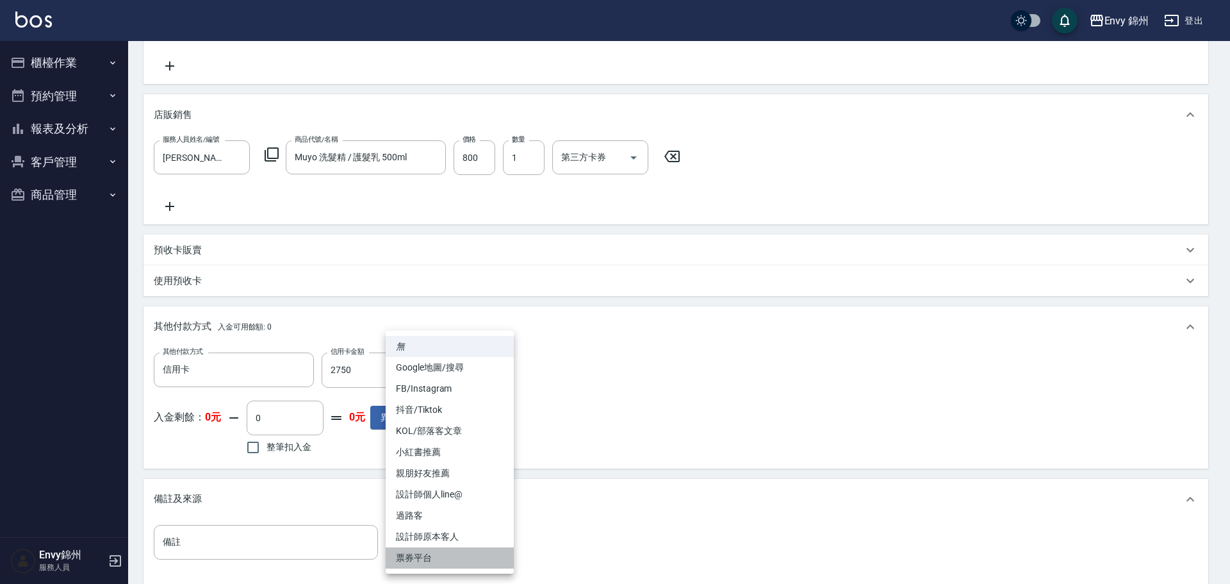
click at [467, 548] on li "票券平台" at bounding box center [450, 557] width 128 height 21
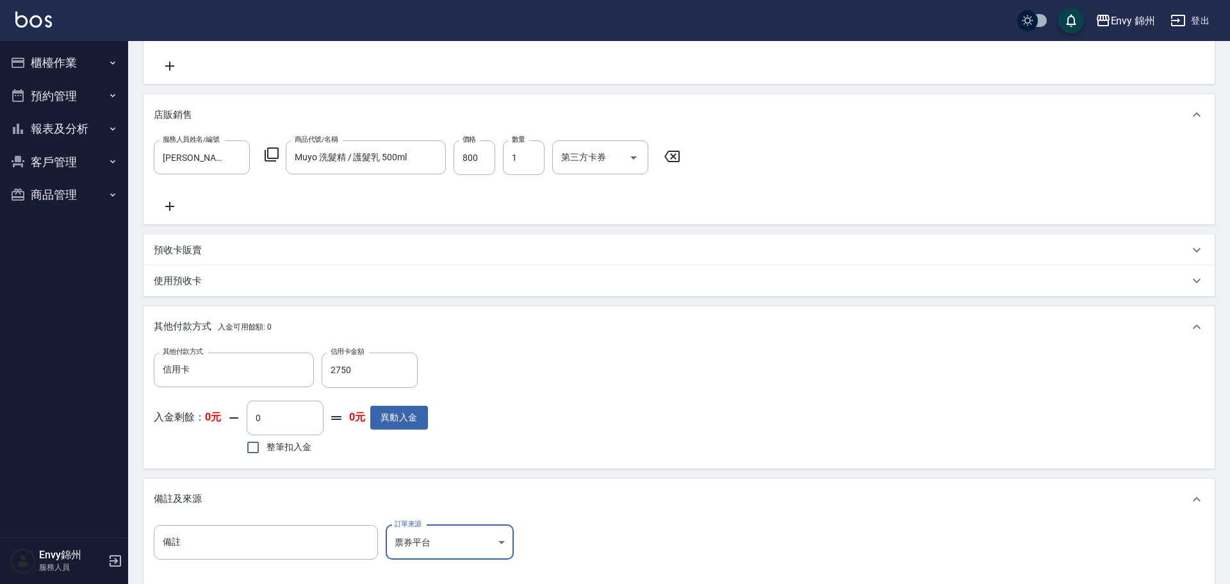
click at [465, 529] on body "Envy 錦州 登出 櫃檯作業 打帳單 帳單列表 現金收支登錄 材料自購登錄 每日結帳 排班表 現場電腦打卡 預約管理 預約管理 單日預約紀錄 單週預約紀錄 …" at bounding box center [615, 234] width 1230 height 981
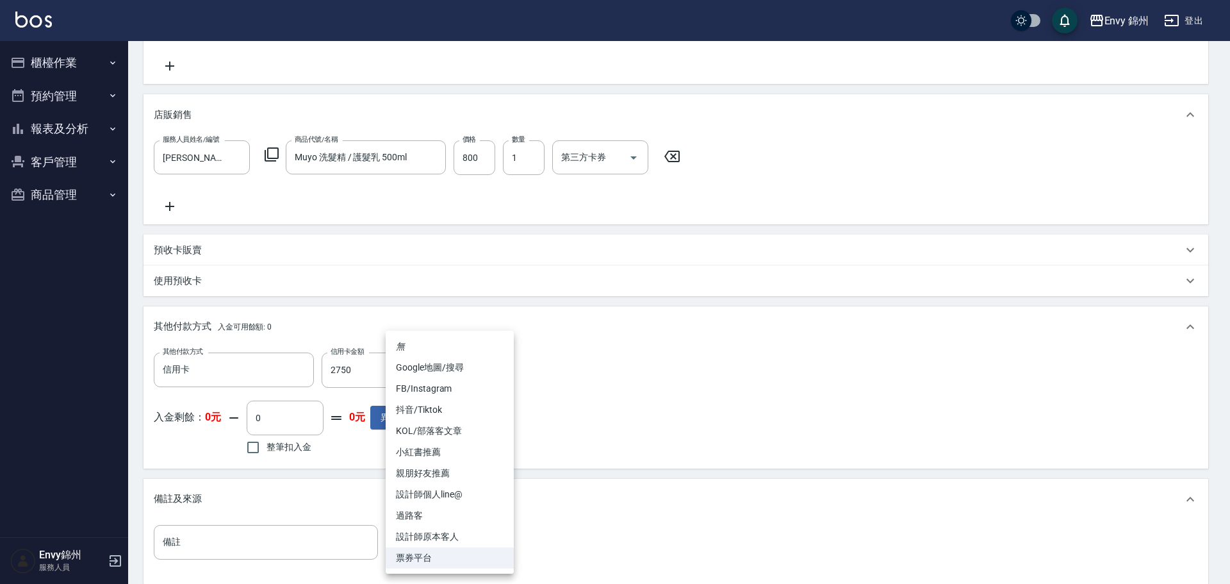
click at [463, 535] on li "設計師原本客人" at bounding box center [450, 536] width 128 height 21
type input "設計師原本客人"
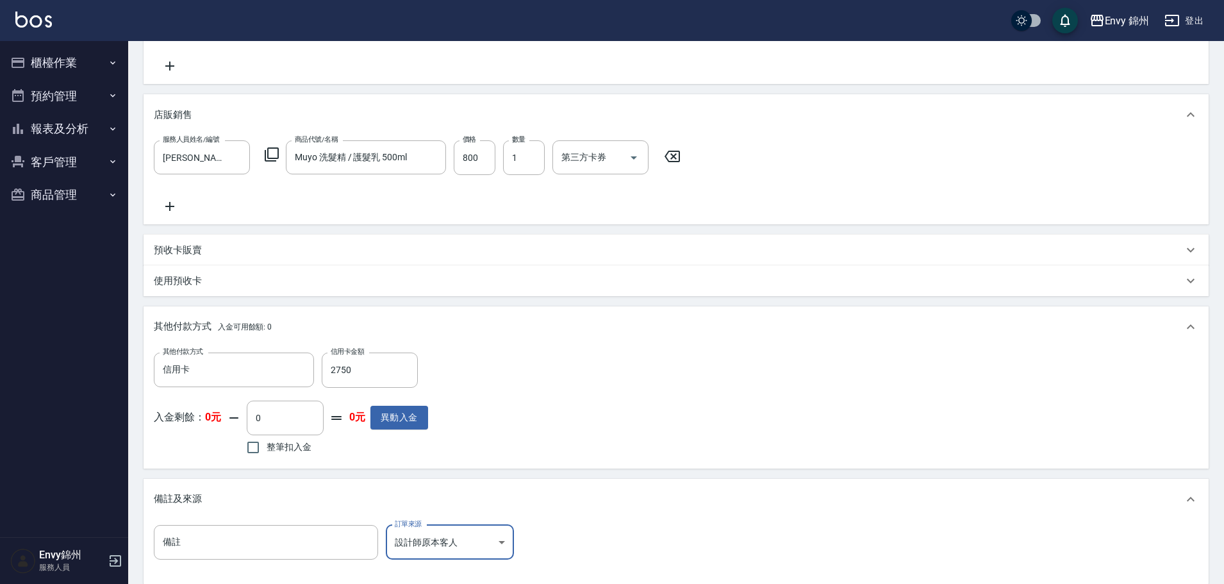
scroll to position [385, 0]
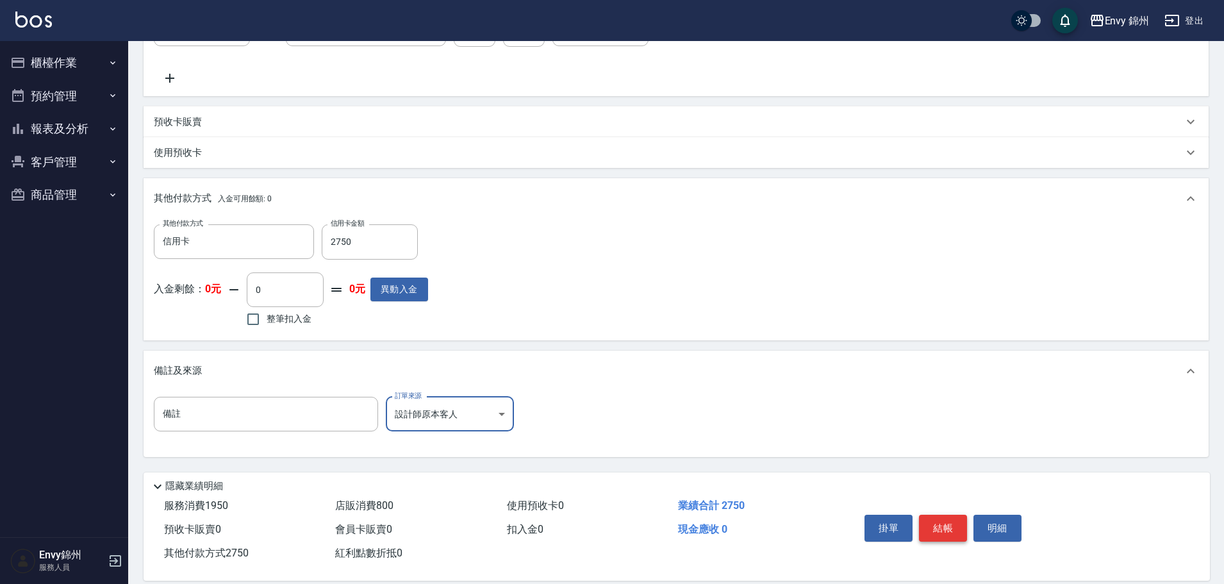
click at [939, 521] on button "結帳" at bounding box center [943, 528] width 48 height 27
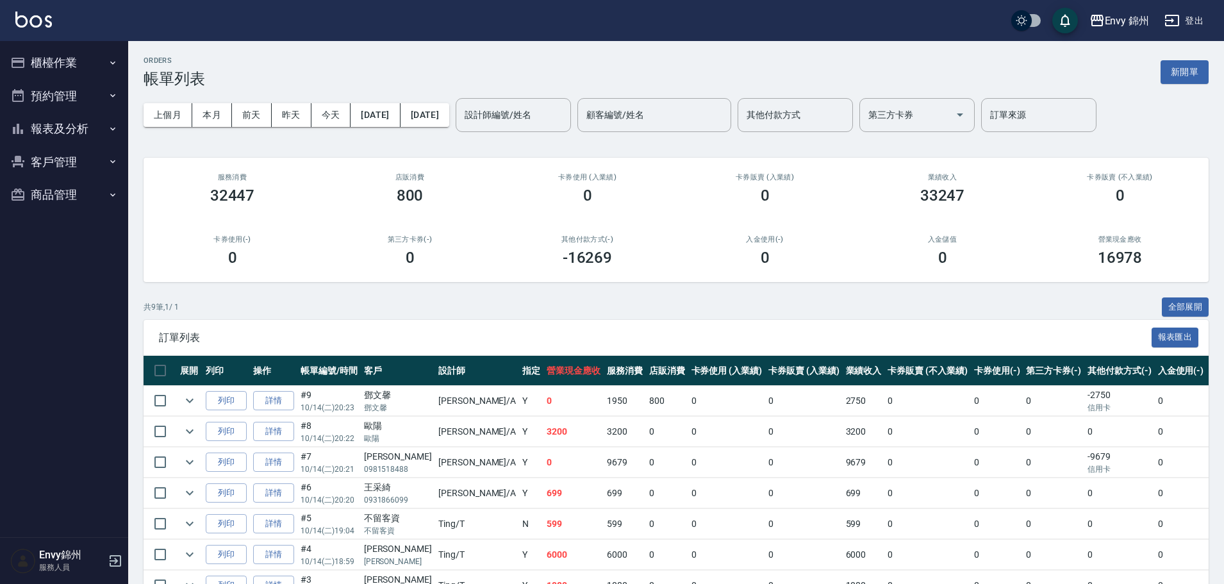
click at [1168, 80] on button "新開單" at bounding box center [1185, 72] width 48 height 24
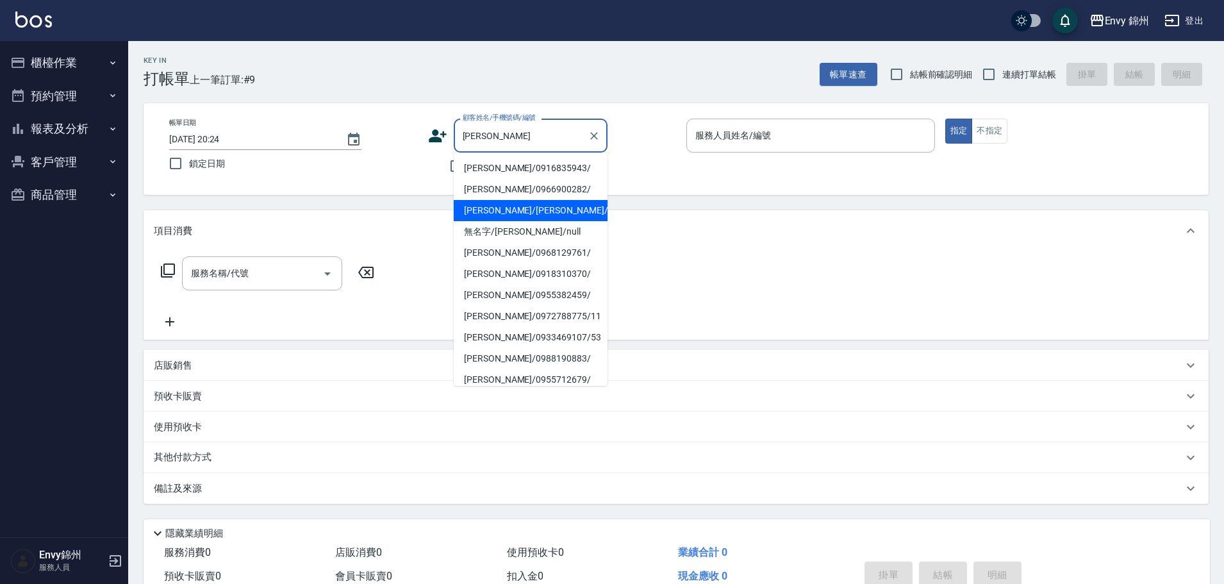
type input "李思萱/李思萱/null"
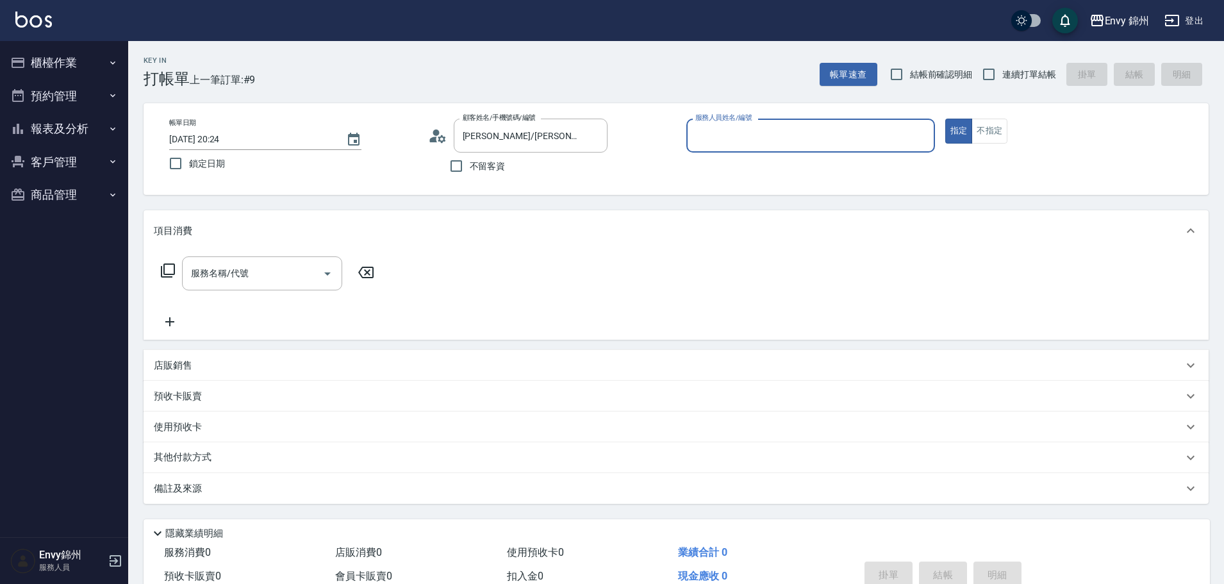
type input "Annie-A"
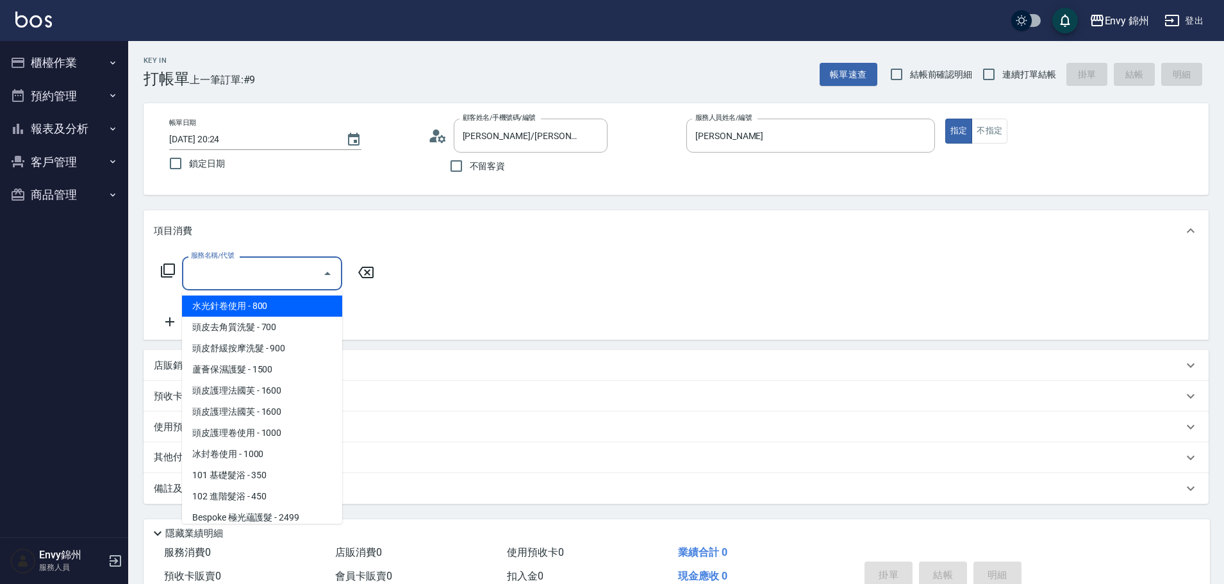
click at [236, 270] on input "服務名稱/代號" at bounding box center [252, 273] width 129 height 22
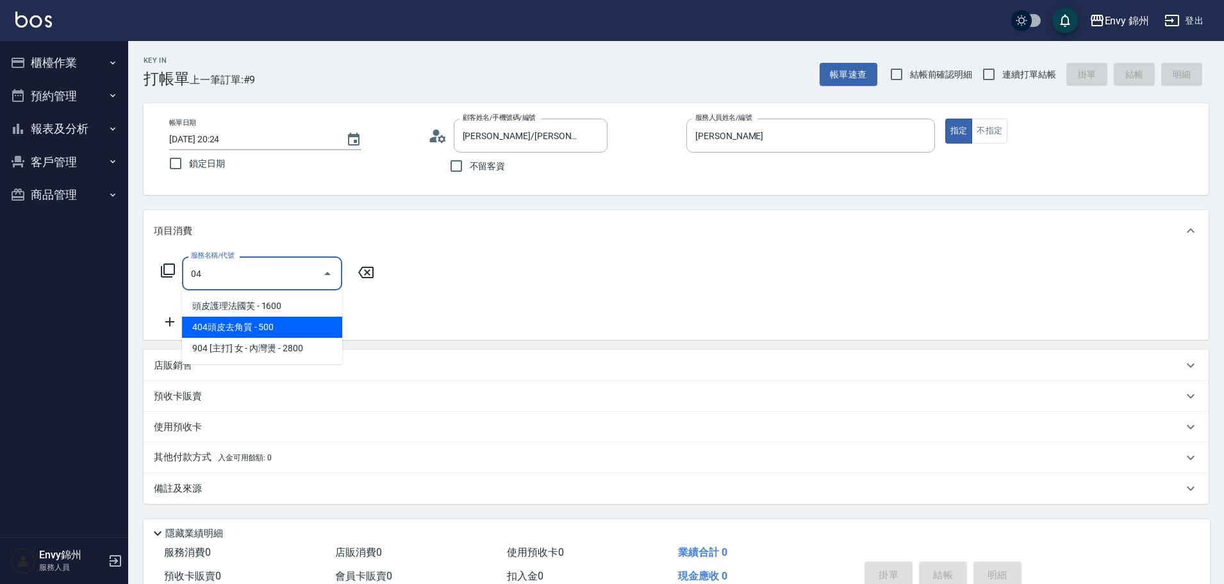
type input "0"
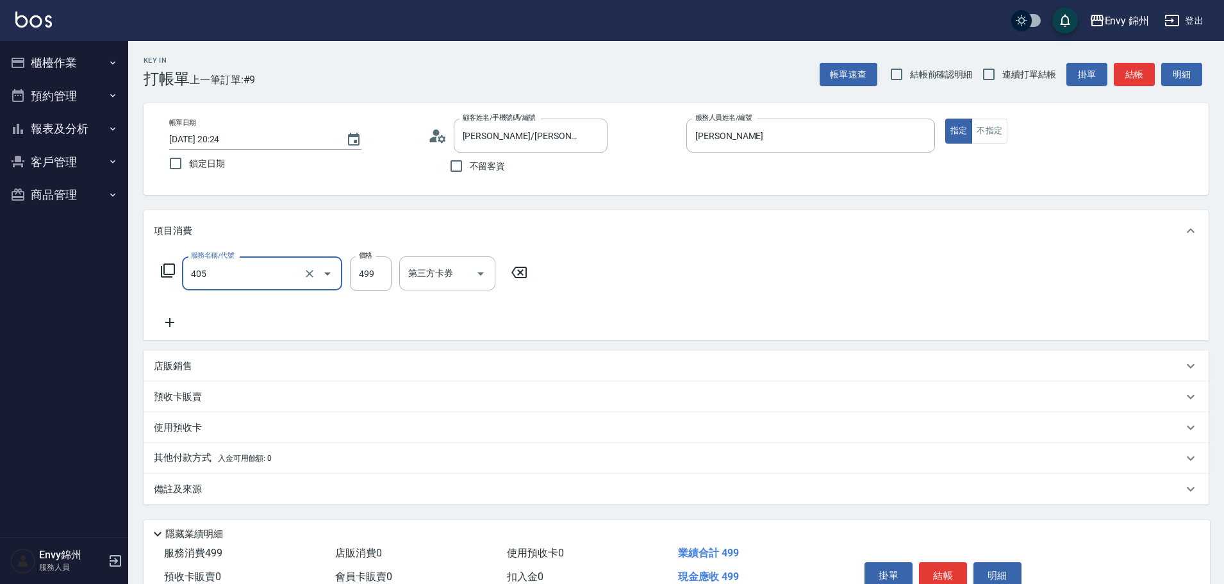
type input "MOYO頭皮clean系列499(405)"
type input "699"
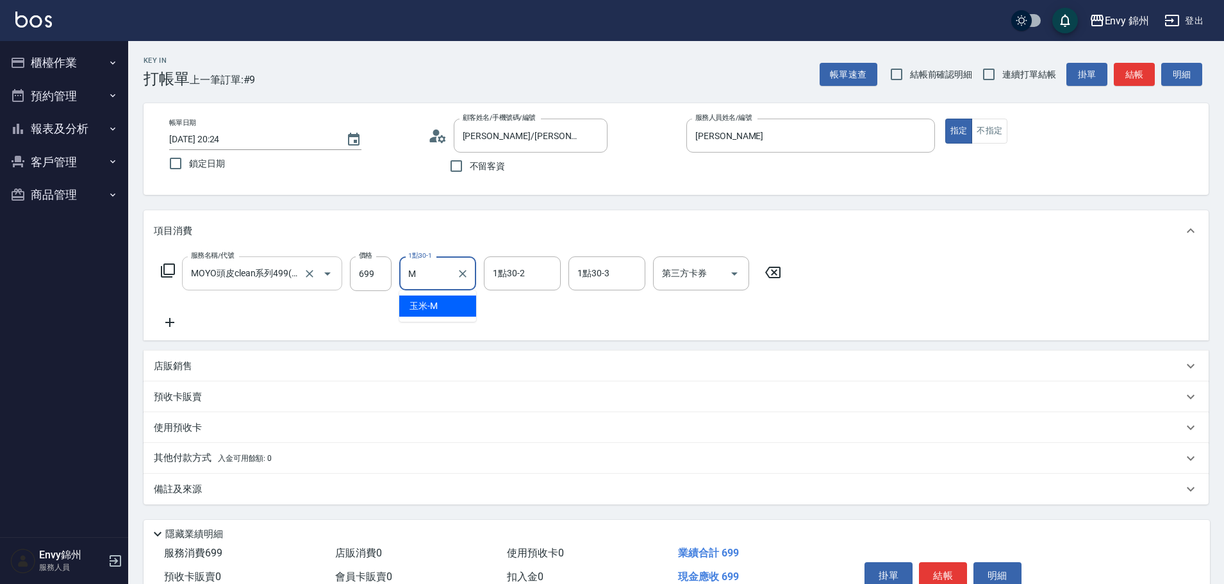
type input "玉米-M"
click at [285, 488] on div "備註及來源" at bounding box center [668, 489] width 1029 height 13
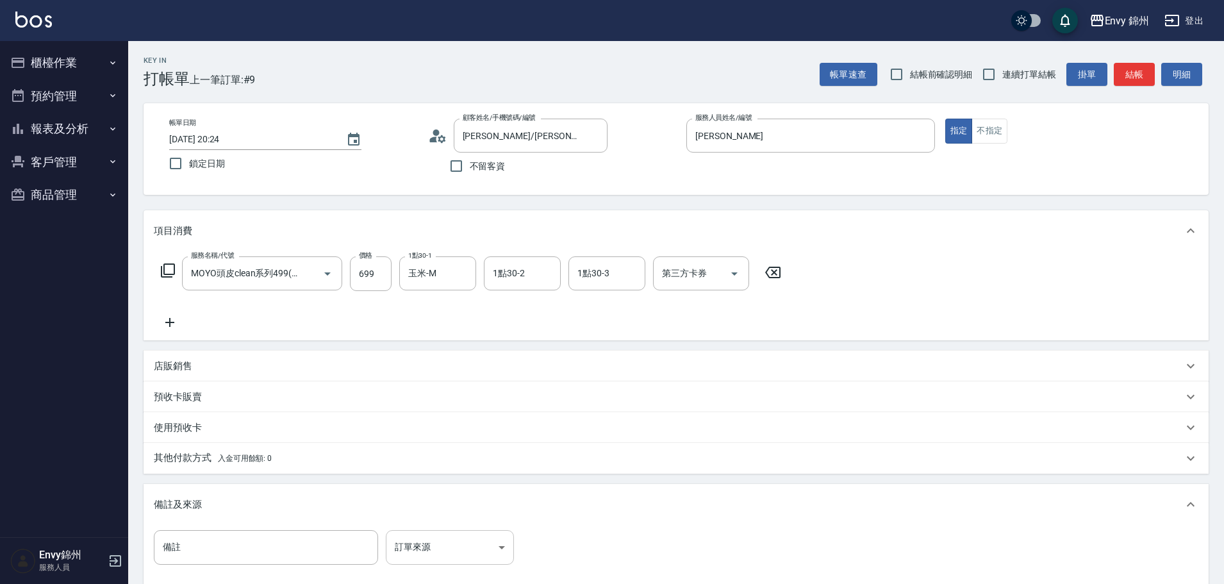
click at [465, 540] on body "Envy 錦州 登出 櫃檯作業 打帳單 帳單列表 現金收支登錄 材料自購登錄 每日結帳 排班表 現場電腦打卡 預約管理 預約管理 單日預約紀錄 單週預約紀錄 …" at bounding box center [612, 364] width 1224 height 729
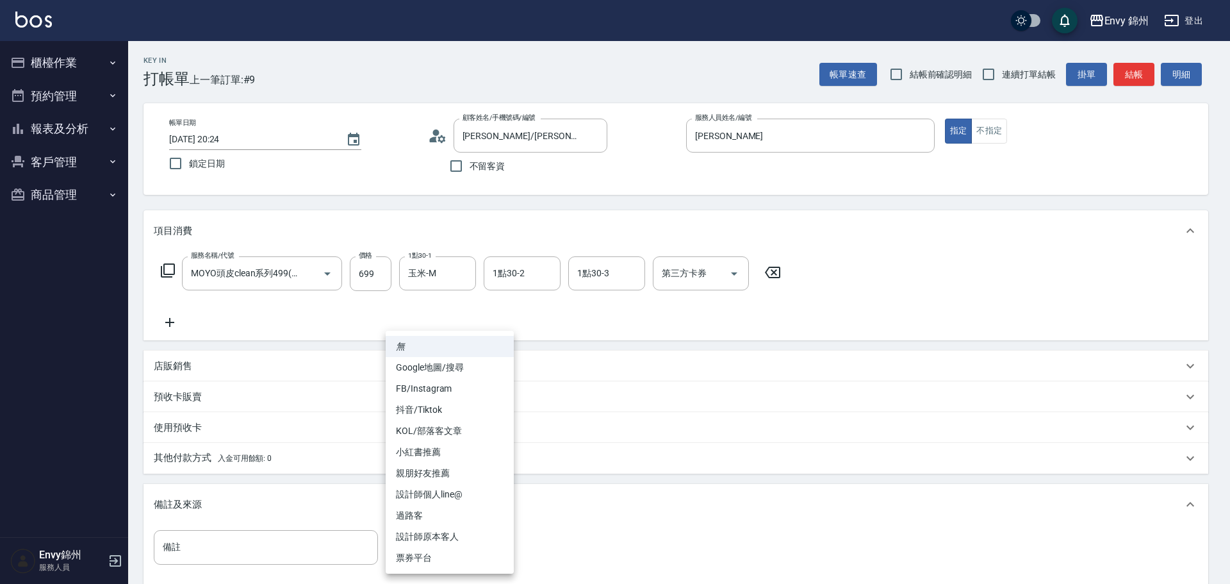
click at [453, 532] on li "設計師原本客人" at bounding box center [450, 536] width 128 height 21
type input "設計師原本客人"
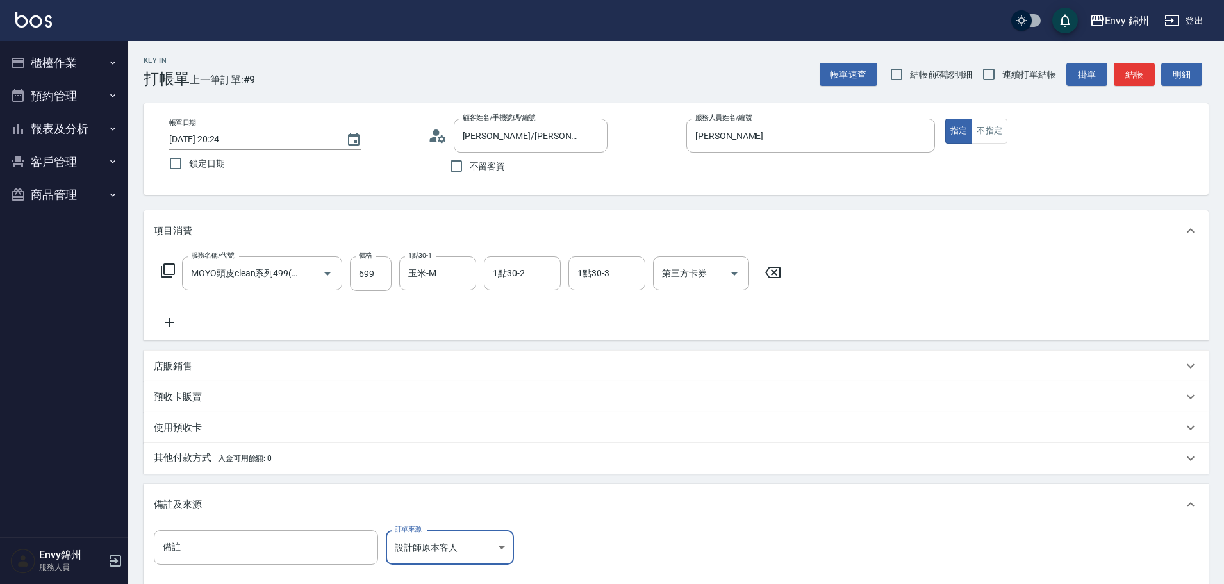
scroll to position [151, 0]
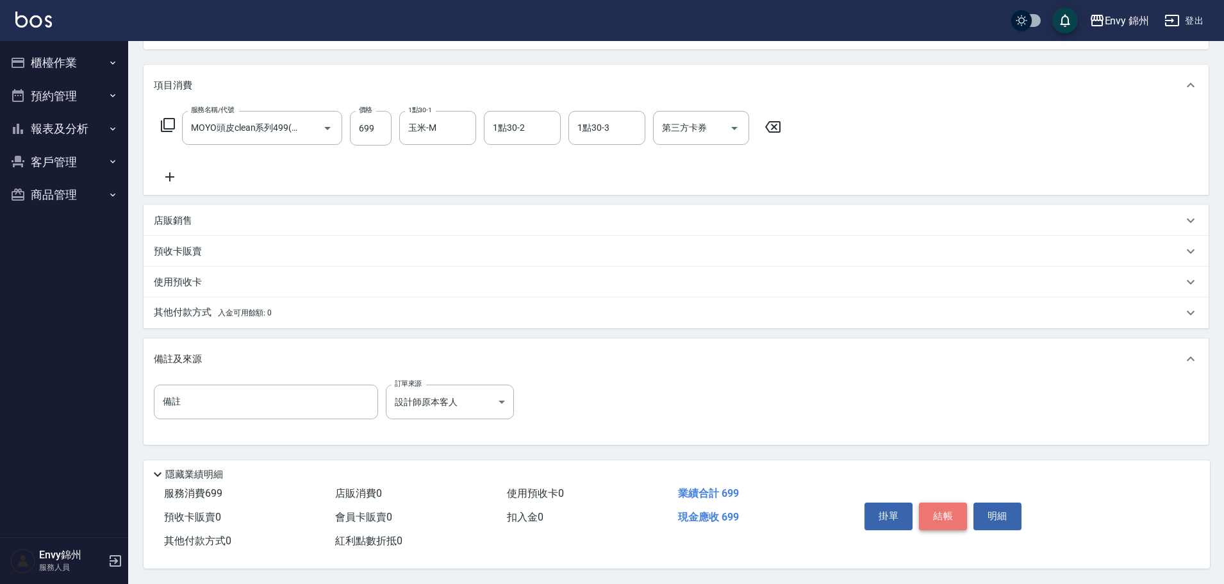
click at [961, 515] on button "結帳" at bounding box center [943, 515] width 48 height 27
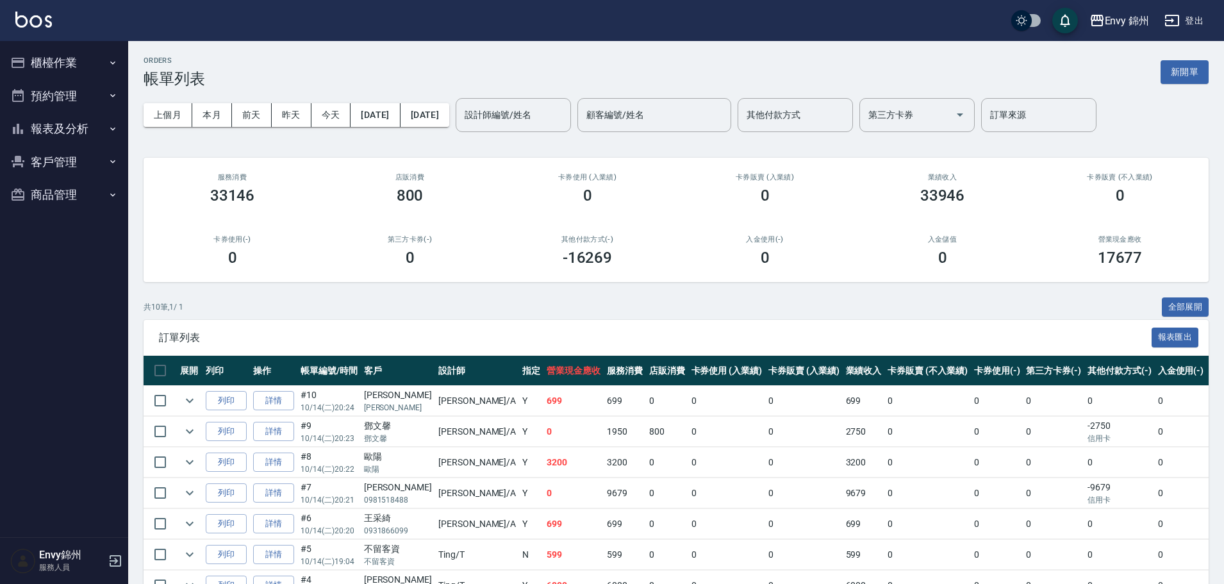
click at [1159, 71] on div "ORDERS 帳單列表 新開單" at bounding box center [676, 71] width 1065 height 31
drag, startPoint x: 1160, startPoint y: 74, endPoint x: 1200, endPoint y: 71, distance: 40.5
click at [1161, 74] on div "ORDERS 帳單列表 新開單" at bounding box center [676, 71] width 1065 height 31
click at [1200, 71] on button "新開單" at bounding box center [1185, 72] width 48 height 24
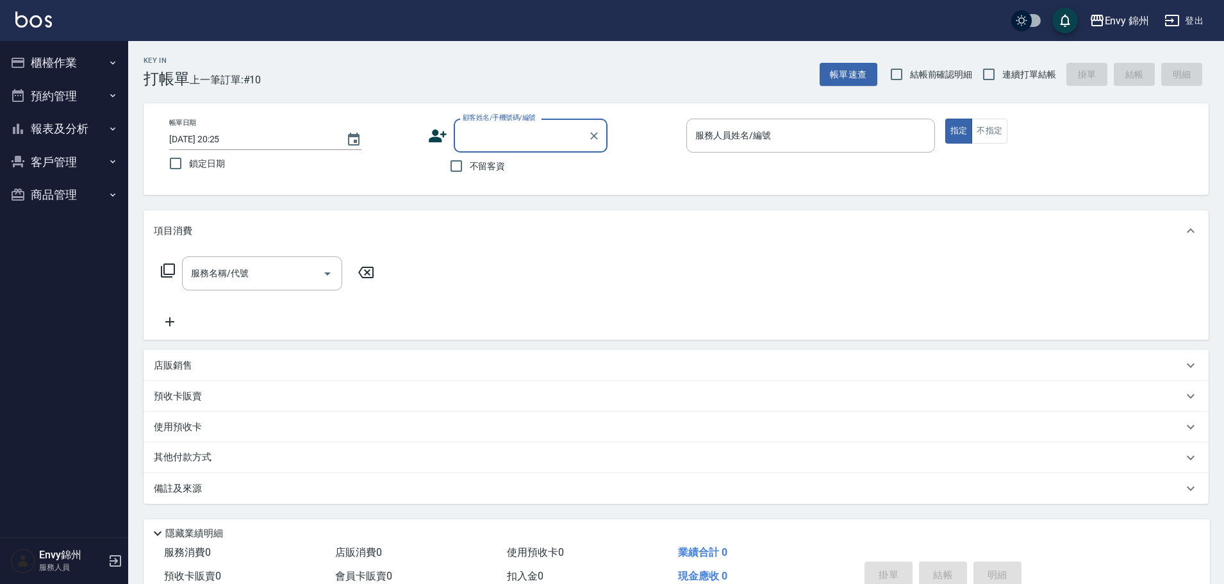
click at [468, 138] on input "顧客姓名/手機號碼/編號" at bounding box center [521, 135] width 123 height 22
type input "七哥/七哥/"
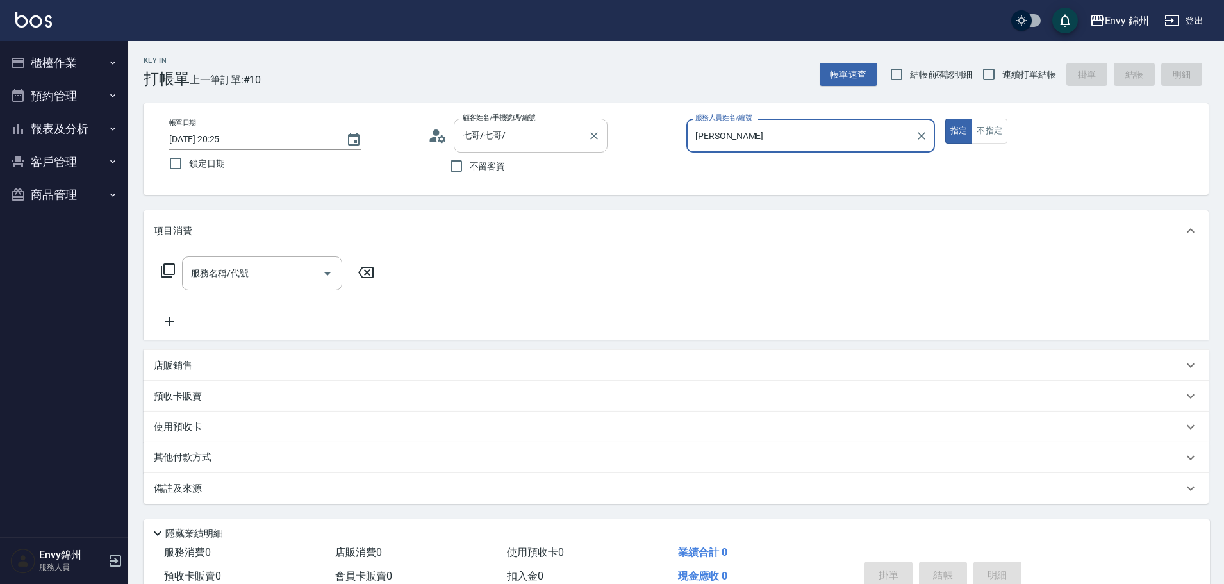
type input "Annie-A"
click at [215, 276] on input "服務名稱/代號" at bounding box center [252, 273] width 129 height 22
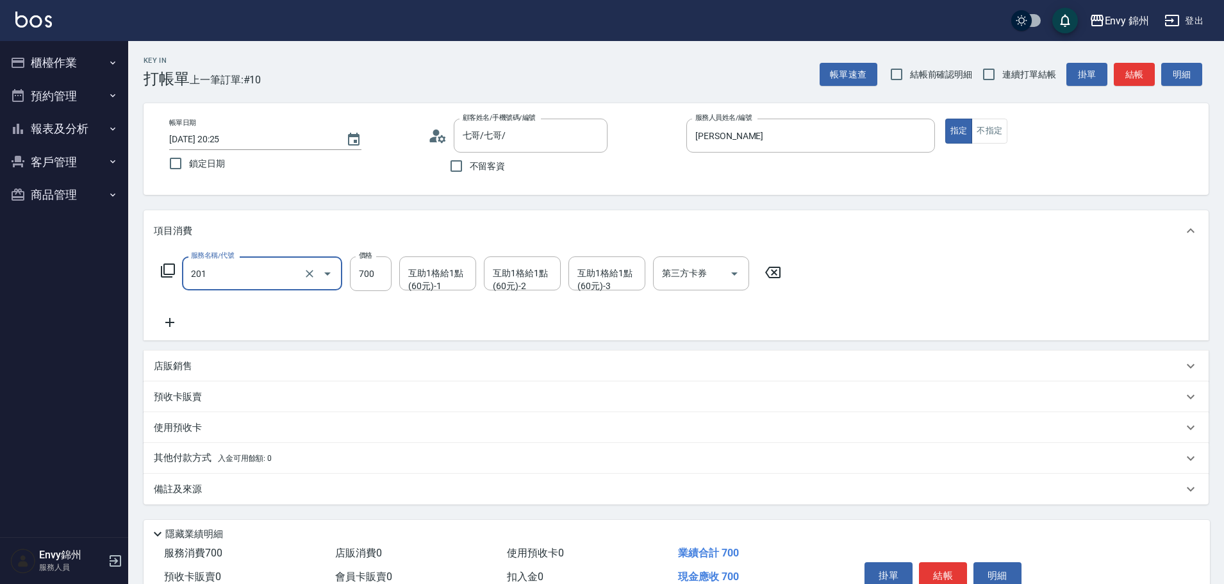
type input "201 剪髮(201)"
type input "1000"
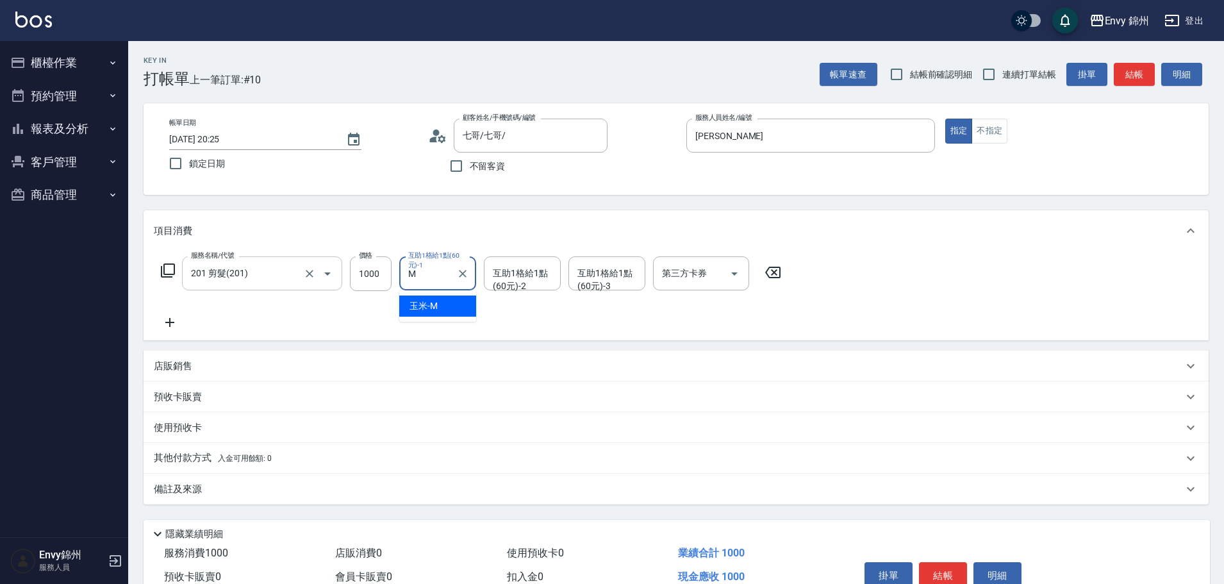
type input "玉米-M"
click at [195, 506] on div "Key In 打帳單 上一筆訂單:#10 帳單速查 結帳前確認明細 連續打單結帳 掛單 結帳 明細 帳單日期 2025/10/14 20:25 鎖定日期 顧客…" at bounding box center [676, 342] width 1096 height 602
click at [206, 495] on div "備註及來源" at bounding box center [668, 489] width 1029 height 13
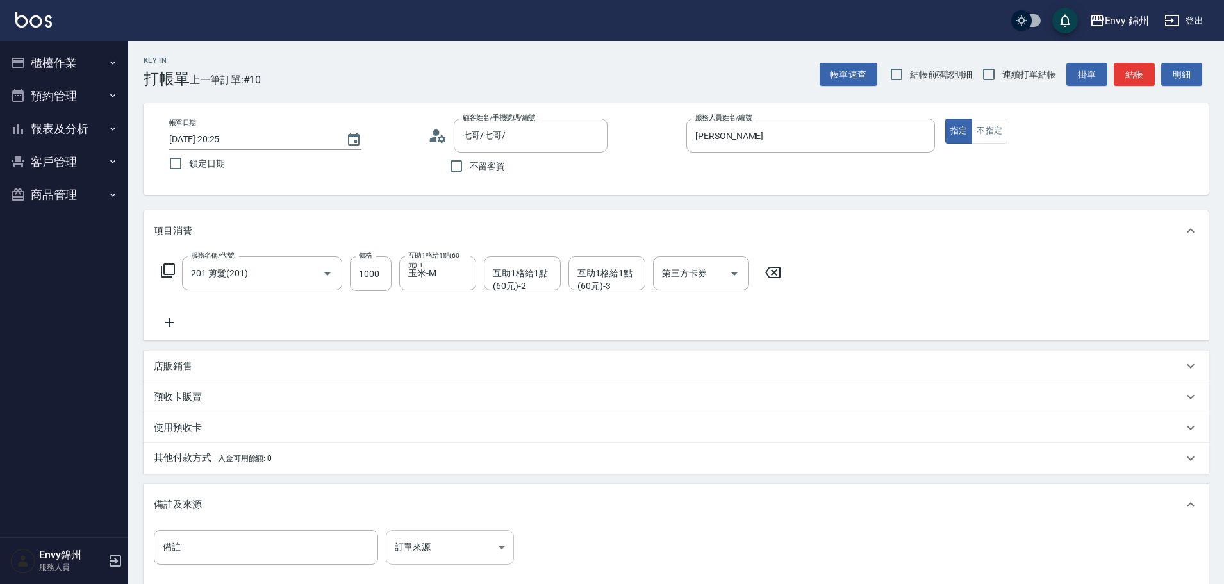
click at [460, 549] on body "Envy 錦州 登出 櫃檯作業 打帳單 帳單列表 現金收支登錄 材料自購登錄 每日結帳 排班表 現場電腦打卡 預約管理 預約管理 單日預約紀錄 單週預約紀錄 …" at bounding box center [612, 364] width 1224 height 729
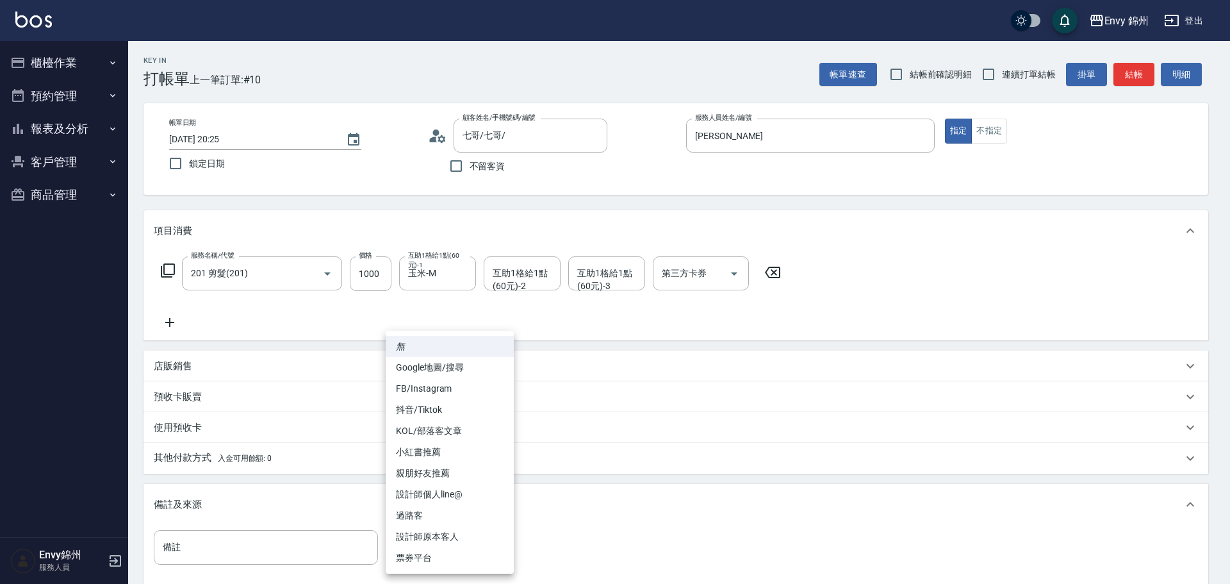
click at [470, 534] on li "設計師原本客人" at bounding box center [450, 536] width 128 height 21
type input "設計師原本客人"
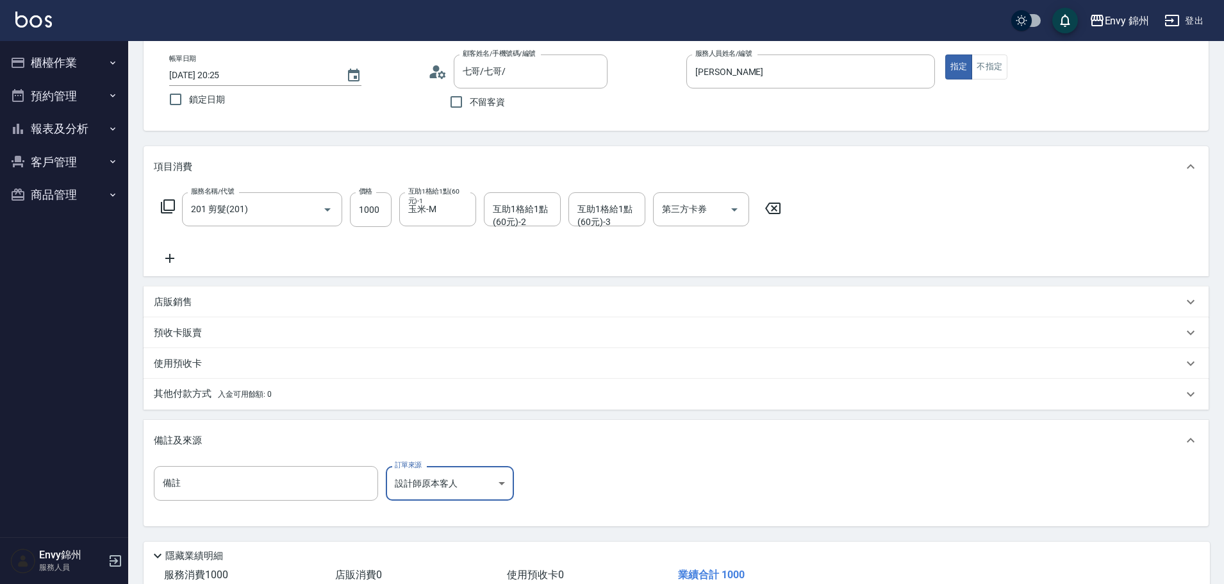
scroll to position [151, 0]
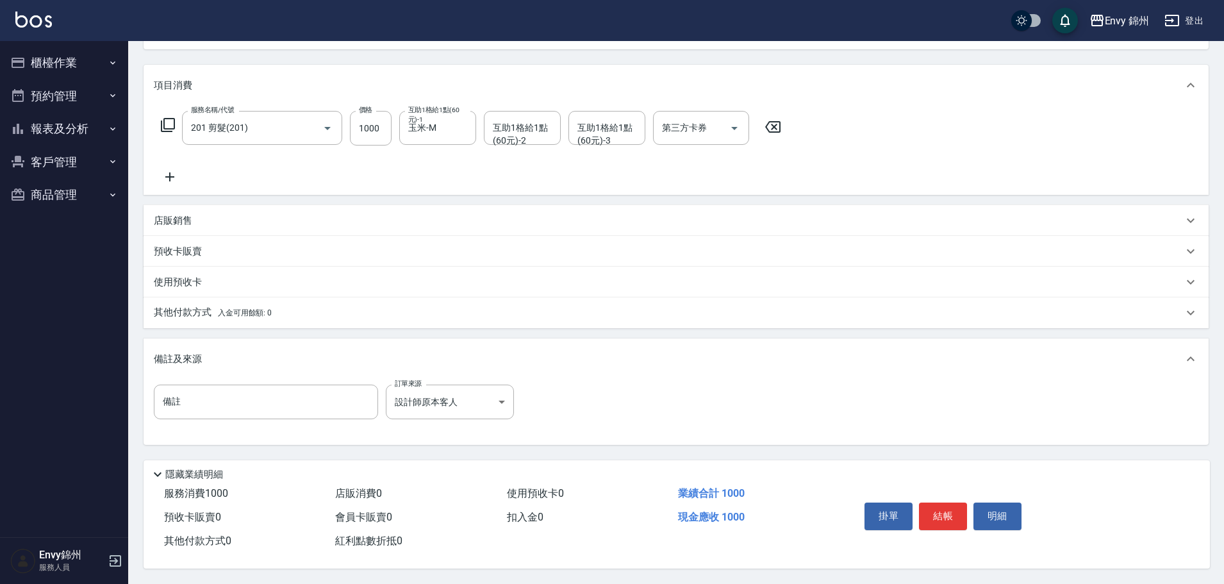
click at [962, 491] on div "掛單 結帳 明細" at bounding box center [1019, 517] width 351 height 71
click at [954, 506] on button "結帳" at bounding box center [943, 515] width 48 height 27
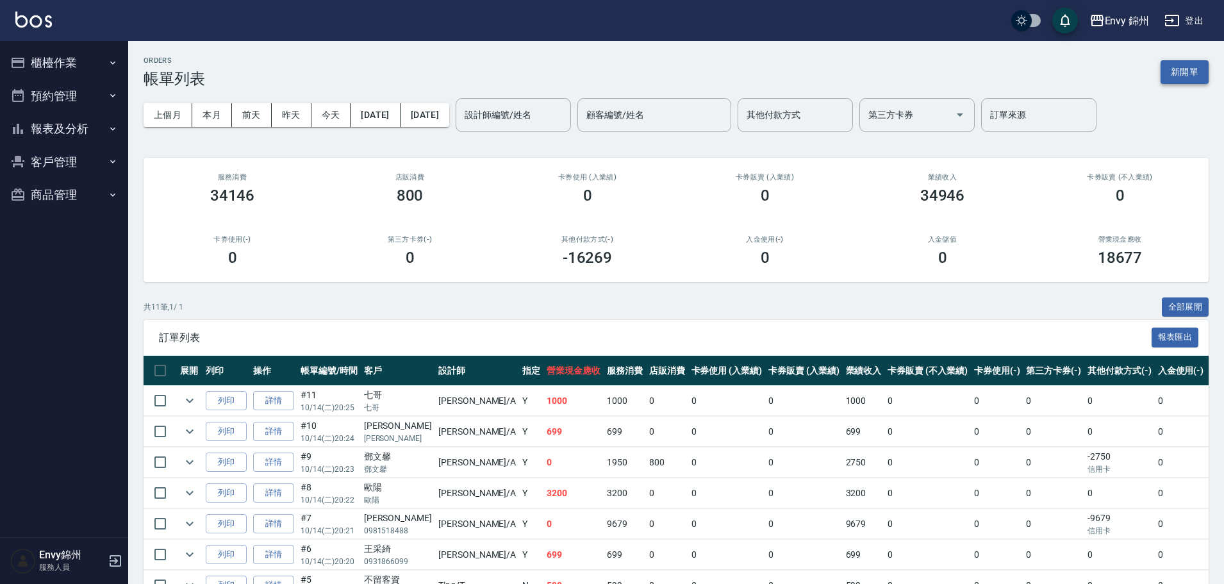
click at [1177, 69] on button "新開單" at bounding box center [1185, 72] width 48 height 24
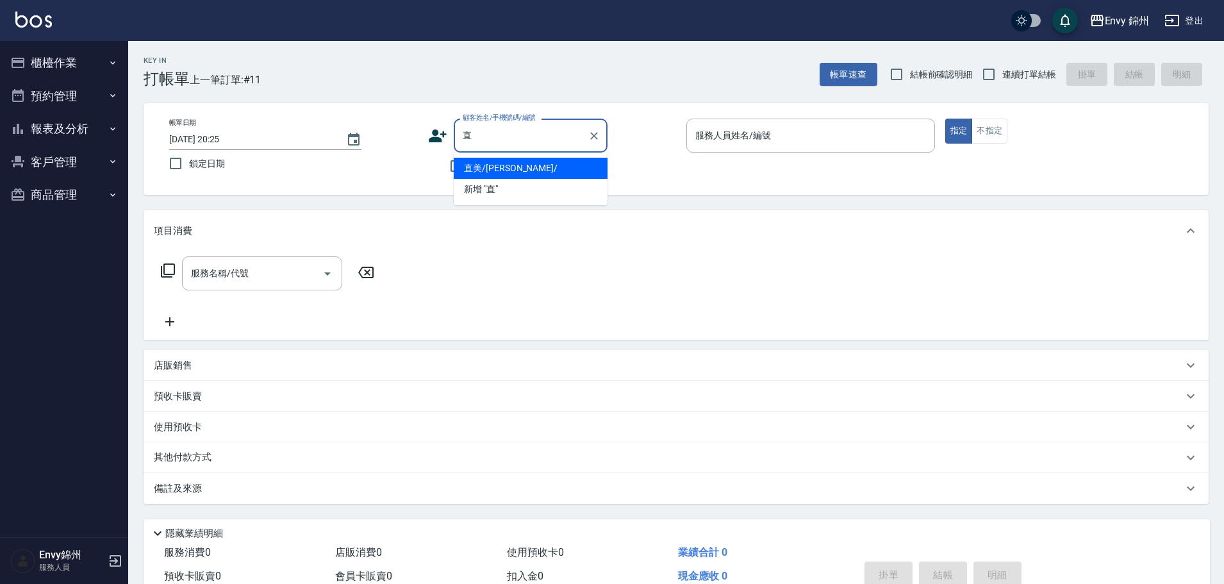
type input "直美/莊子萱/"
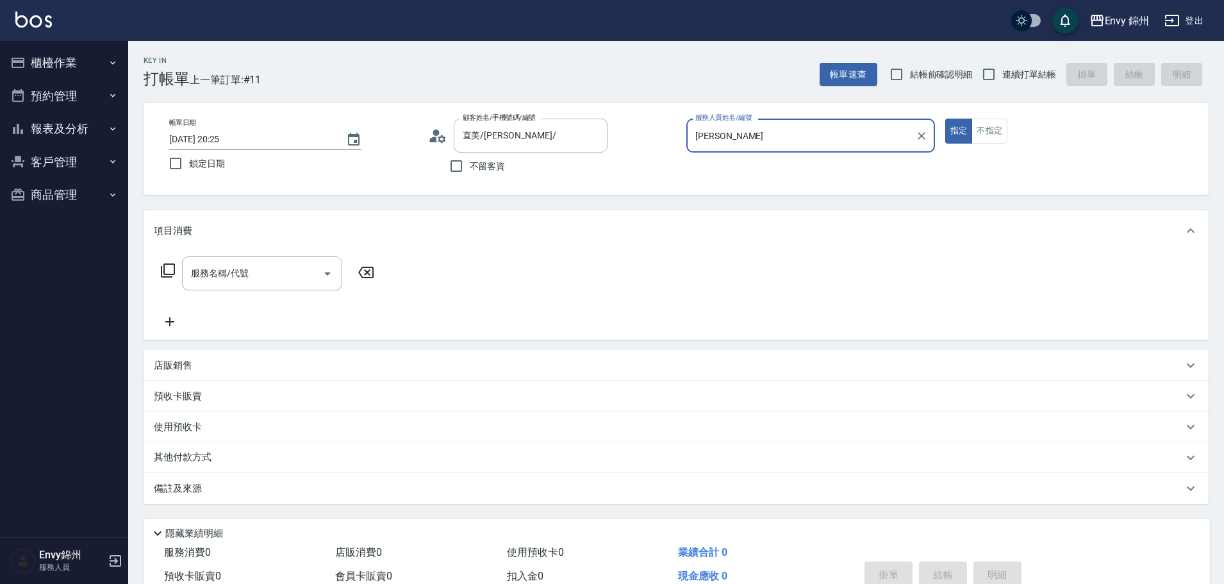
type input "Annie-A"
click at [243, 261] on div "服務名稱/代號" at bounding box center [262, 273] width 160 height 34
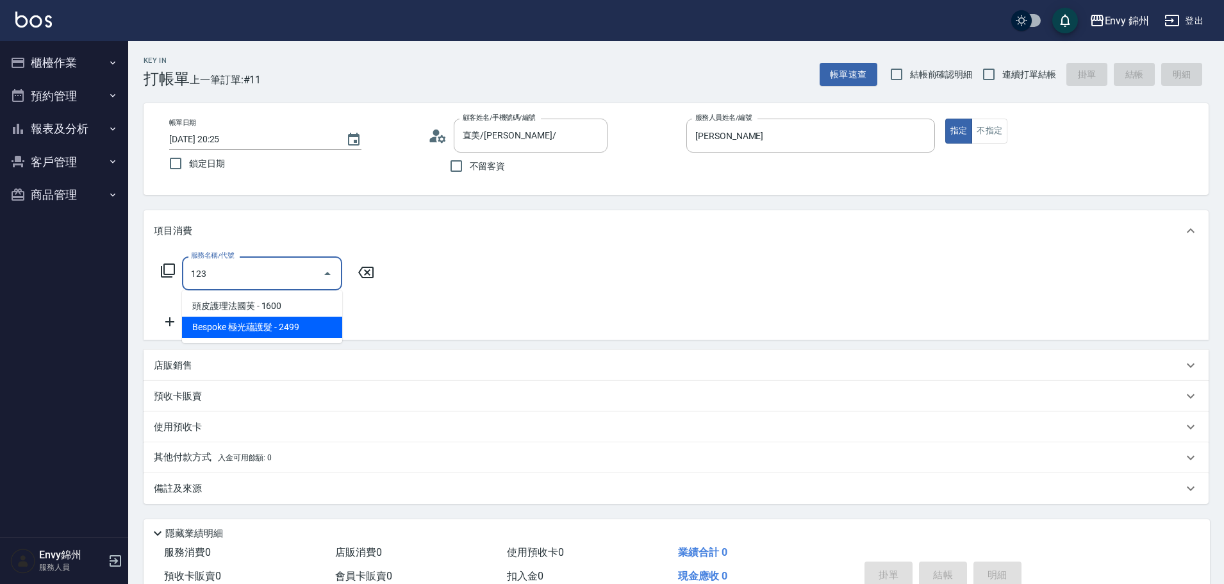
type input "123"
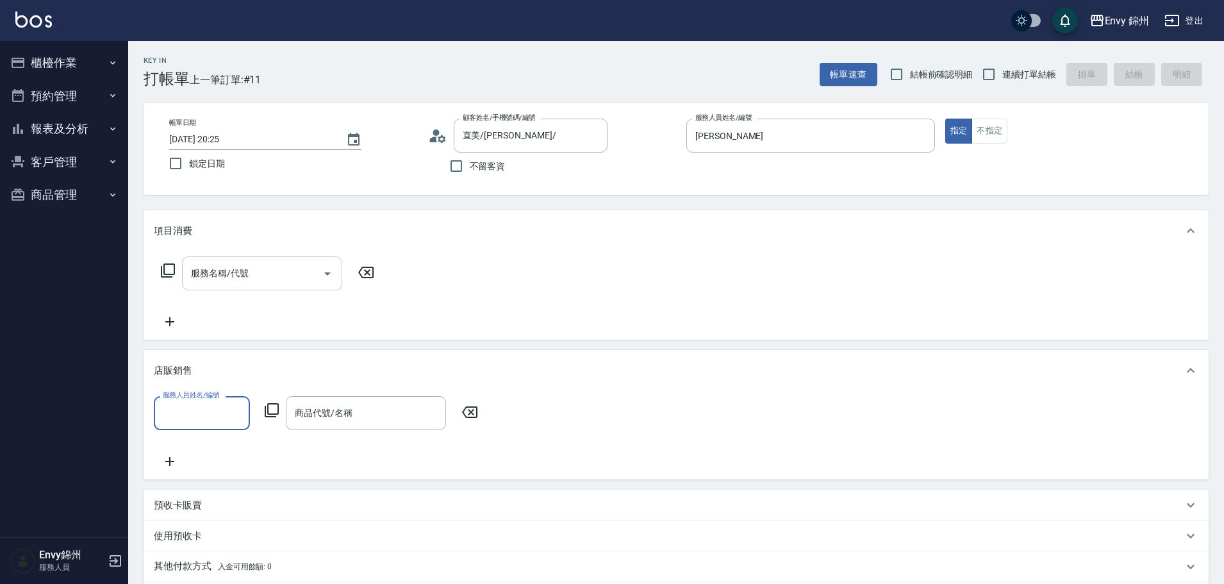
click at [285, 283] on div "服務名稱/代號" at bounding box center [262, 273] width 160 height 34
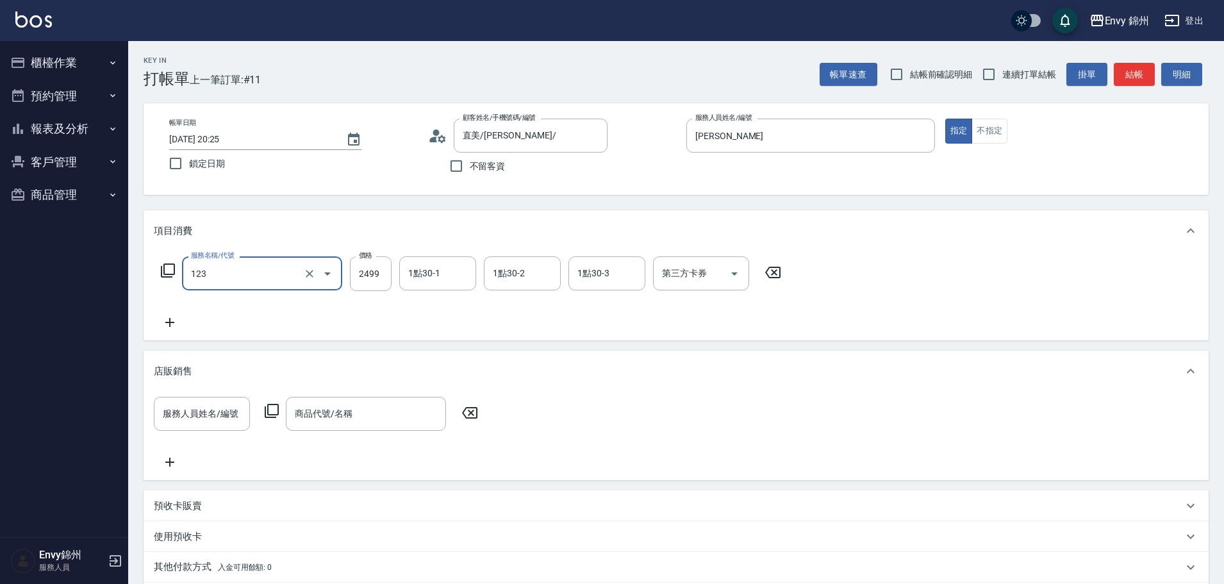
type input "Bespoke 極光蘊護髮(123)"
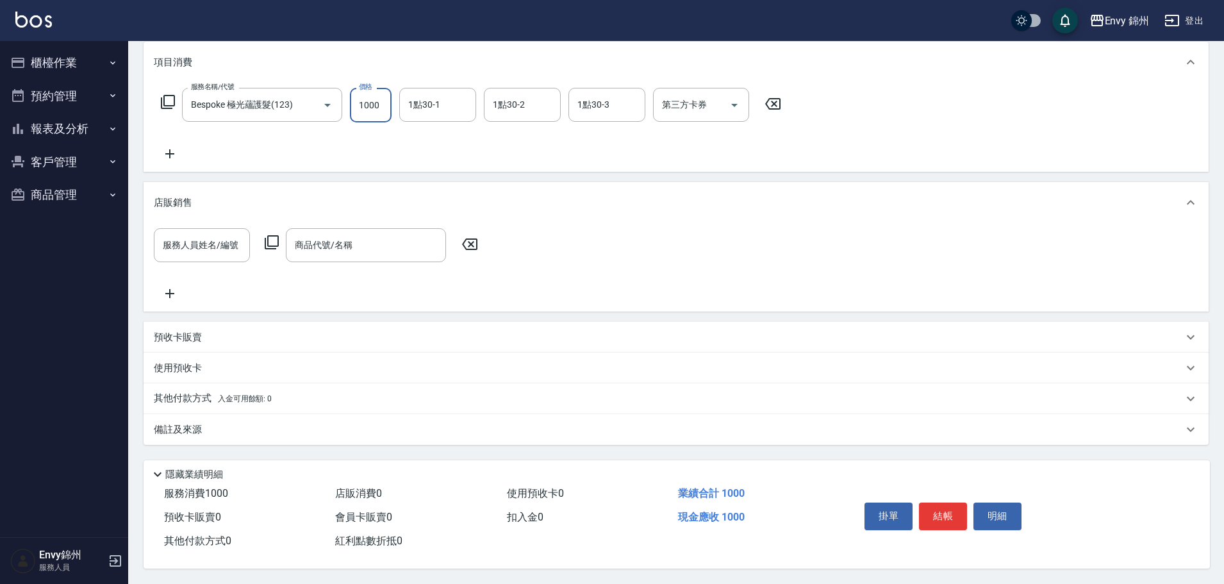
type input "1000"
click at [240, 423] on div "備註及來源" at bounding box center [668, 429] width 1029 height 13
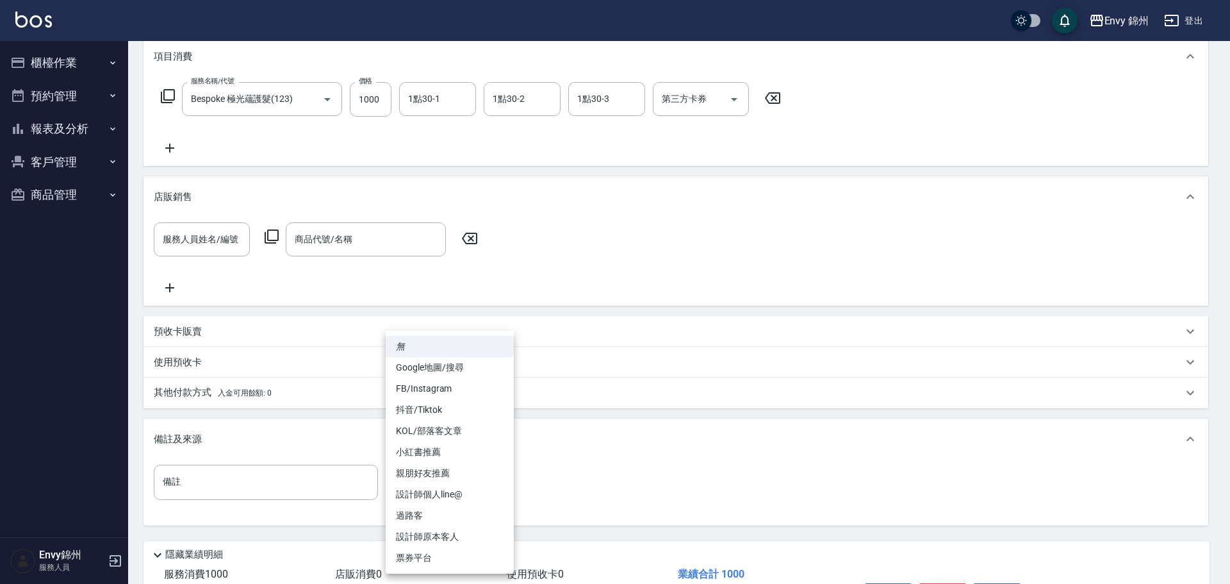
click at [454, 477] on body "Envy 錦州 登出 櫃檯作業 打帳單 帳單列表 現金收支登錄 材料自購登錄 每日結帳 排班表 現場電腦打卡 預約管理 預約管理 單日預約紀錄 單週預約紀錄 …" at bounding box center [615, 245] width 1230 height 839
click at [463, 531] on li "設計師原本客人" at bounding box center [450, 536] width 128 height 21
type input "設計師原本客人"
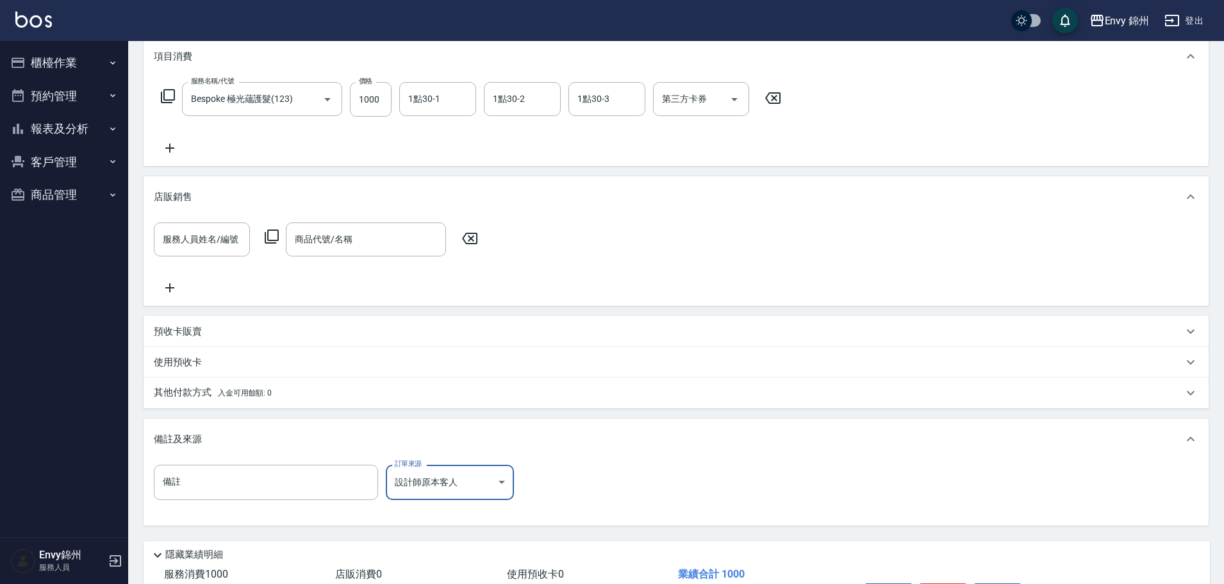
scroll to position [261, 0]
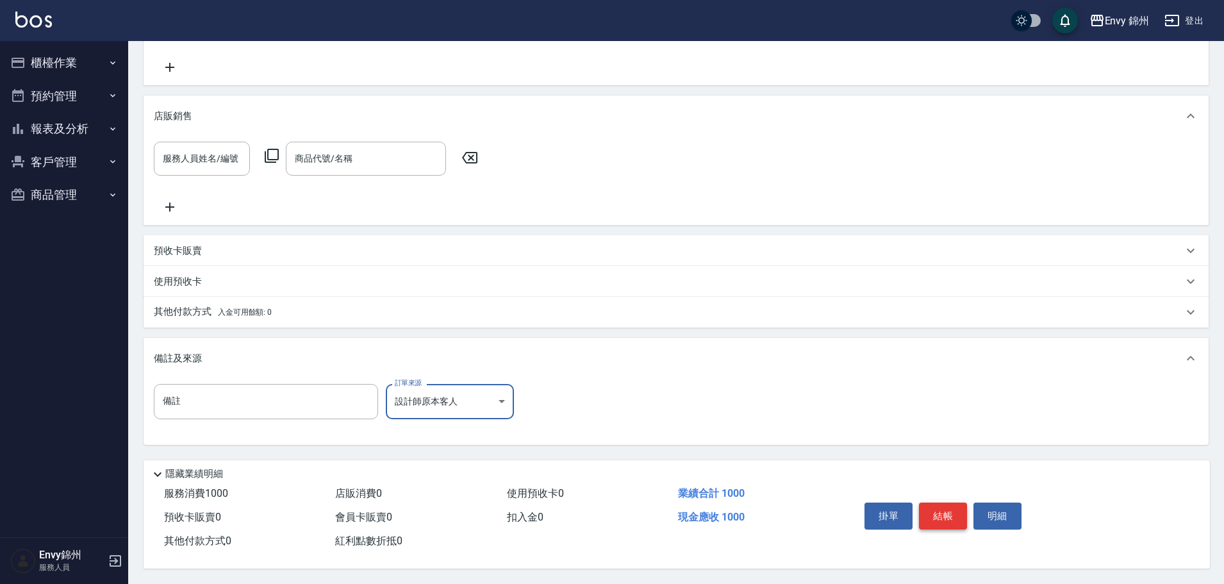
click at [956, 506] on button "結帳" at bounding box center [943, 515] width 48 height 27
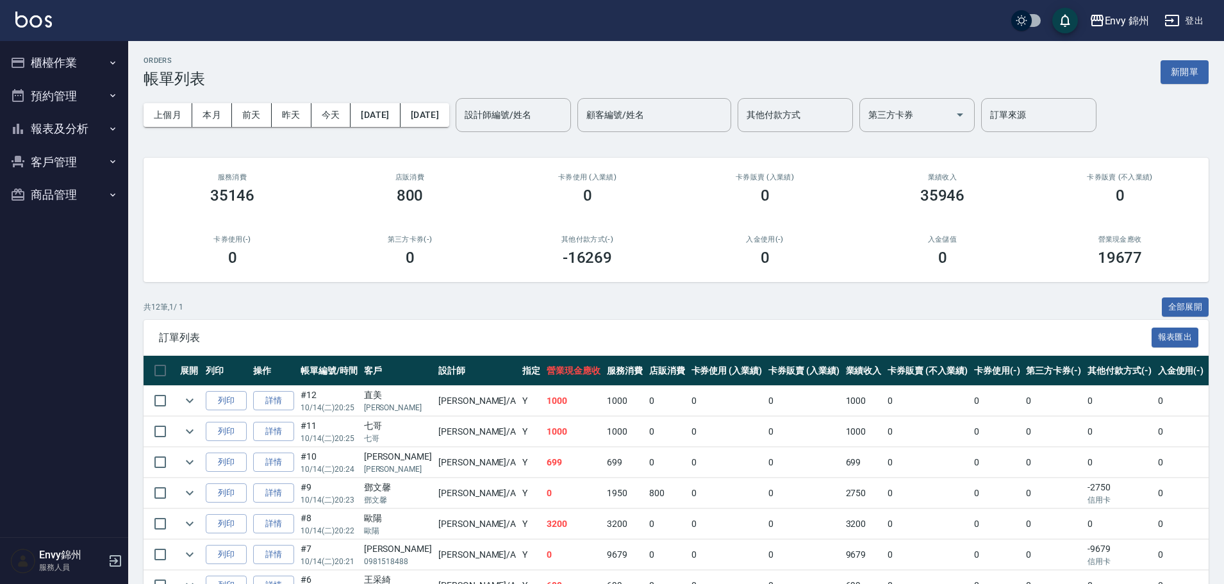
click at [47, 54] on button "櫃檯作業" at bounding box center [64, 62] width 118 height 33
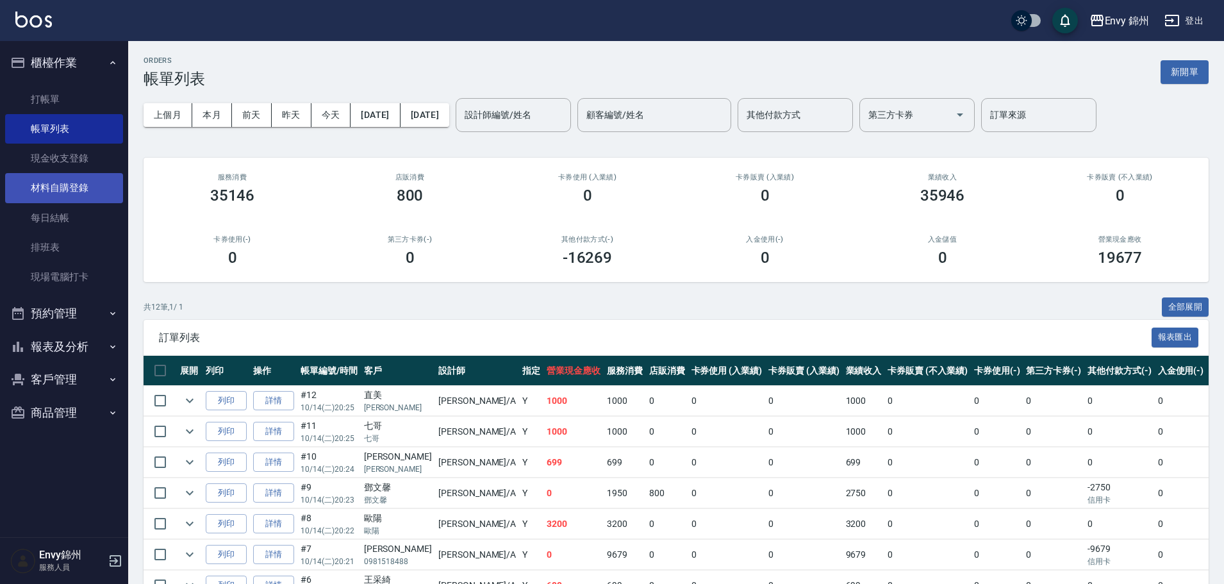
click at [56, 193] on link "材料自購登錄" at bounding box center [64, 187] width 118 height 29
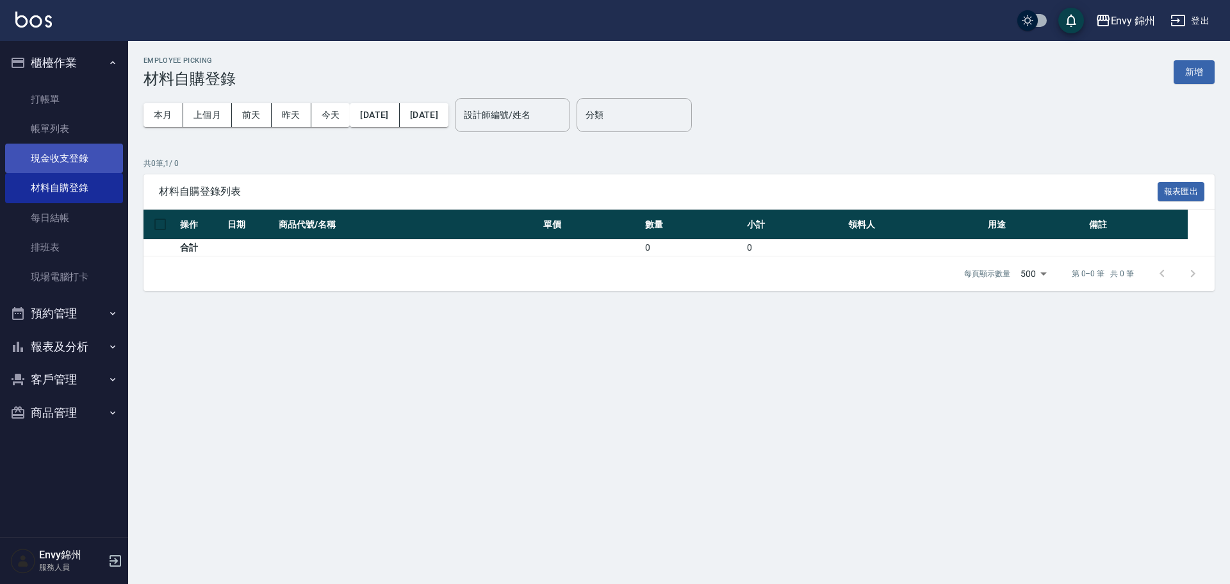
click at [37, 158] on link "現金收支登錄" at bounding box center [64, 158] width 118 height 29
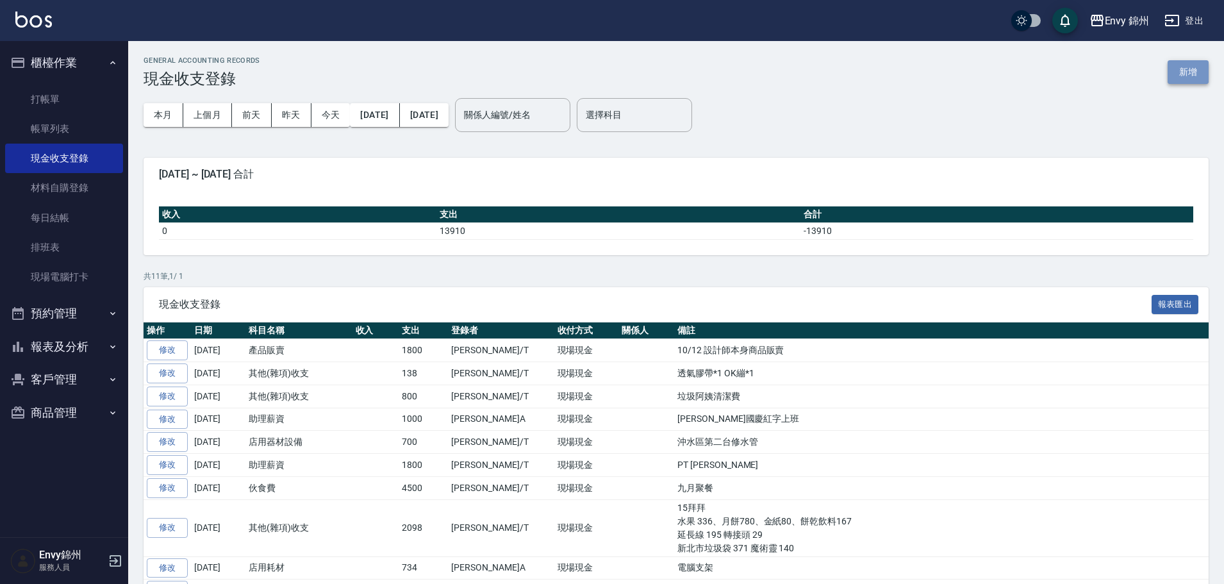
click at [1191, 78] on button "新增" at bounding box center [1188, 72] width 41 height 24
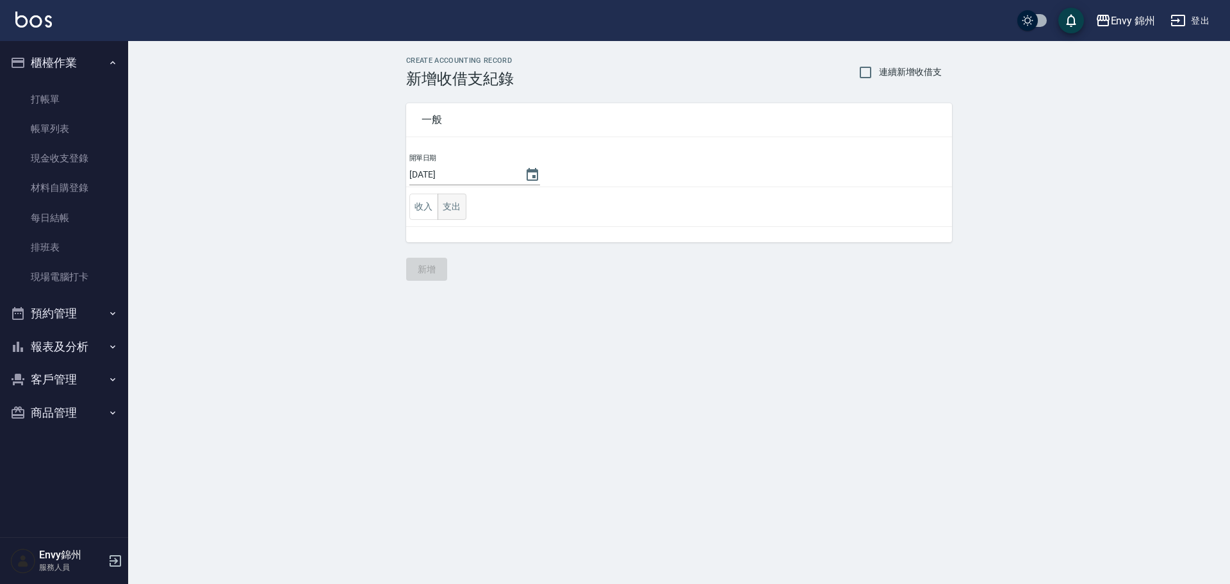
click at [451, 208] on button "支出" at bounding box center [452, 207] width 29 height 26
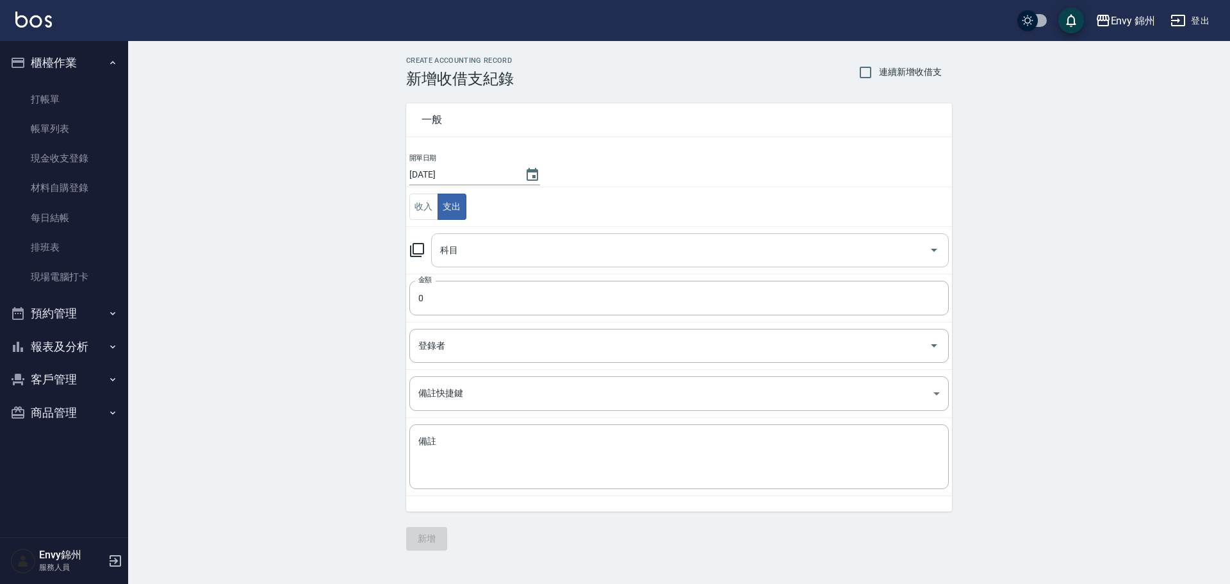
click at [467, 236] on div "科目" at bounding box center [690, 250] width 518 height 34
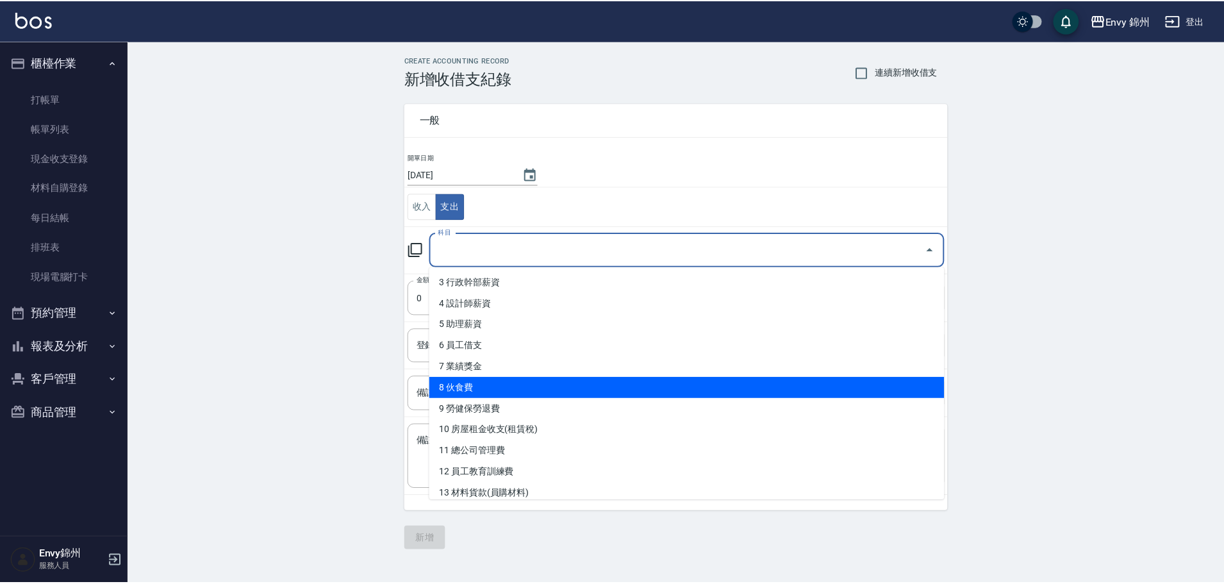
scroll to position [192, 0]
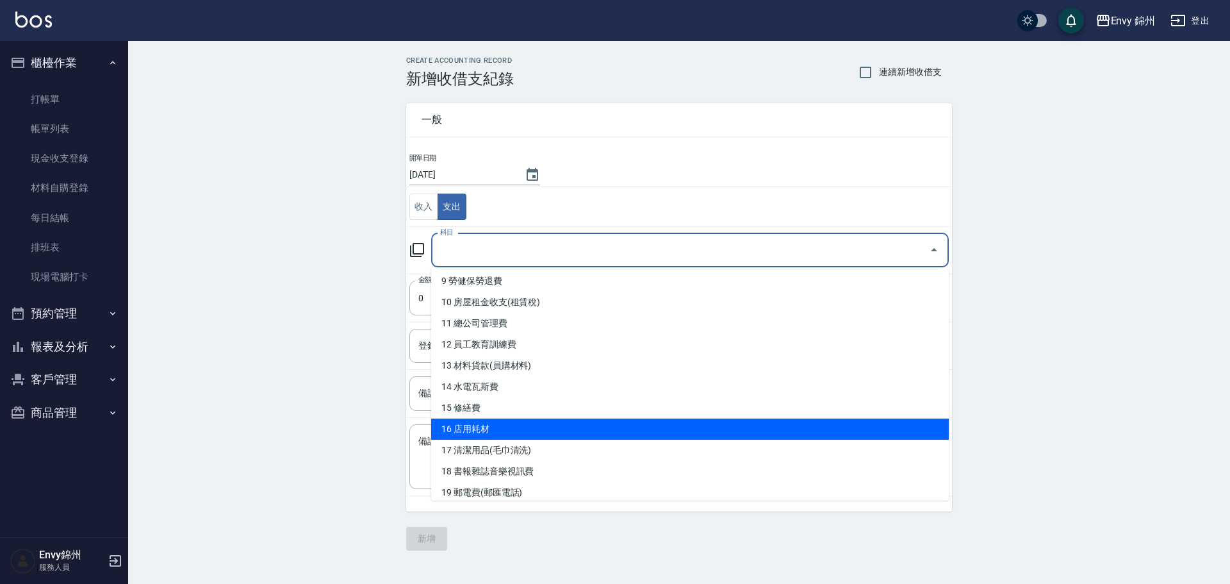
click at [488, 428] on li "16 店用耗材" at bounding box center [690, 428] width 518 height 21
type input "16 店用耗材"
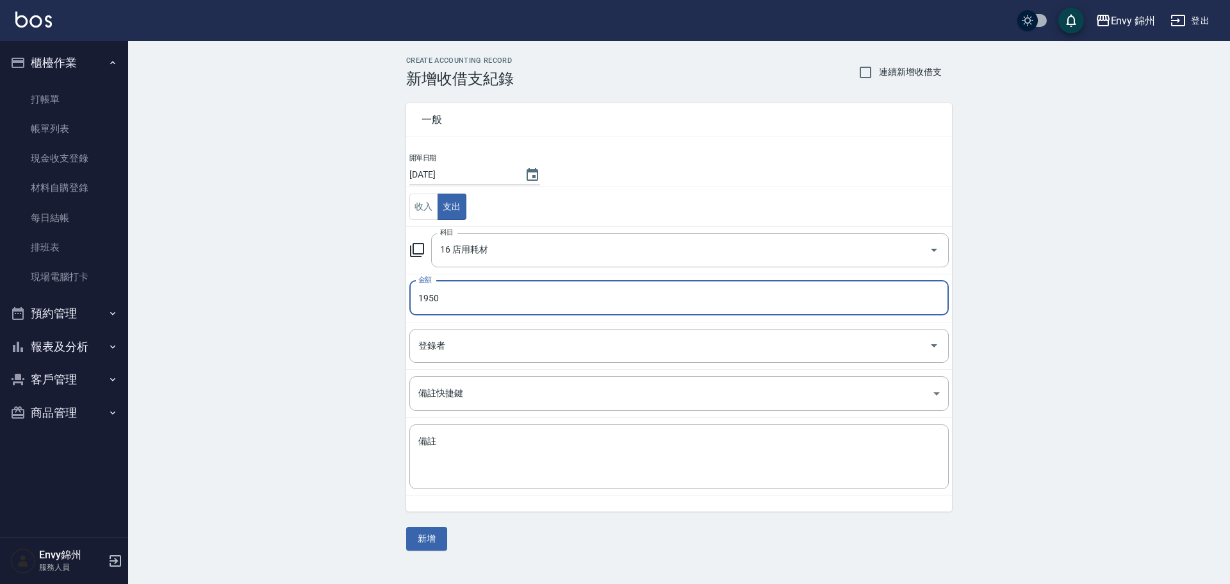
type input "1950"
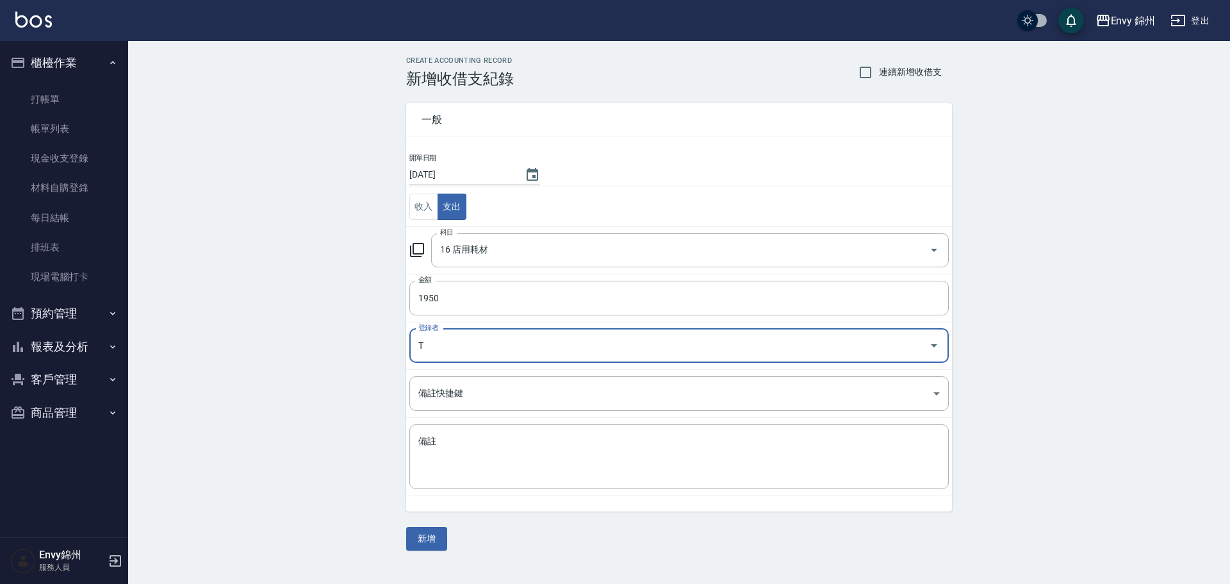
type input "潘昀廷-T"
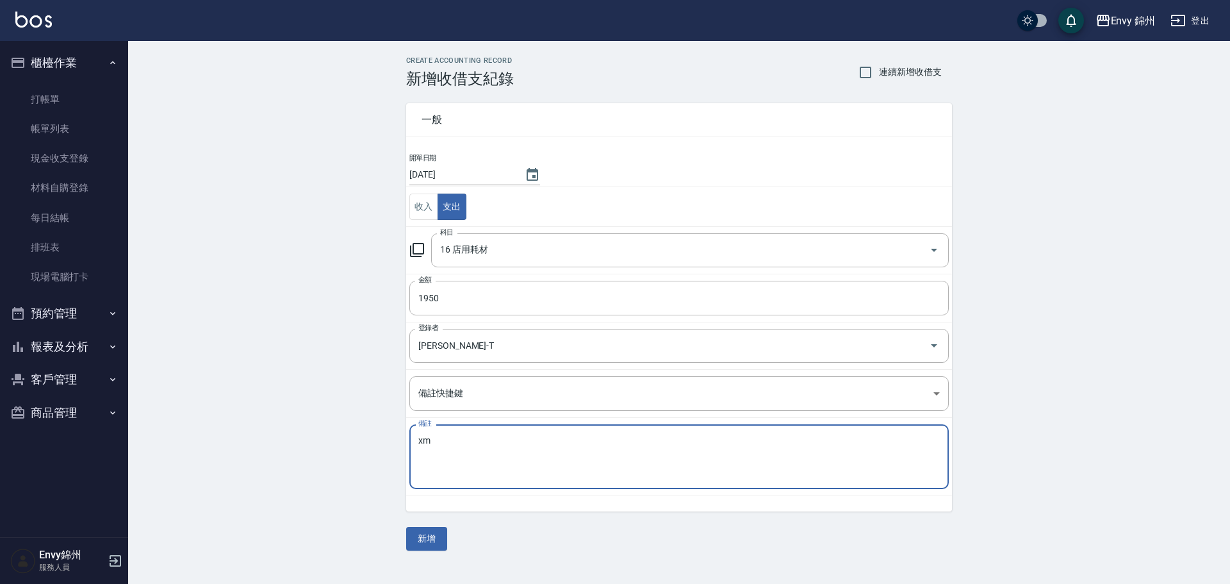
type textarea "x"
type textarea "鋁箔紙、拋棄式護領巾、透明護面貼、拋棄耳罩、護面紙"
click at [433, 545] on button "新增" at bounding box center [426, 539] width 41 height 24
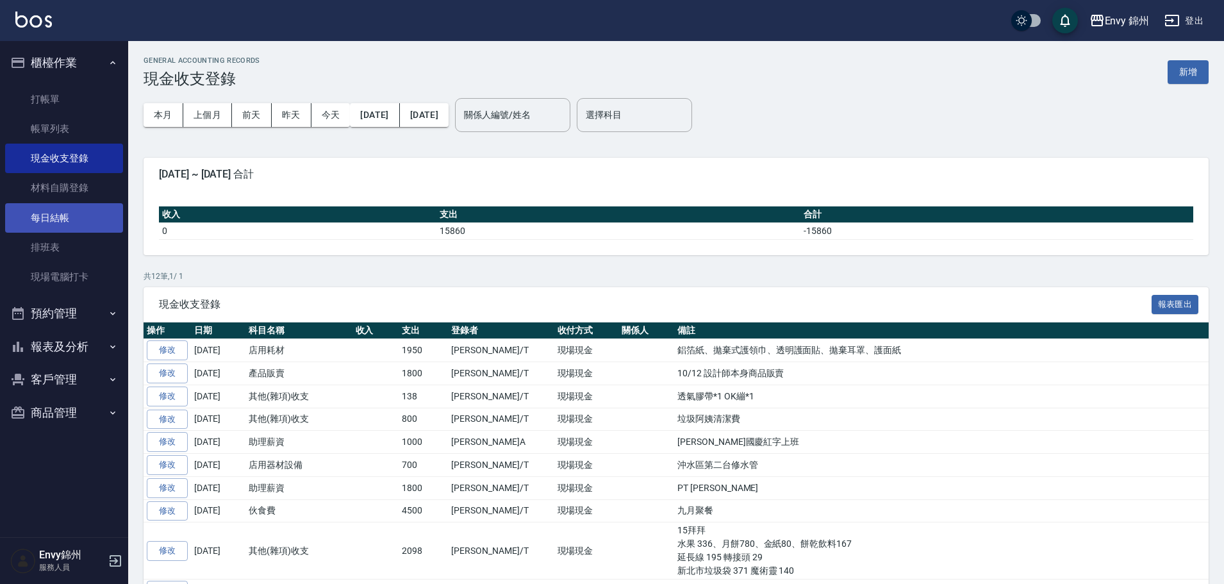
click at [63, 225] on link "每日結帳" at bounding box center [64, 217] width 118 height 29
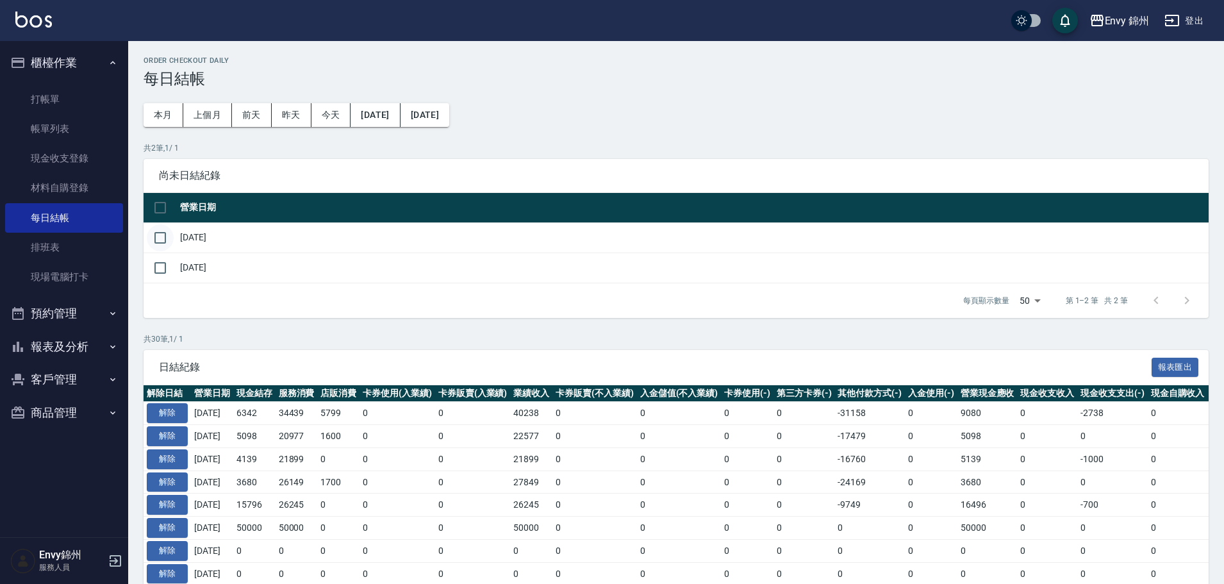
click at [164, 240] on input "checkbox" at bounding box center [160, 237] width 27 height 27
checkbox input "true"
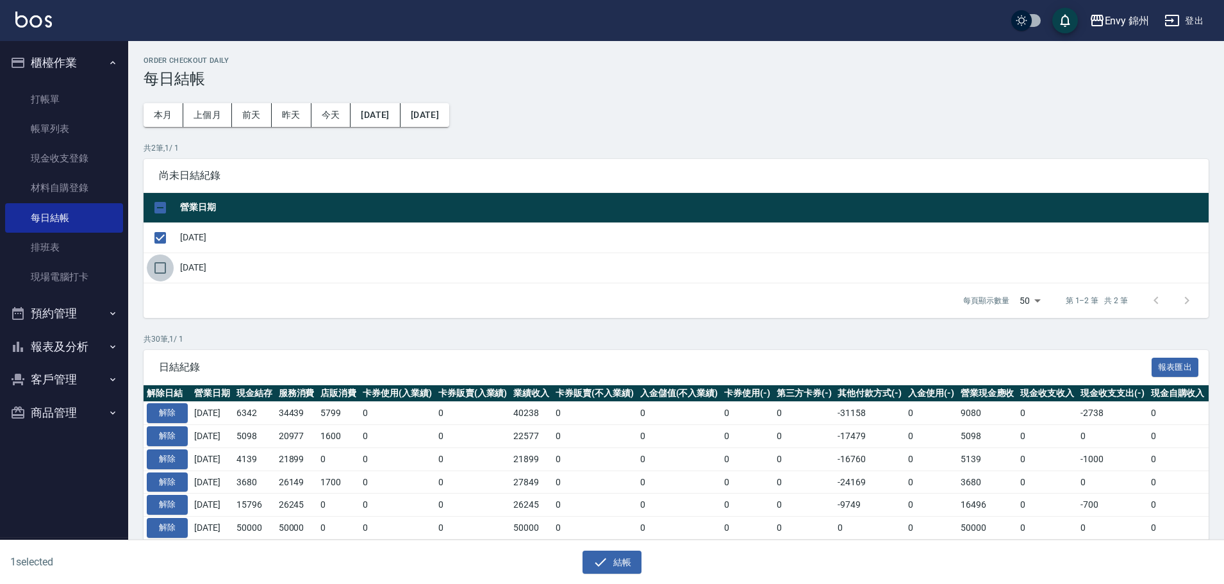
click at [160, 267] on input "checkbox" at bounding box center [160, 267] width 27 height 27
checkbox input "true"
click at [617, 557] on button "結帳" at bounding box center [613, 563] width 60 height 24
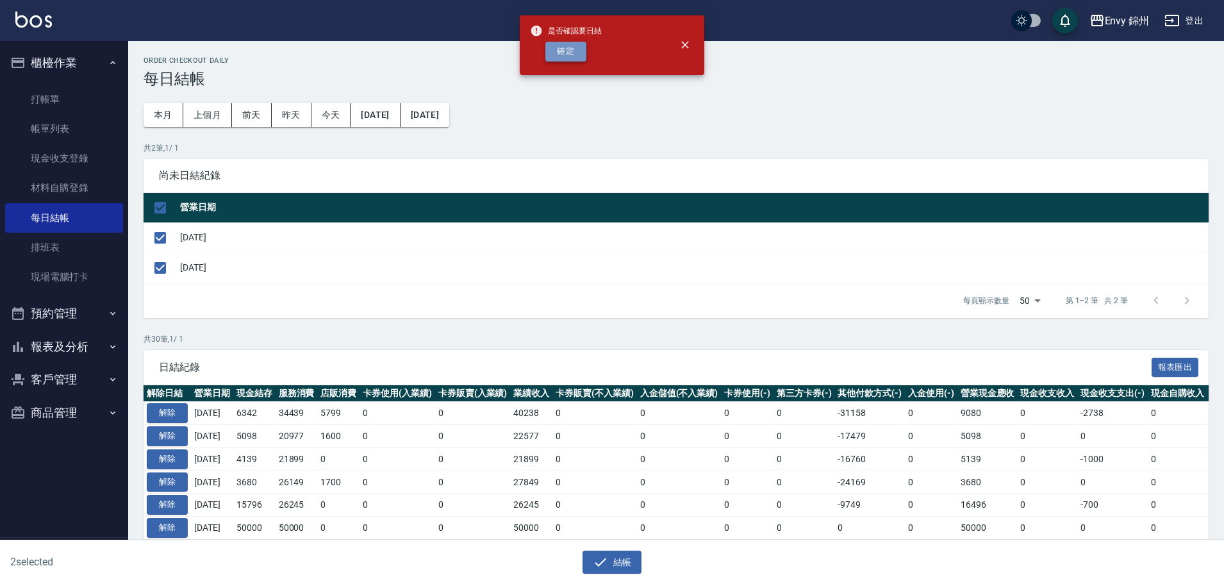
click at [560, 60] on button "確定" at bounding box center [565, 52] width 41 height 20
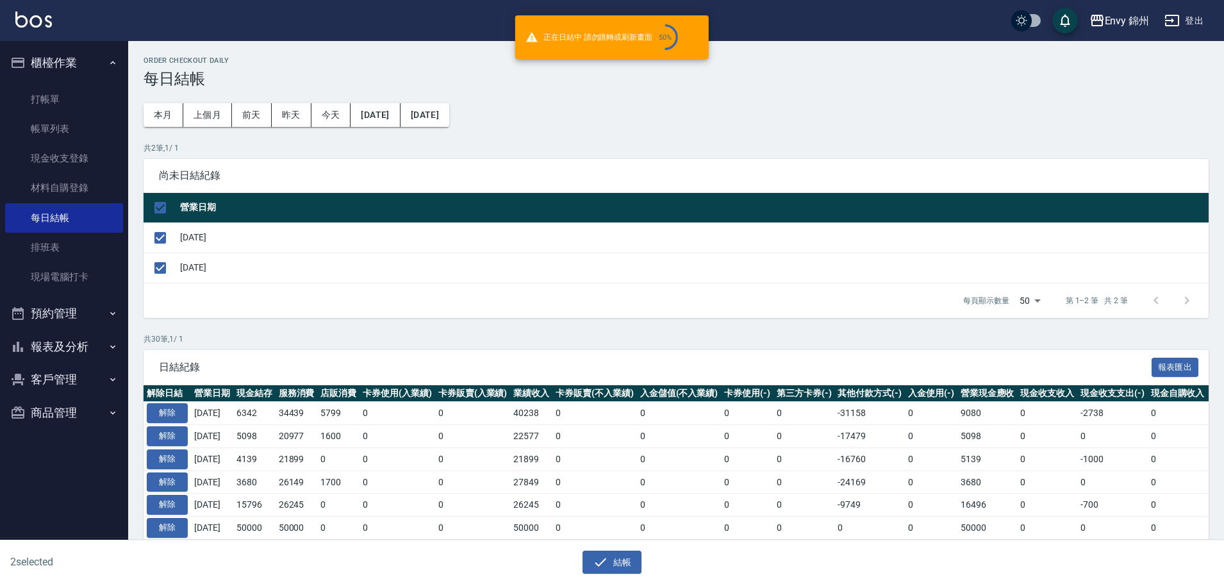
checkbox input "false"
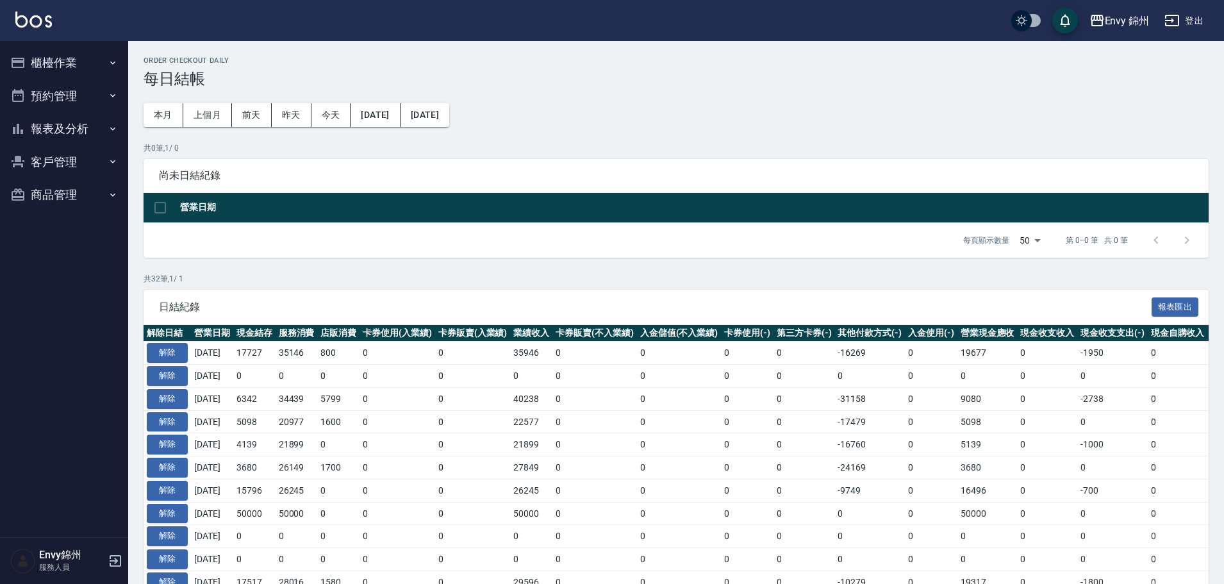
click at [30, 60] on button "櫃檯作業" at bounding box center [64, 62] width 118 height 33
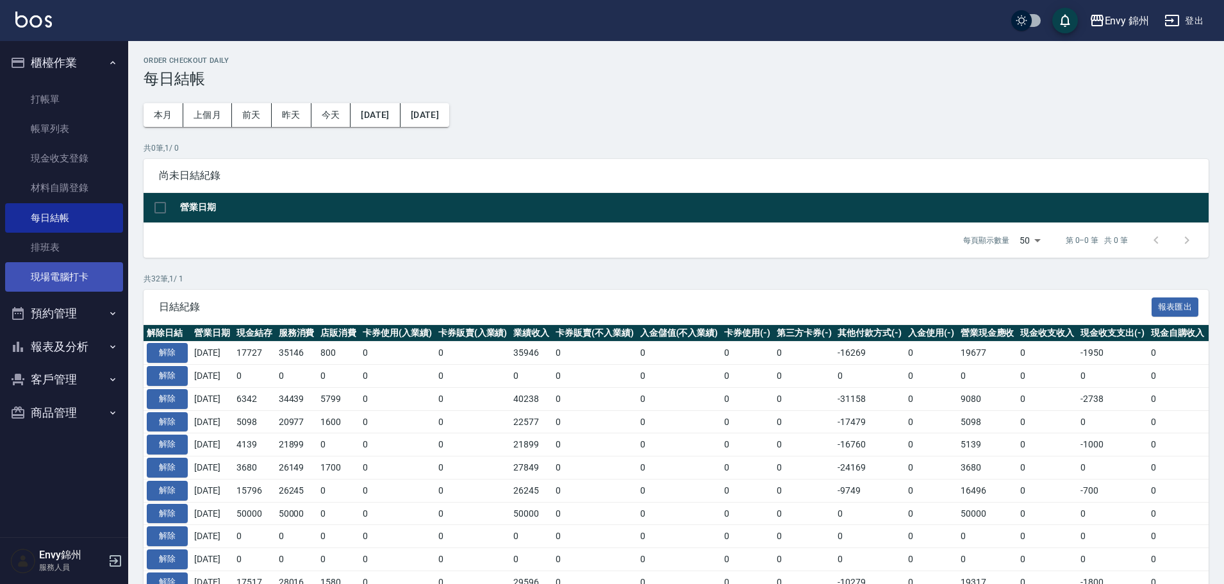
click at [56, 276] on link "現場電腦打卡" at bounding box center [64, 276] width 118 height 29
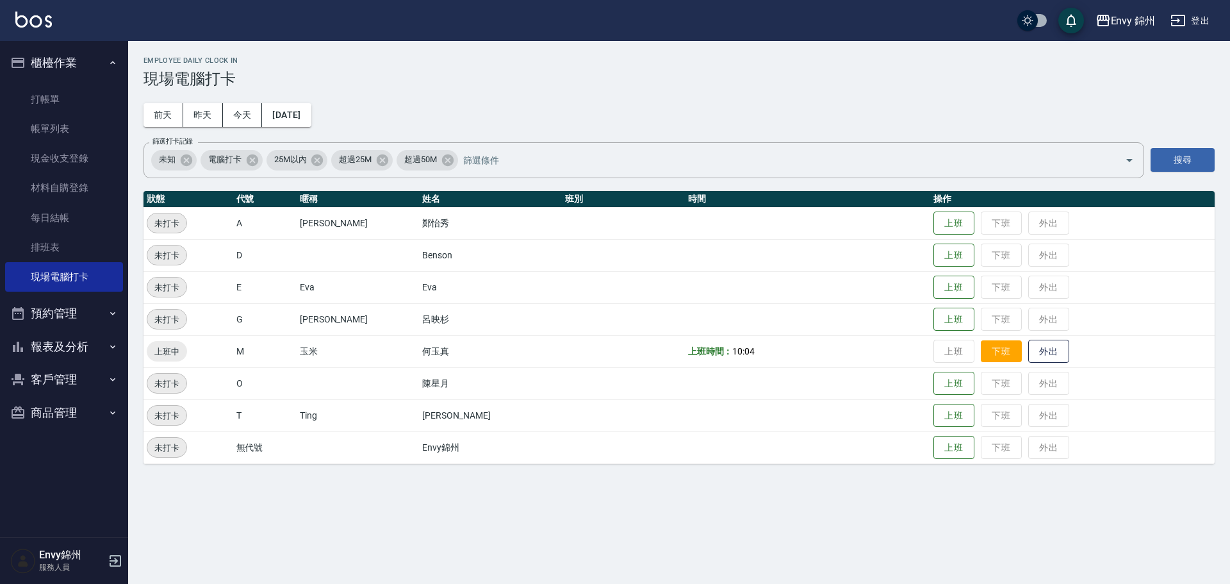
click at [984, 352] on button "下班" at bounding box center [1001, 351] width 41 height 22
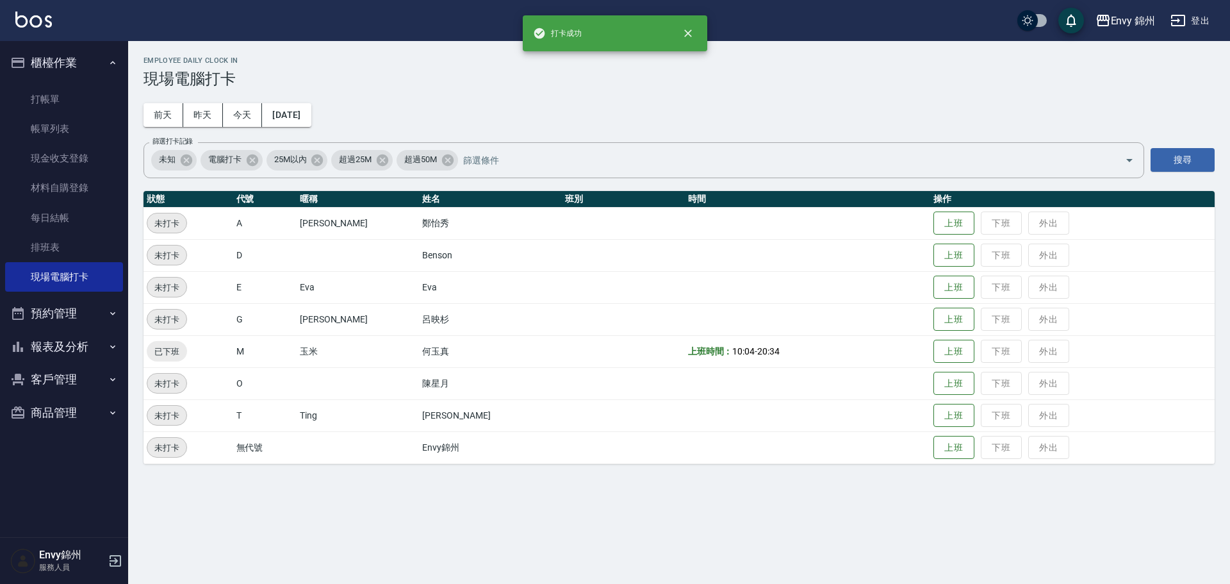
drag, startPoint x: 136, startPoint y: 333, endPoint x: 135, endPoint y: 342, distance: 9.0
click at [136, 342] on div "Employee Daily Clock In 現場電腦打卡 前天 昨天 今天 2025/10/14 篩選打卡記錄 未知 電腦打卡 25M以內 超過25M 超…" at bounding box center [679, 260] width 1102 height 438
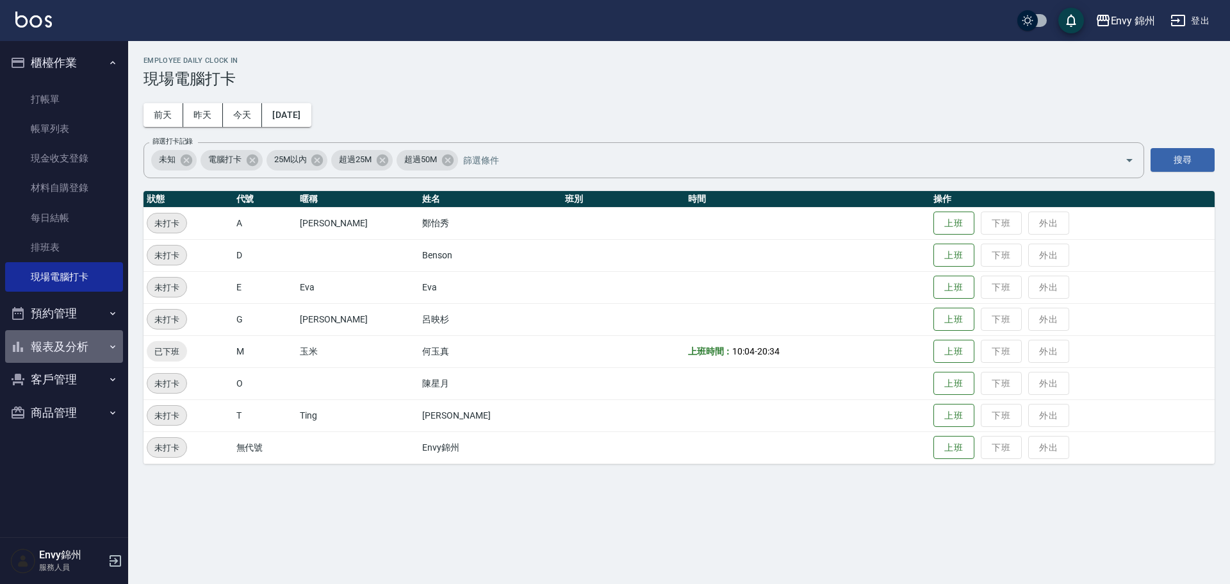
click at [69, 345] on button "報表及分析" at bounding box center [64, 346] width 118 height 33
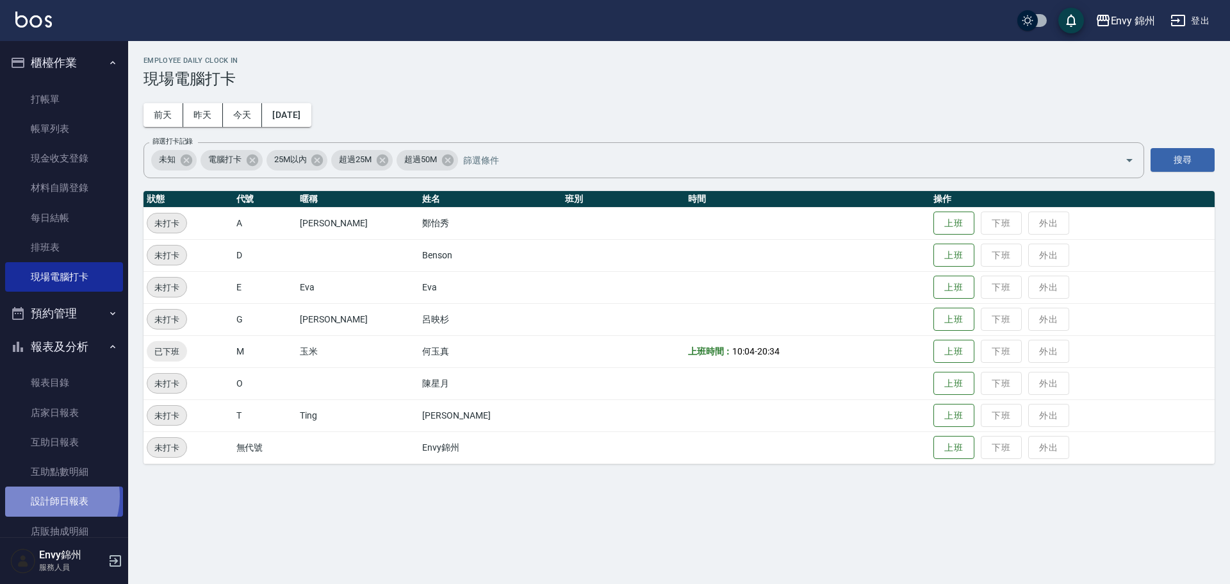
click at [46, 496] on link "設計師日報表" at bounding box center [64, 500] width 118 height 29
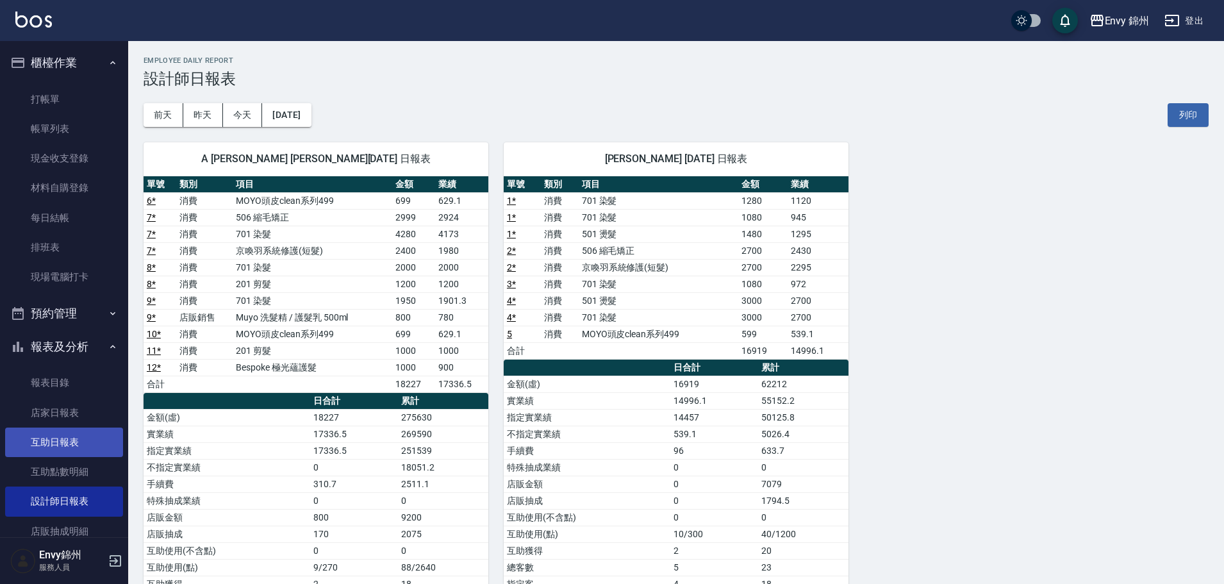
click at [63, 446] on link "互助日報表" at bounding box center [64, 441] width 118 height 29
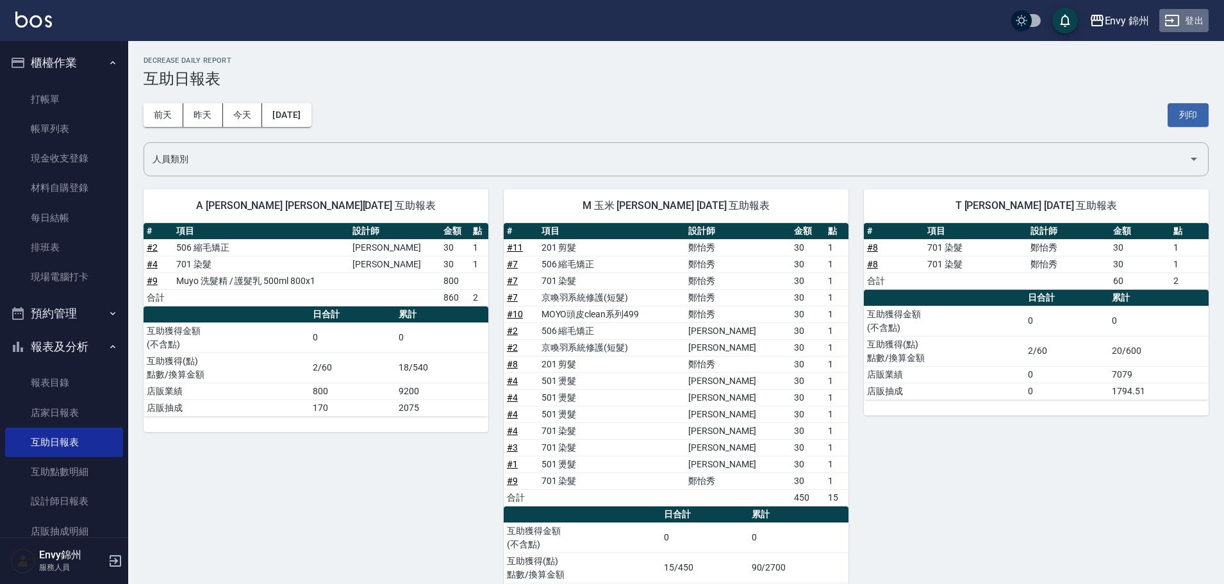
click at [1189, 20] on button "登出" at bounding box center [1183, 21] width 49 height 24
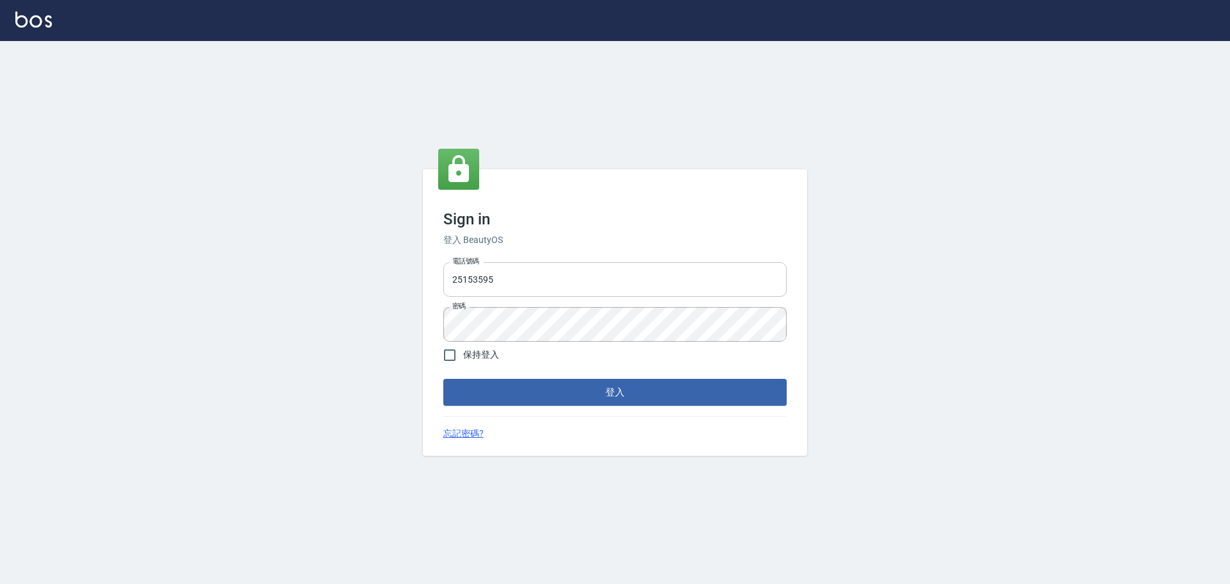
drag, startPoint x: 0, startPoint y: 0, endPoint x: 595, endPoint y: 295, distance: 663.8
click at [593, 284] on input "25153595" at bounding box center [615, 279] width 344 height 35
type input "9990001234567"
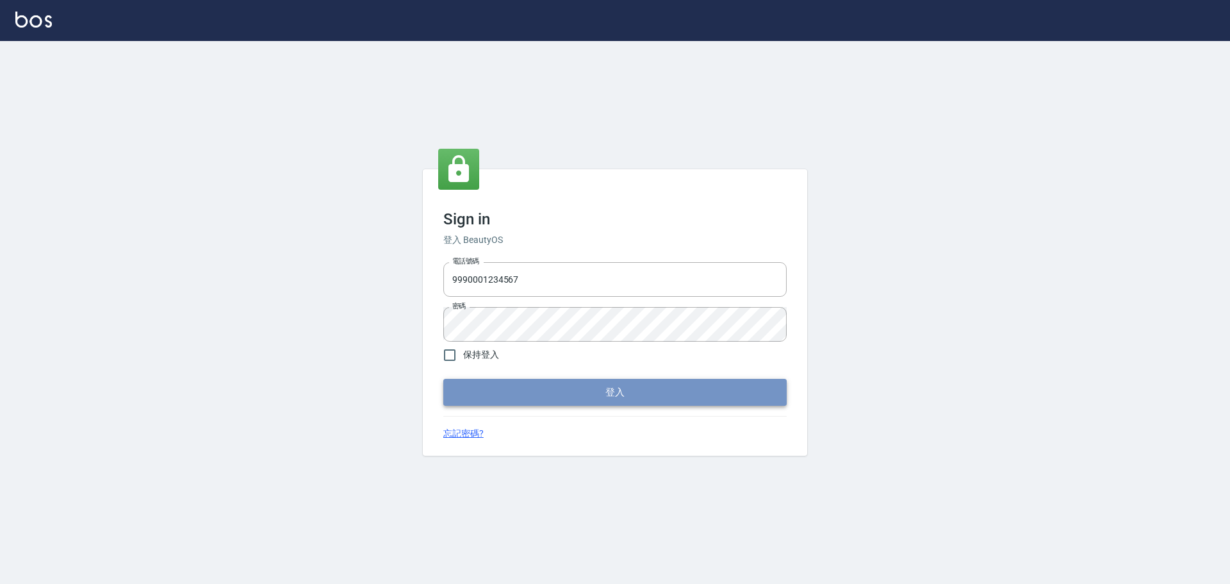
click at [613, 388] on button "登入" at bounding box center [615, 392] width 344 height 27
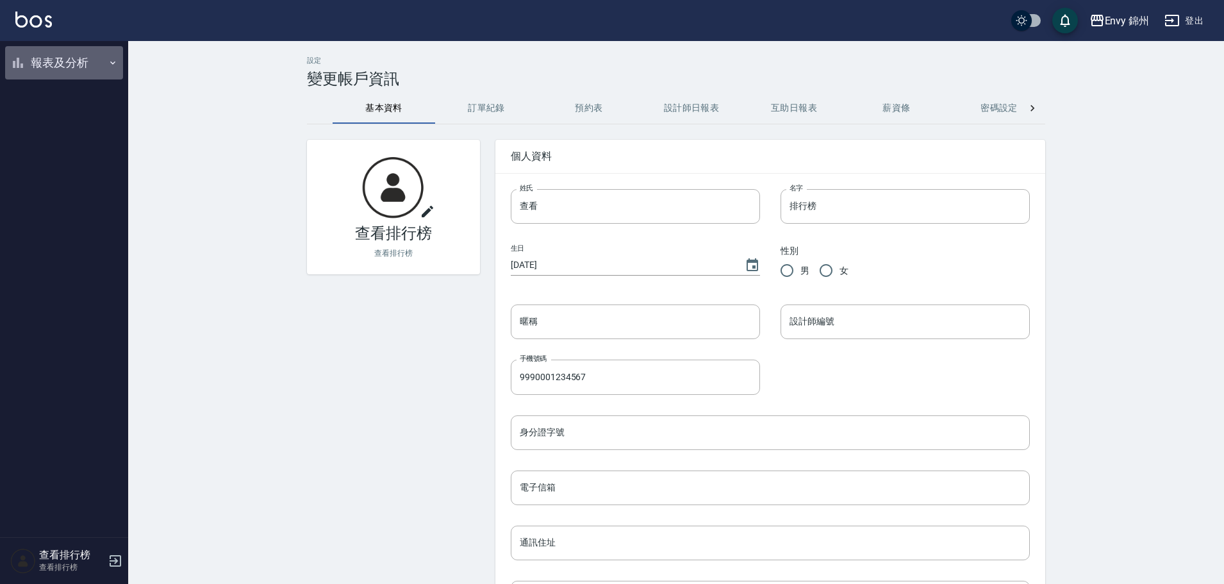
click at [34, 60] on button "報表及分析" at bounding box center [64, 62] width 118 height 33
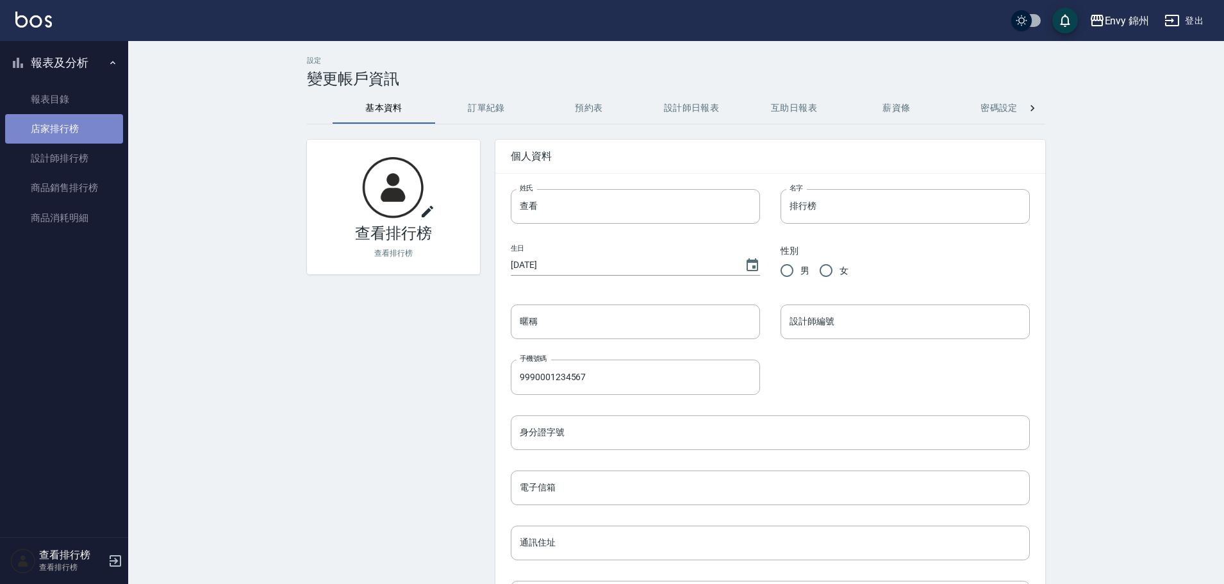
click at [62, 129] on link "店家排行榜" at bounding box center [64, 128] width 118 height 29
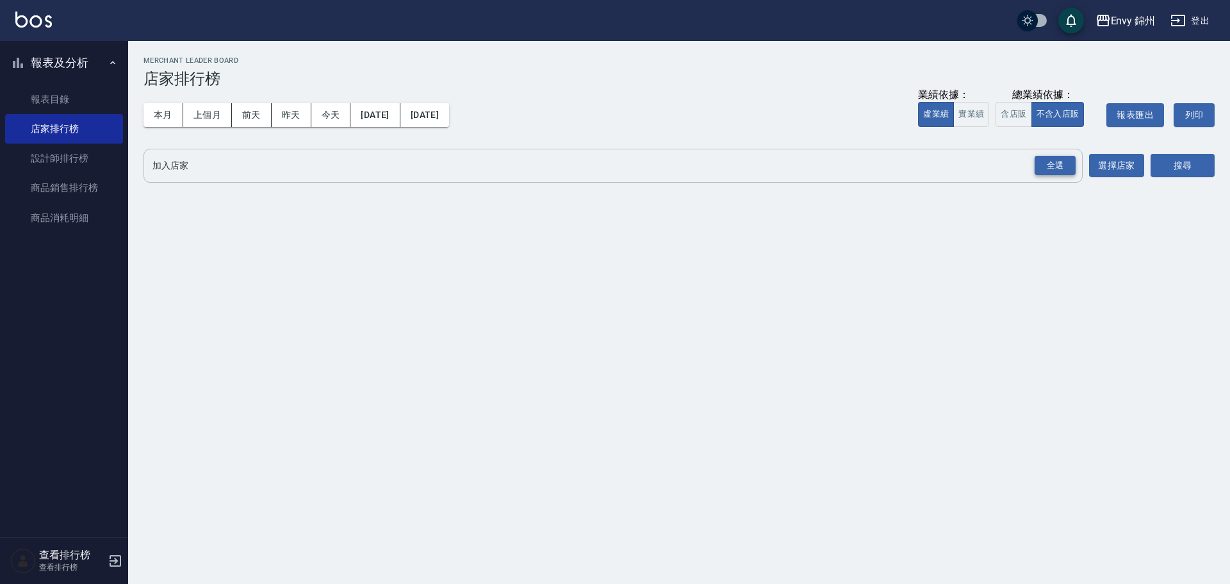
click at [1047, 174] on div "全選" at bounding box center [1055, 166] width 41 height 20
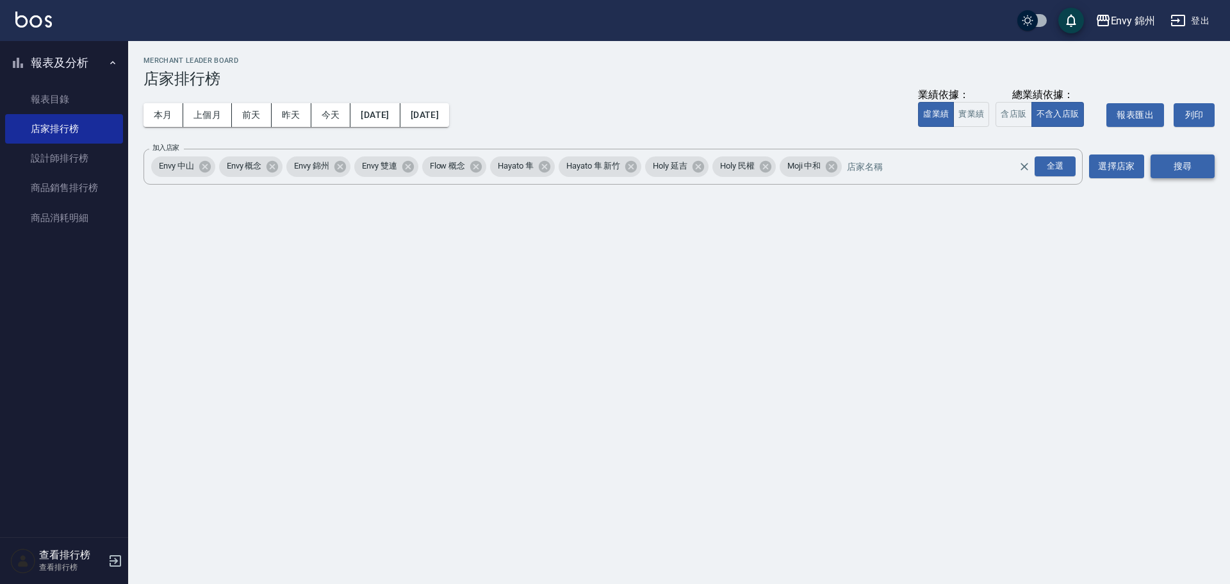
click at [1198, 176] on button "搜尋" at bounding box center [1183, 166] width 64 height 24
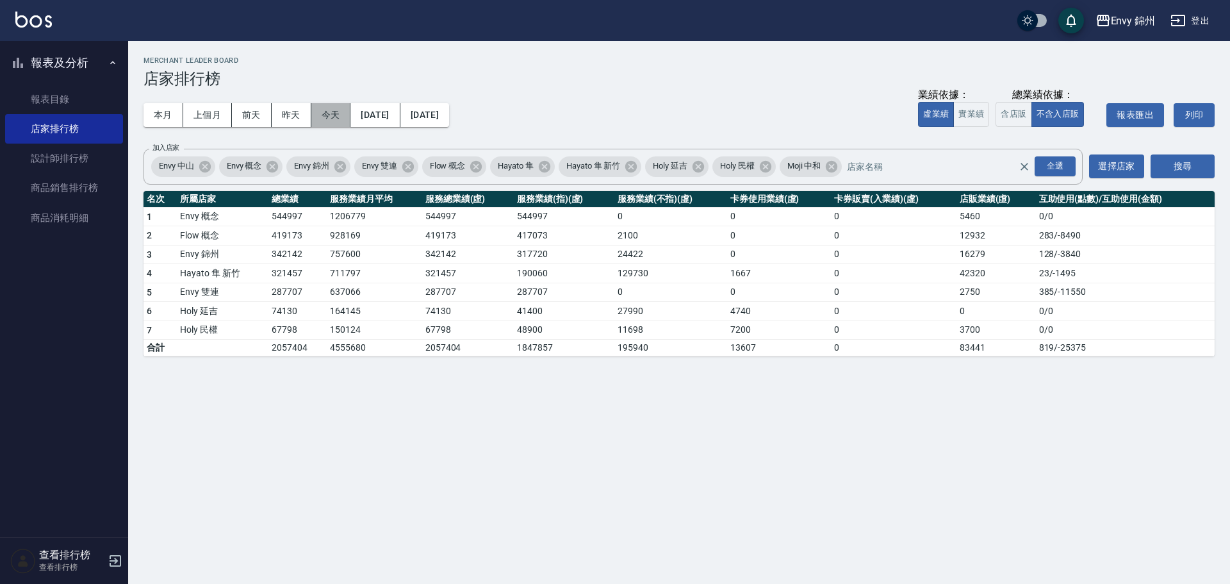
click at [329, 110] on button "今天" at bounding box center [331, 115] width 40 height 24
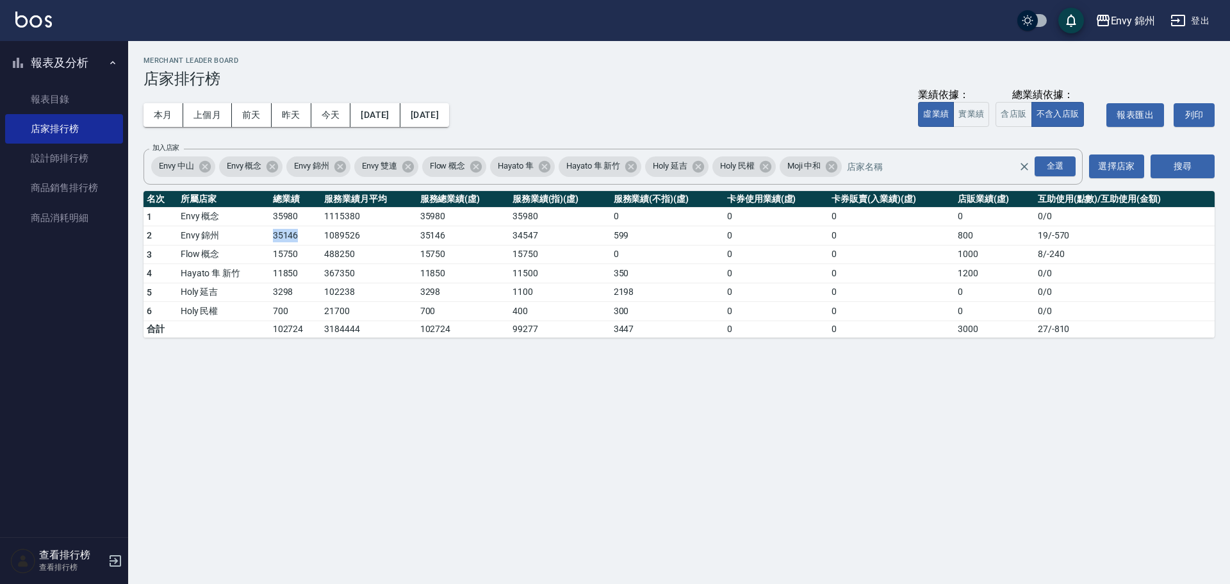
drag, startPoint x: 263, startPoint y: 241, endPoint x: 296, endPoint y: 245, distance: 32.9
click at [296, 245] on tr "2 Envy 錦州 35146 1089526 35146 34547 599 0 0 800 19 / -570" at bounding box center [680, 235] width 1072 height 19
click at [161, 119] on button "本月" at bounding box center [164, 115] width 40 height 24
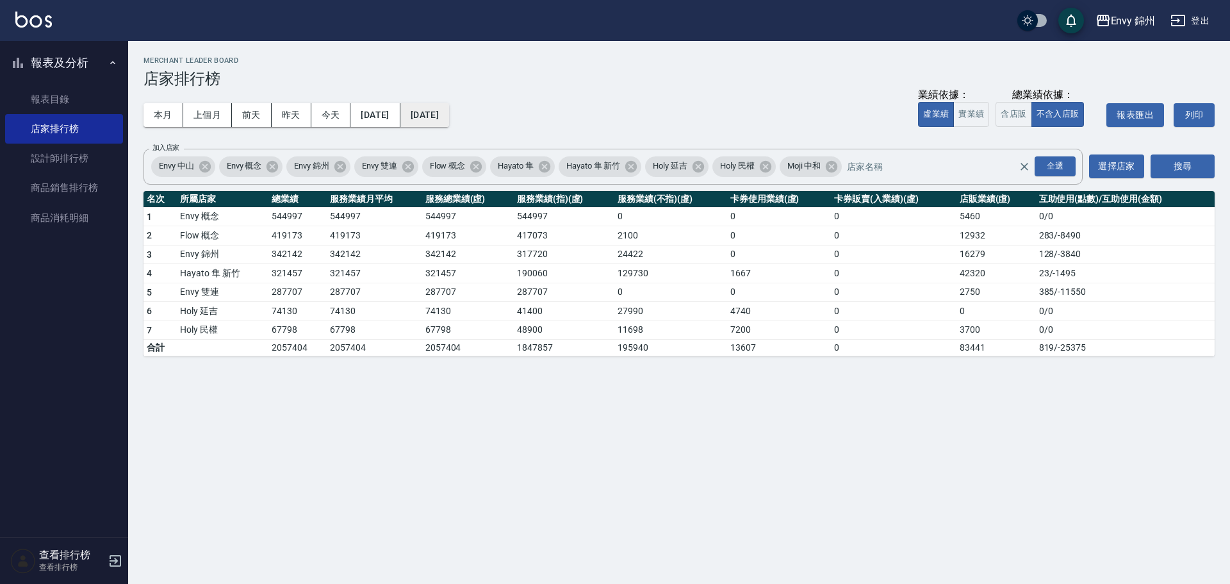
click at [449, 105] on button "2025/10/31" at bounding box center [425, 115] width 49 height 24
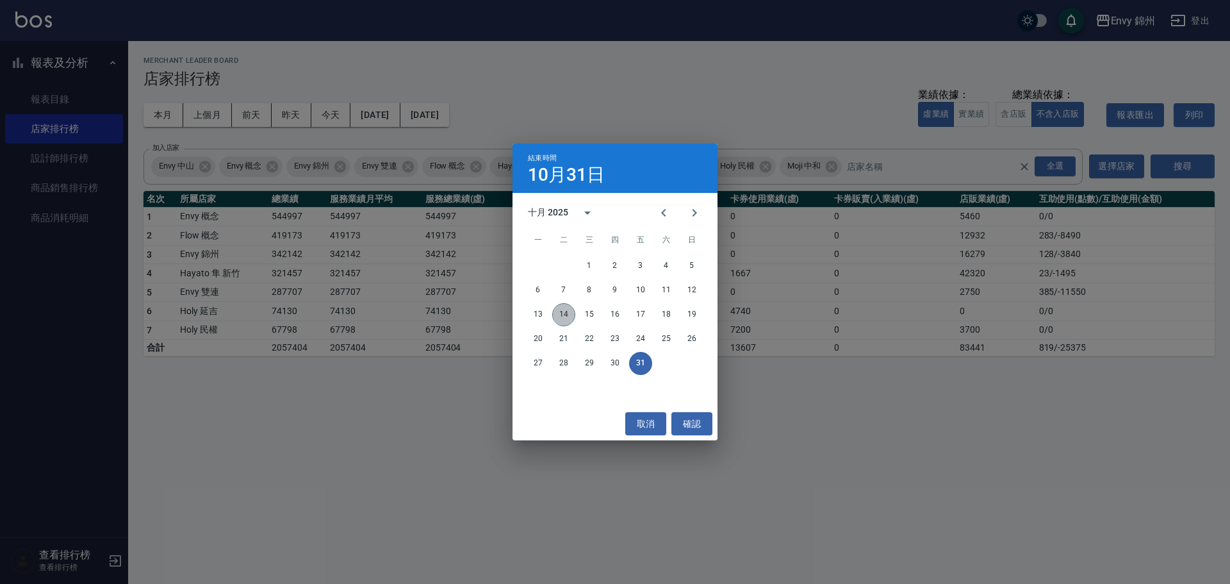
click at [565, 317] on button "14" at bounding box center [563, 314] width 23 height 23
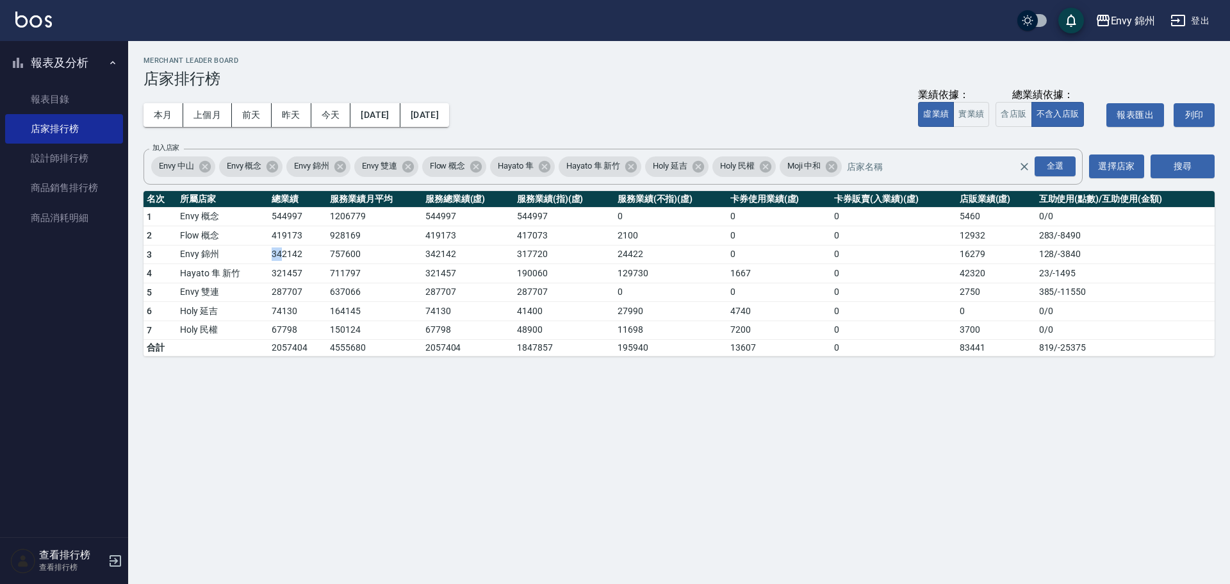
drag, startPoint x: 267, startPoint y: 256, endPoint x: 283, endPoint y: 257, distance: 15.4
click at [283, 257] on tr "3 Envy 錦州 342142 757600 342142 317720 24422 0 0 16279 128 / -3840" at bounding box center [680, 254] width 1072 height 19
click at [81, 172] on link "設計師排行榜" at bounding box center [64, 158] width 118 height 29
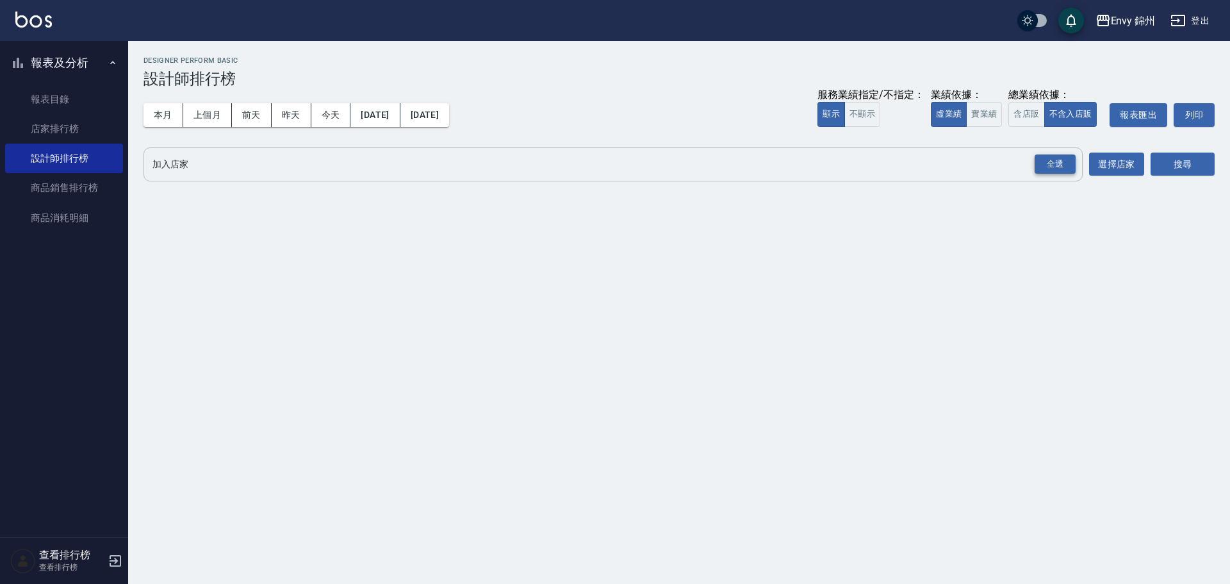
drag, startPoint x: 1066, startPoint y: 161, endPoint x: 1057, endPoint y: 161, distance: 9.0
click at [1066, 161] on div "全選" at bounding box center [1055, 164] width 41 height 20
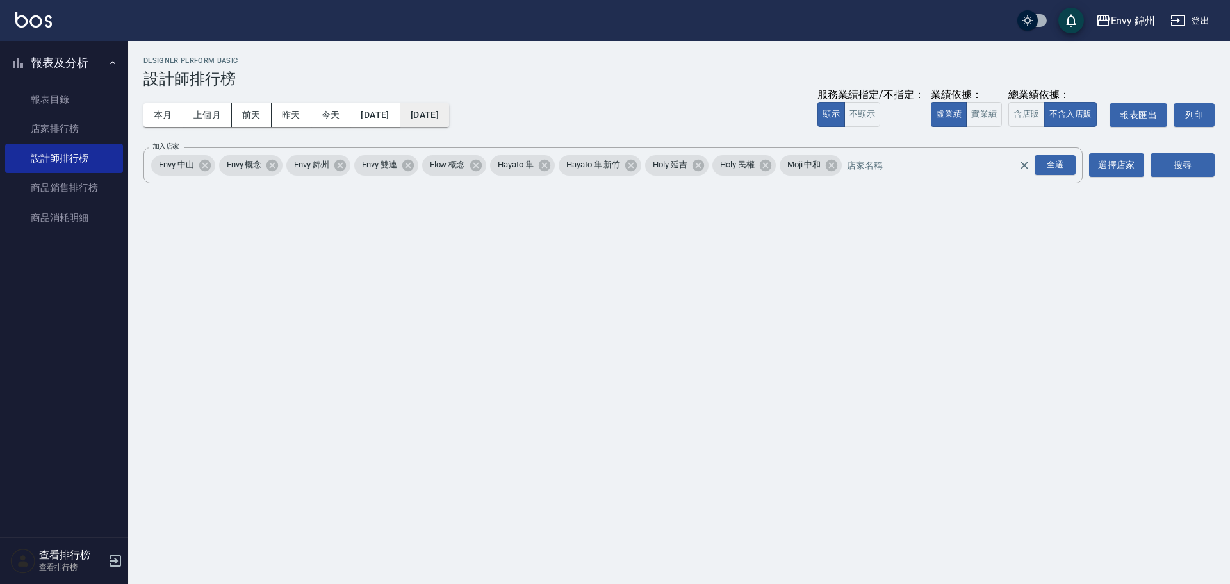
click at [449, 119] on button "2025/10/14" at bounding box center [425, 115] width 49 height 24
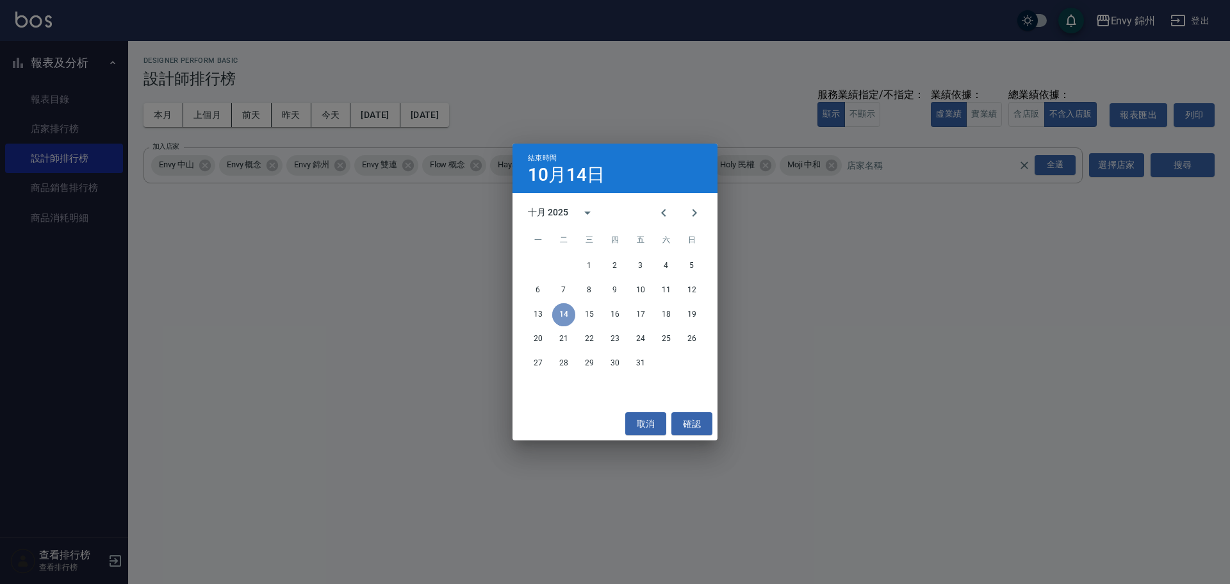
click at [561, 319] on button "14" at bounding box center [563, 314] width 23 height 23
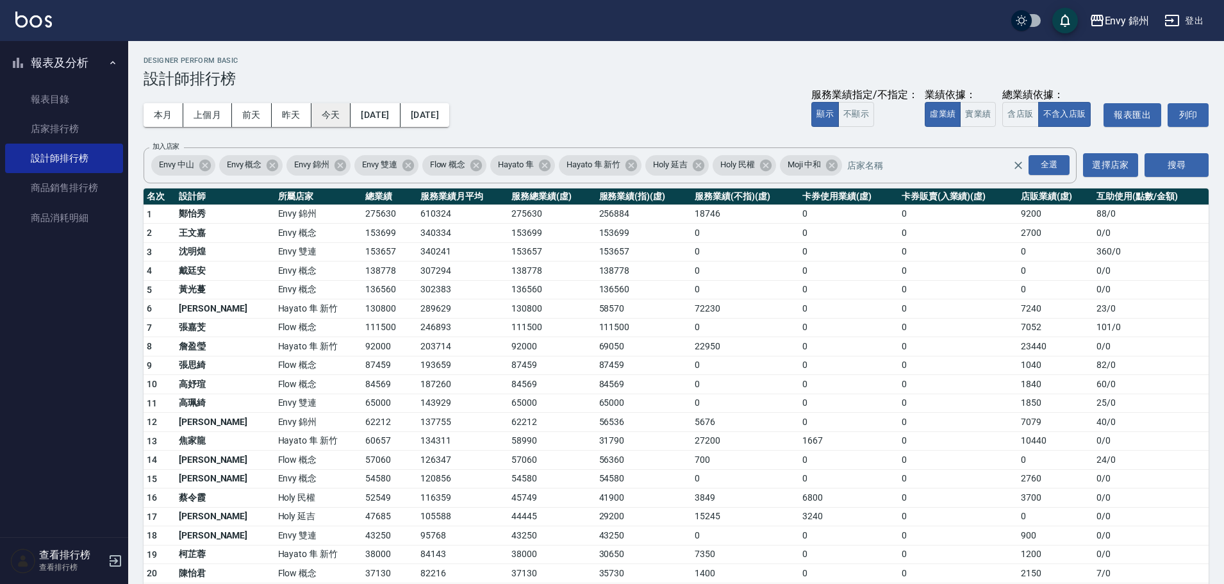
click at [324, 120] on button "今天" at bounding box center [331, 115] width 40 height 24
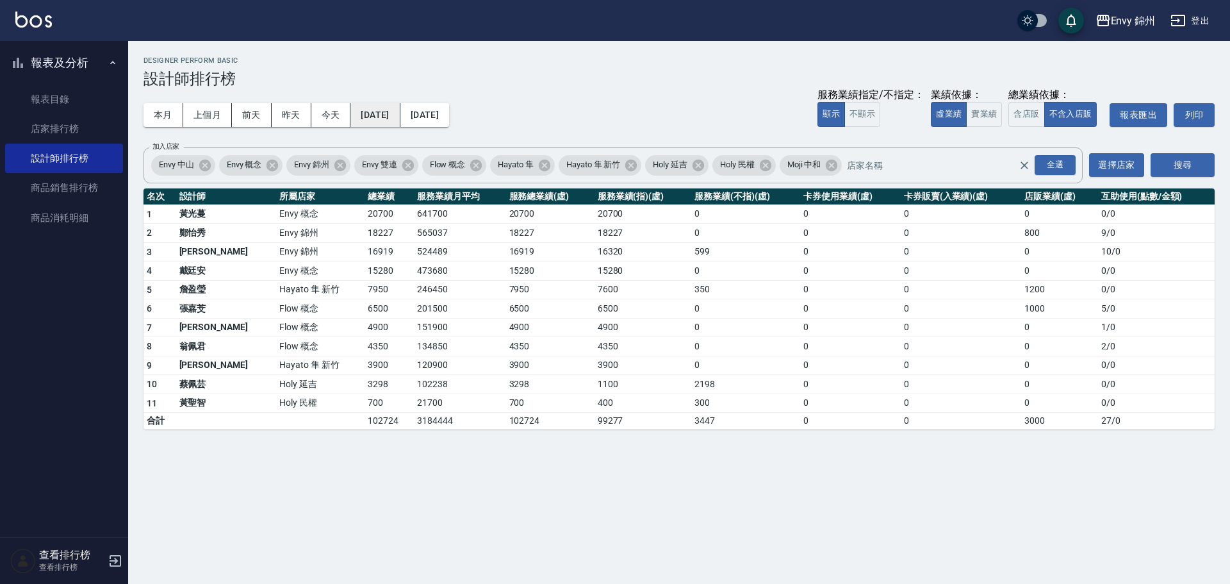
click at [354, 122] on button "2025/10/14" at bounding box center [375, 115] width 49 height 24
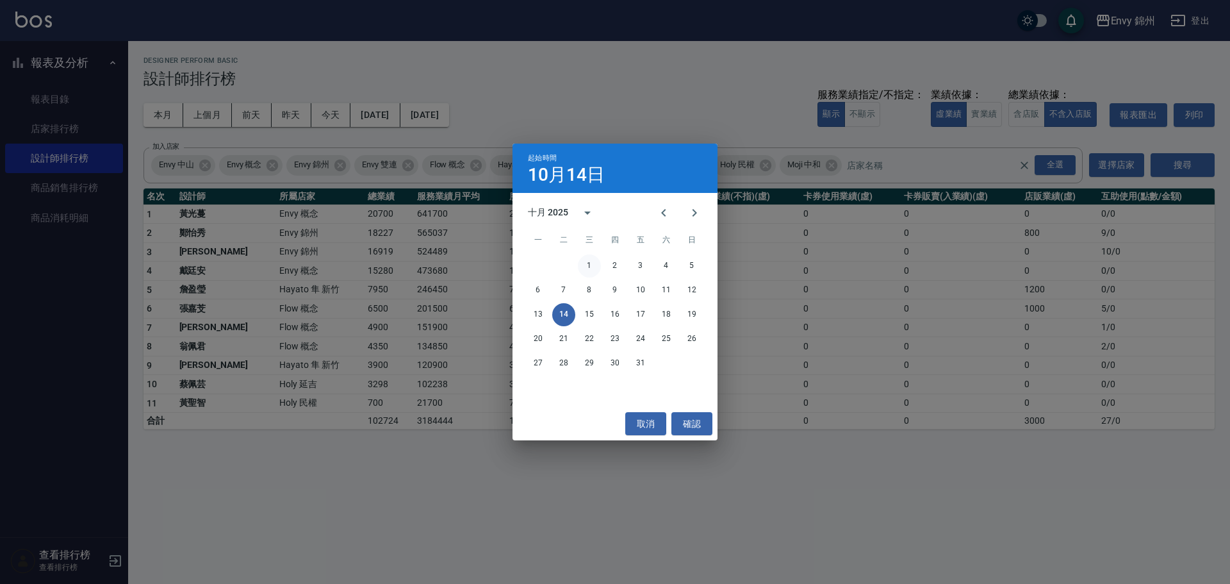
click at [595, 265] on button "1" at bounding box center [589, 265] width 23 height 23
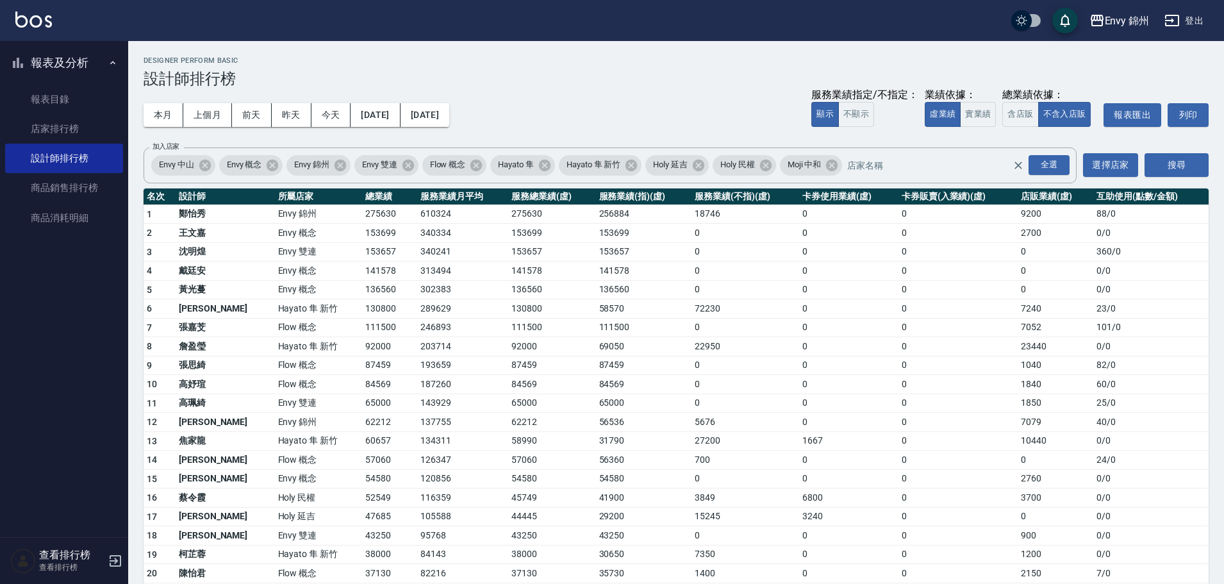
click at [661, 203] on th "服務業績(指)(虛)" at bounding box center [644, 196] width 96 height 17
click at [329, 112] on button "今天" at bounding box center [331, 115] width 40 height 24
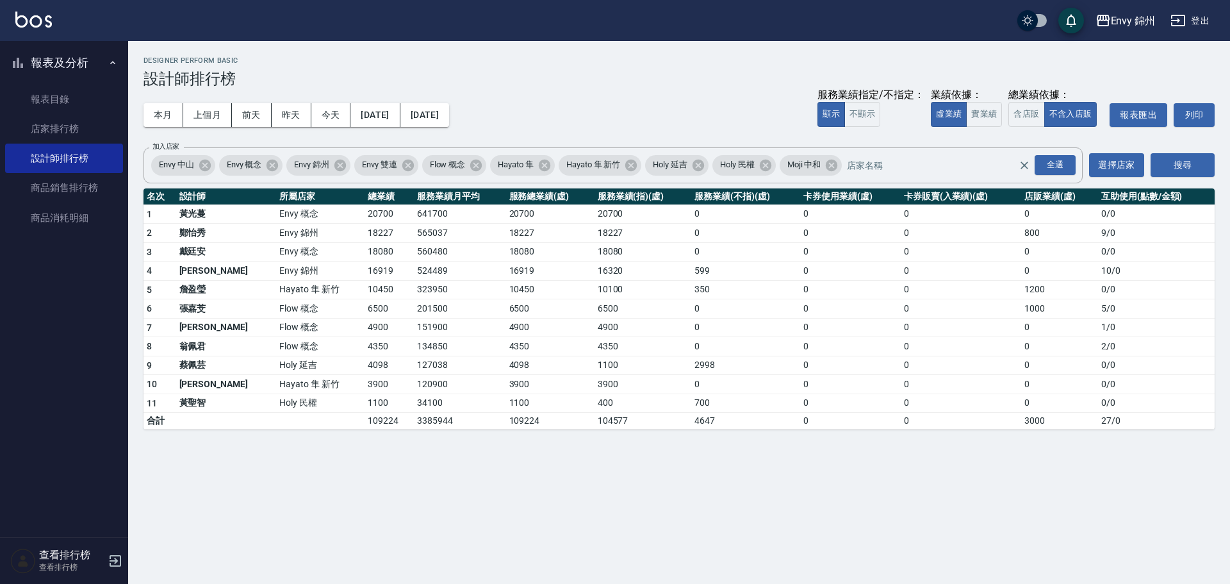
drag, startPoint x: 1183, startPoint y: 22, endPoint x: 1100, endPoint y: 84, distance: 103.1
click at [1100, 84] on div "Envy 錦州 登出 報表及分析 報表目錄 店家排行榜 設計師排行榜 商品銷售排行榜 商品消耗明細 查看排行榜 查看排行榜 Envy 錦州 2025-10-1…" at bounding box center [615, 292] width 1230 height 584
click at [1110, 21] on icon "button" at bounding box center [1103, 20] width 15 height 15
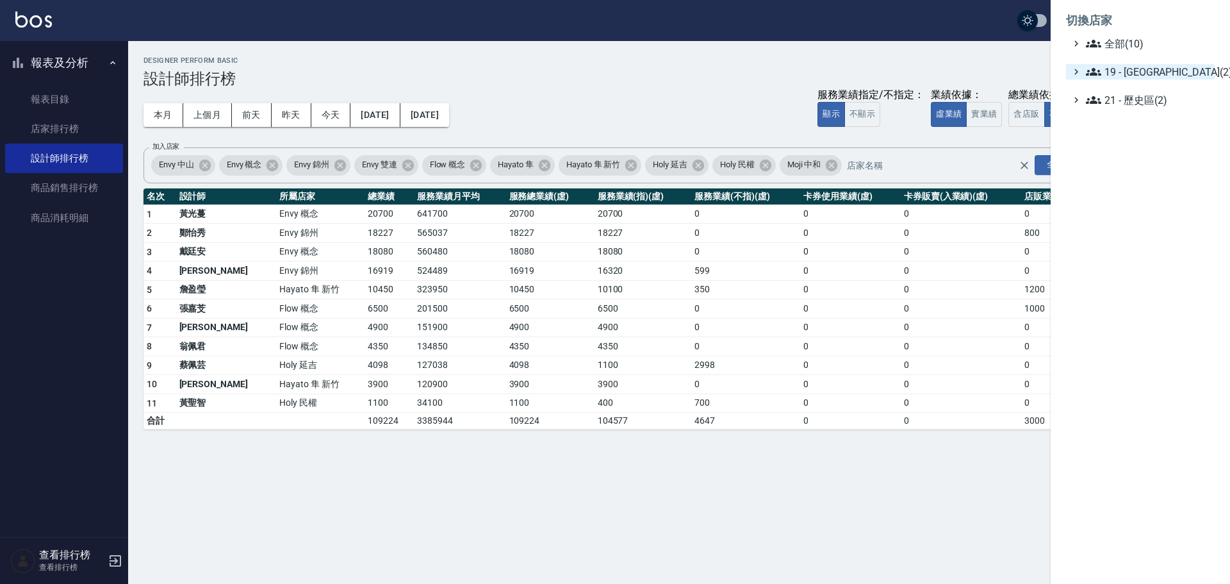
click at [1122, 70] on span "19 - 新城區(2)" at bounding box center [1148, 71] width 124 height 15
click at [1136, 88] on span "19.01 - 新城區 (3)" at bounding box center [1154, 86] width 111 height 15
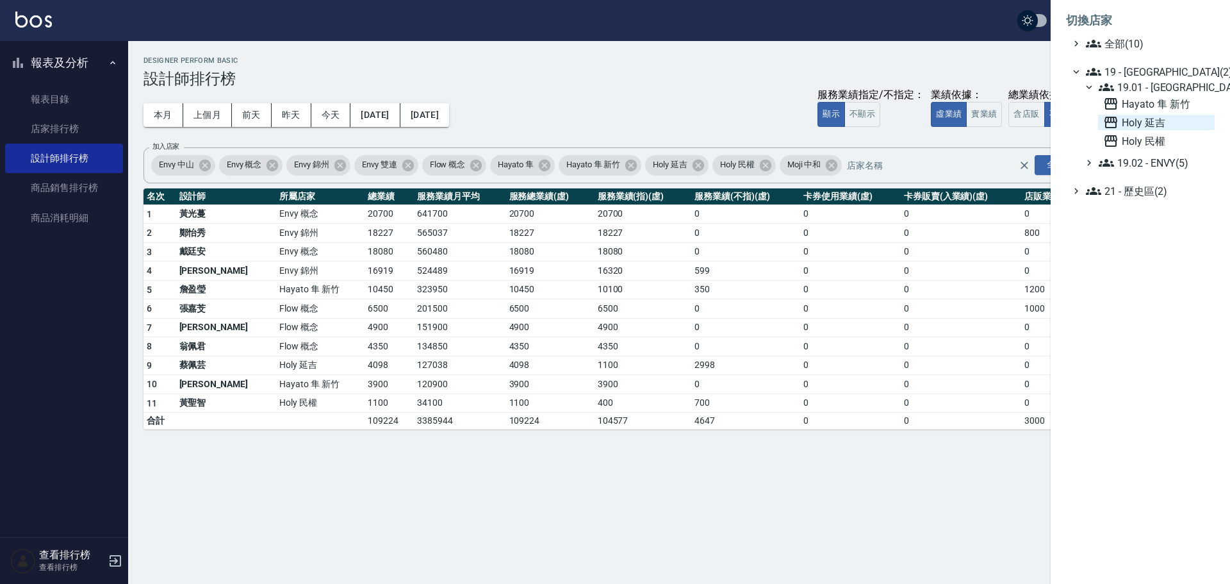
click at [1143, 124] on span "Holy 延吉" at bounding box center [1157, 122] width 106 height 15
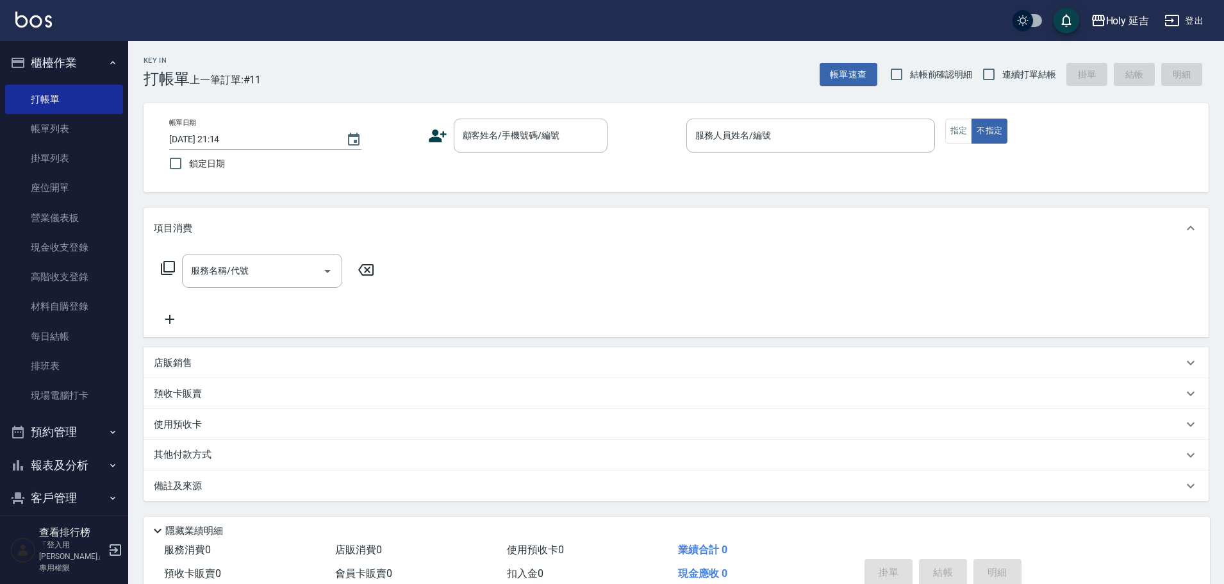
click at [78, 467] on button "報表及分析" at bounding box center [64, 465] width 118 height 33
click at [69, 66] on button "櫃檯作業" at bounding box center [64, 62] width 118 height 33
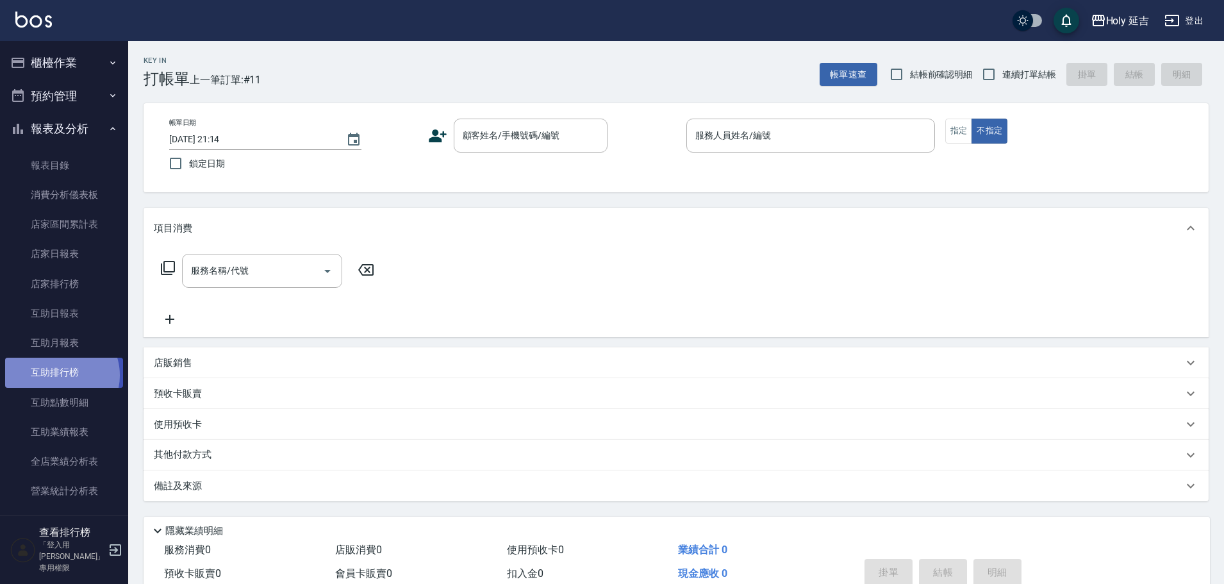
click at [60, 375] on link "互助排行榜" at bounding box center [64, 372] width 118 height 29
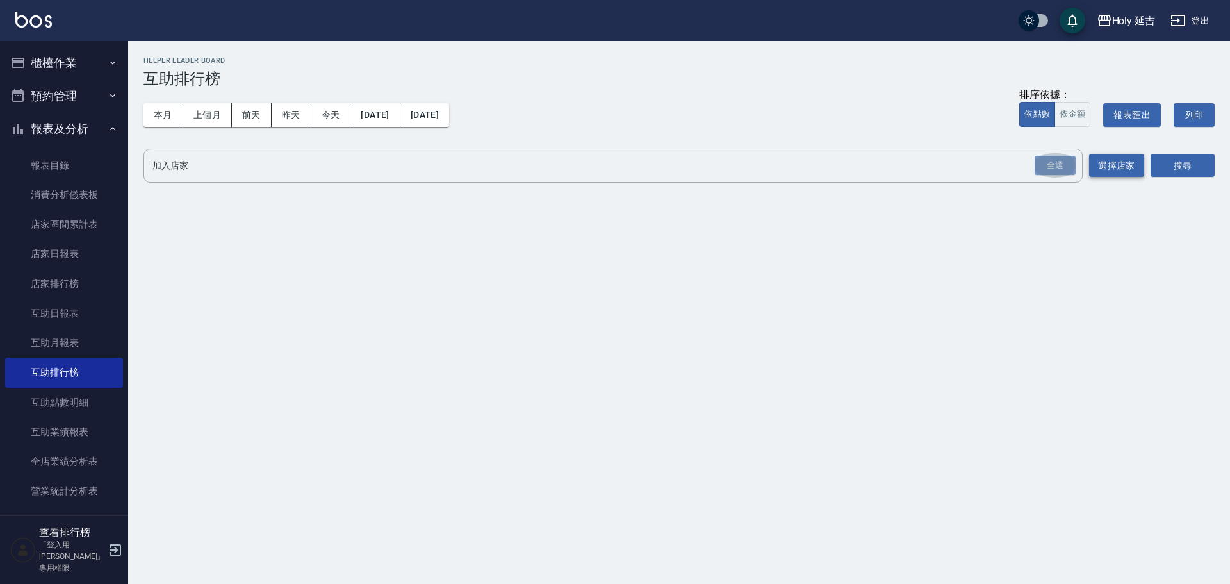
drag, startPoint x: 1054, startPoint y: 165, endPoint x: 1093, endPoint y: 165, distance: 39.7
click at [1056, 165] on div "全選" at bounding box center [1055, 166] width 41 height 20
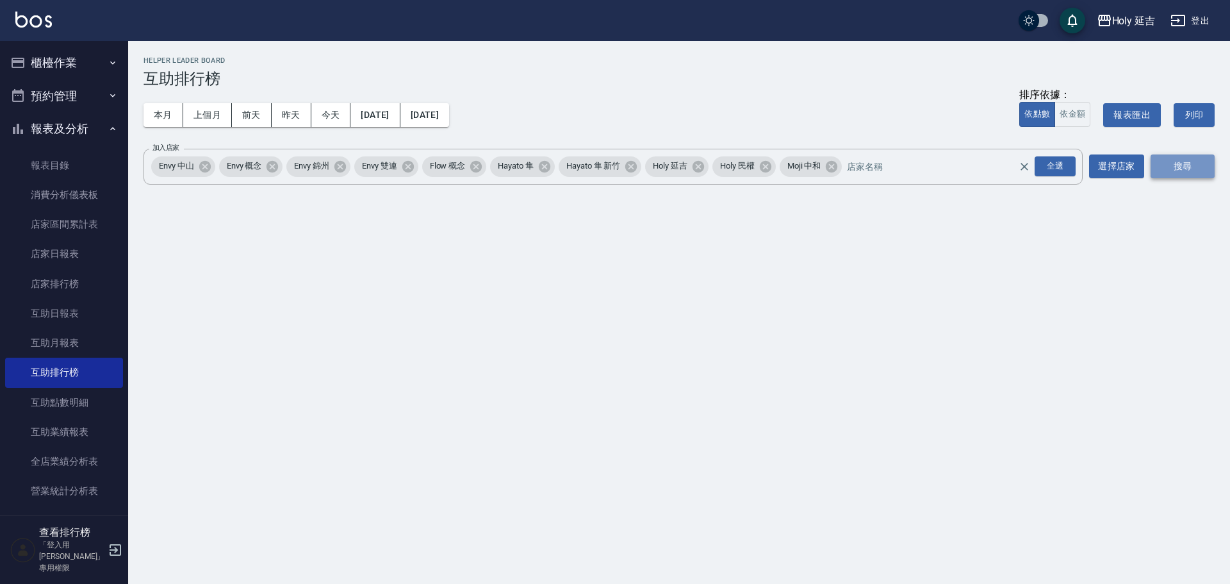
click at [1196, 164] on button "搜尋" at bounding box center [1183, 166] width 64 height 24
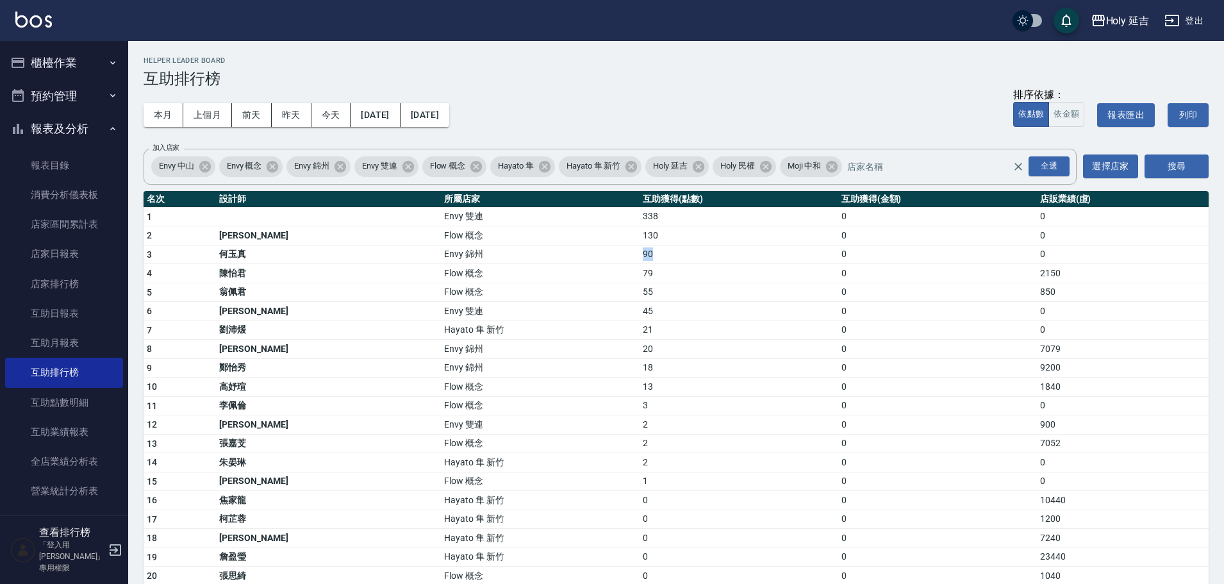
drag, startPoint x: 483, startPoint y: 254, endPoint x: 595, endPoint y: 256, distance: 112.2
click at [595, 256] on tr "3 何玉真 Envy 錦州 90 0 0" at bounding box center [676, 254] width 1065 height 19
click at [640, 342] on td "20" at bounding box center [739, 349] width 199 height 19
click at [1195, 25] on button "登出" at bounding box center [1183, 21] width 49 height 24
